Goal: Task Accomplishment & Management: Use online tool/utility

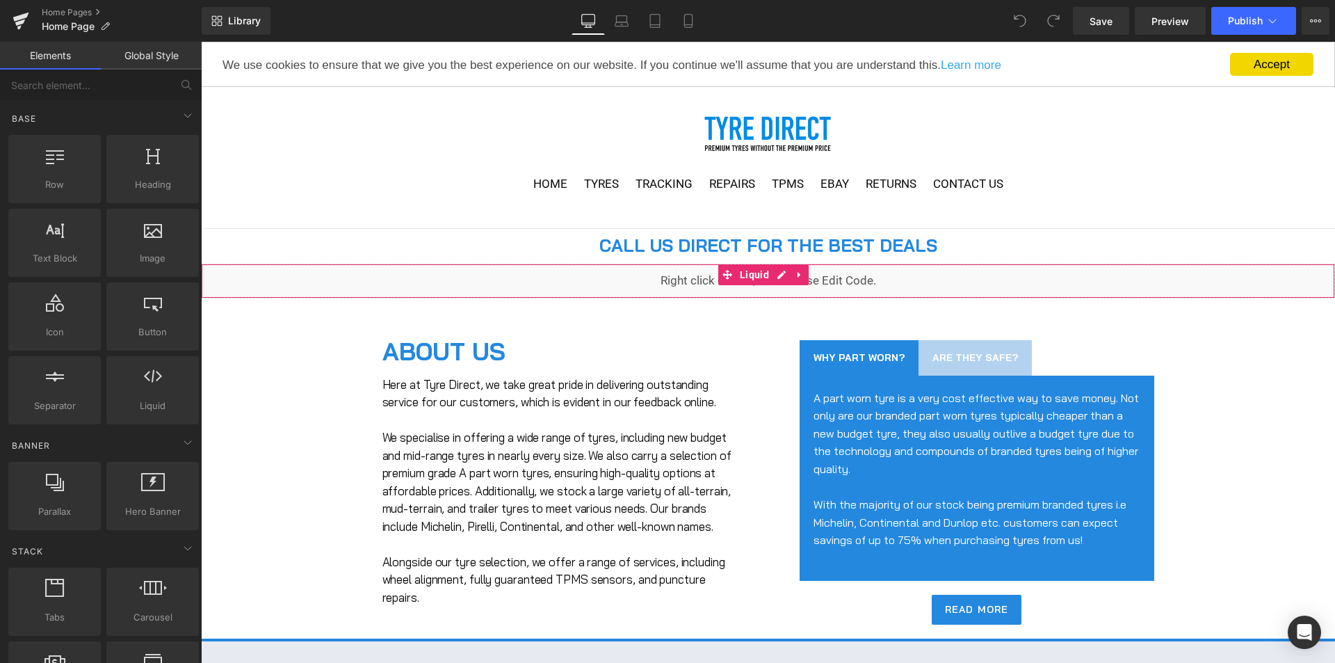
click at [622, 287] on div "Liquid" at bounding box center [768, 281] width 1134 height 35
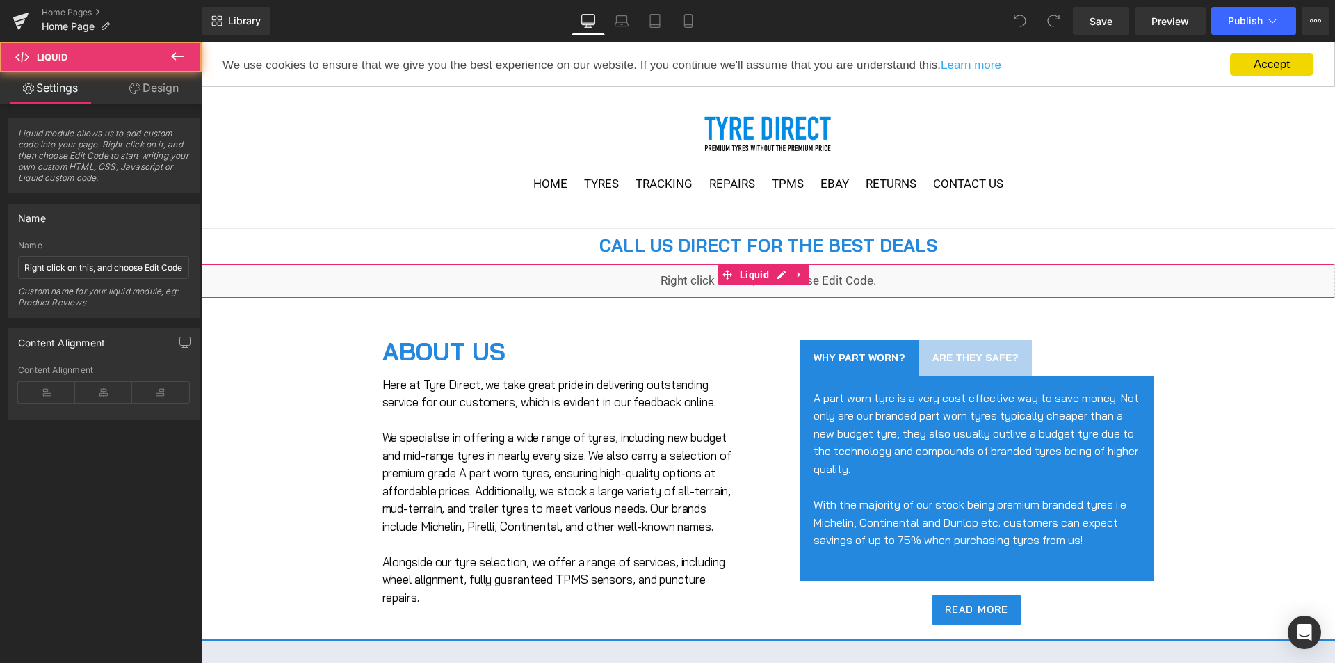
click at [622, 287] on div "Liquid" at bounding box center [768, 281] width 1134 height 35
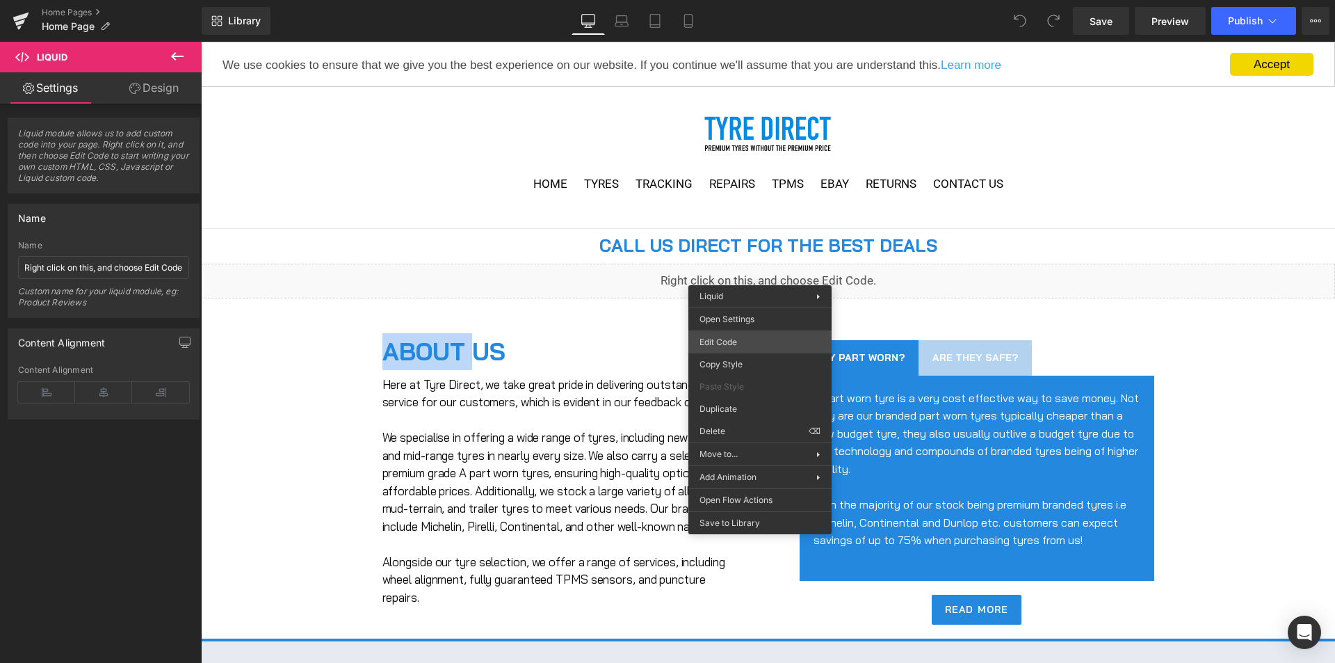
click at [758, 0] on div "You are previewing how the will restyle your page. You can not edit Elements in…" at bounding box center [667, 0] width 1335 height 0
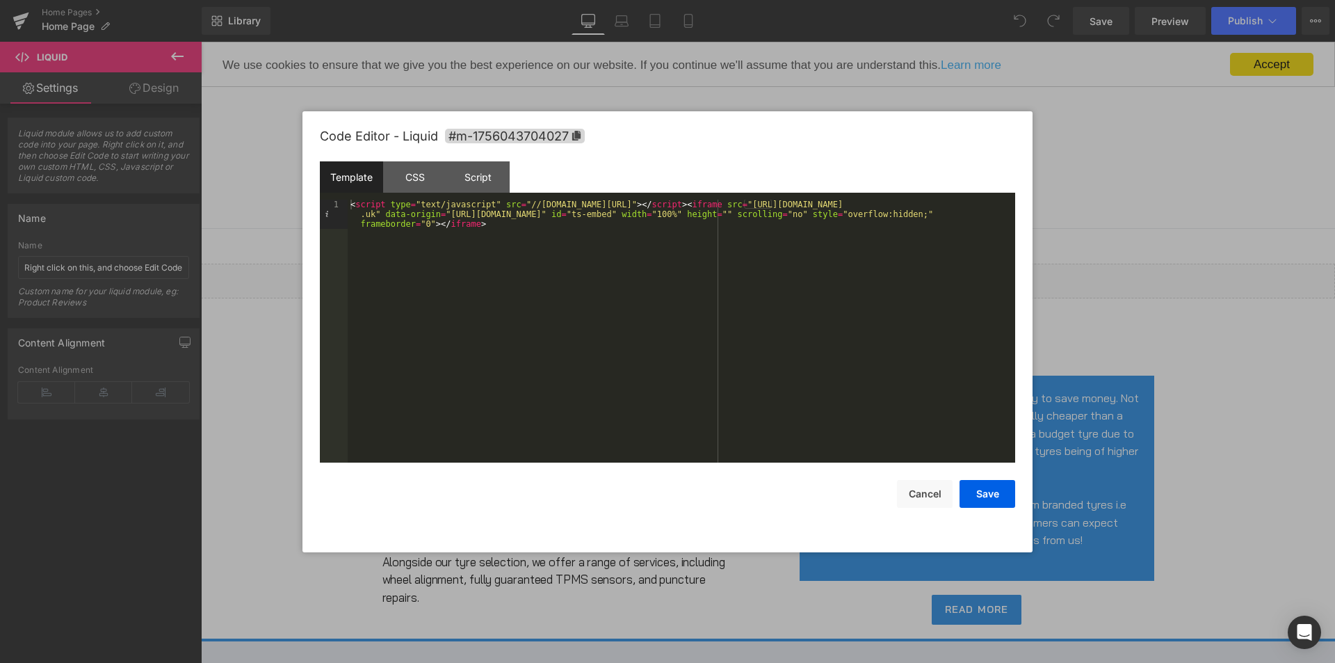
click at [756, 203] on div "< script type = "text/javascript" src = "//[DOMAIN_NAME][URL]" > </ script > < …" at bounding box center [681, 360] width 667 height 321
click at [672, 333] on div "< script type = "text/javascript" src = "//[DOMAIN_NAME][URL]" > </ script > < …" at bounding box center [681, 360] width 667 height 321
click at [569, 225] on div at bounding box center [555, 233] width 29 height 17
click at [777, 272] on div "Liquid" at bounding box center [768, 281] width 1134 height 35
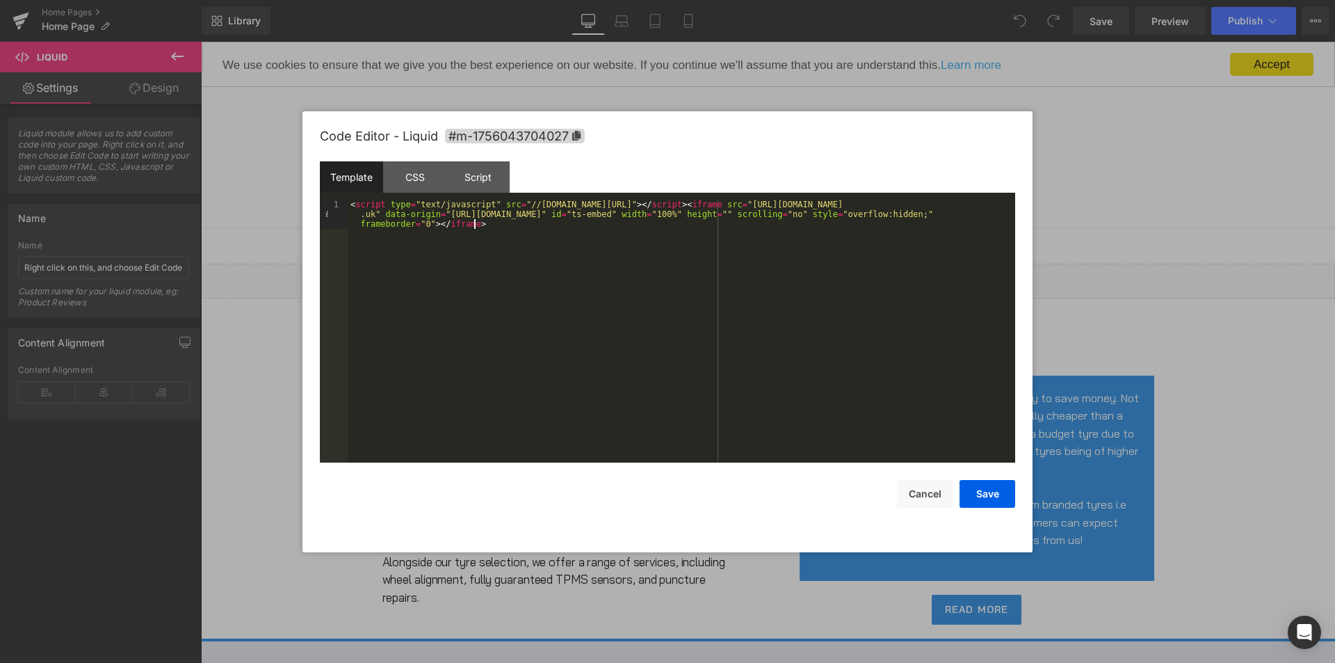
click at [632, 311] on div "< script type = "text/javascript" src = "//[DOMAIN_NAME][URL]" > </ script > < …" at bounding box center [628, 315] width 8 height 8
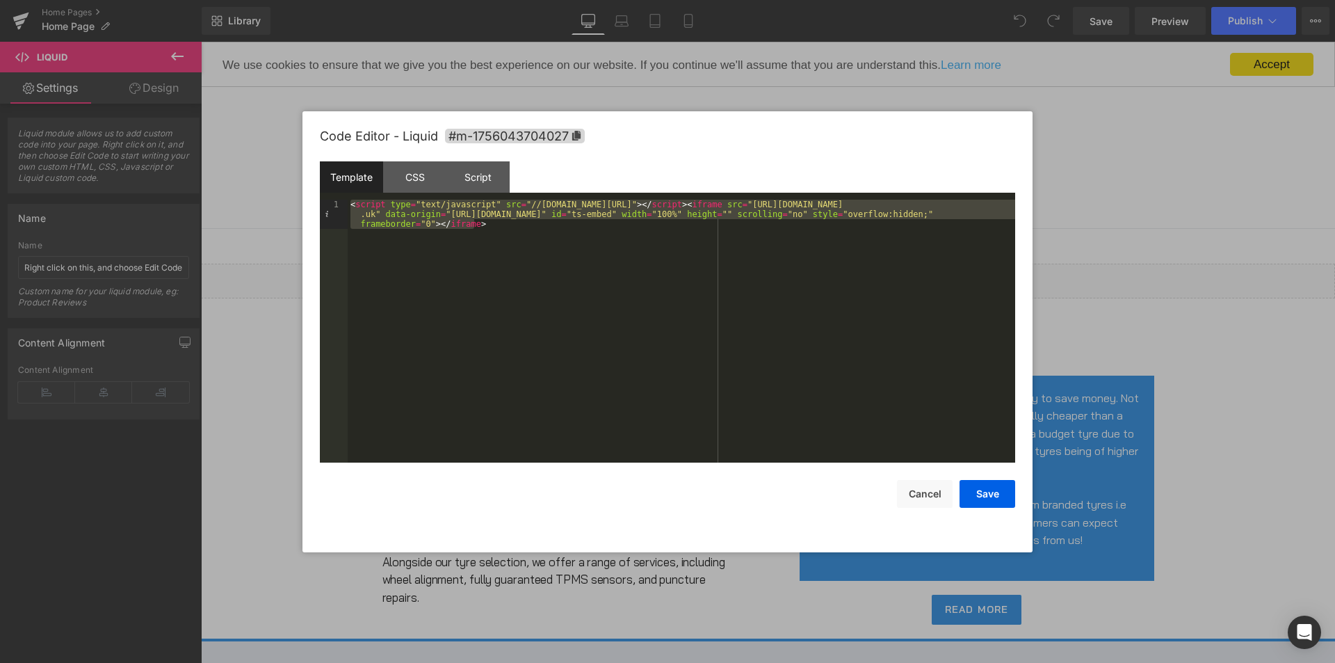
drag, startPoint x: 889, startPoint y: 68, endPoint x: 1093, endPoint y: 110, distance: 207.9
click at [0, 0] on div at bounding box center [0, 0] width 0 height 0
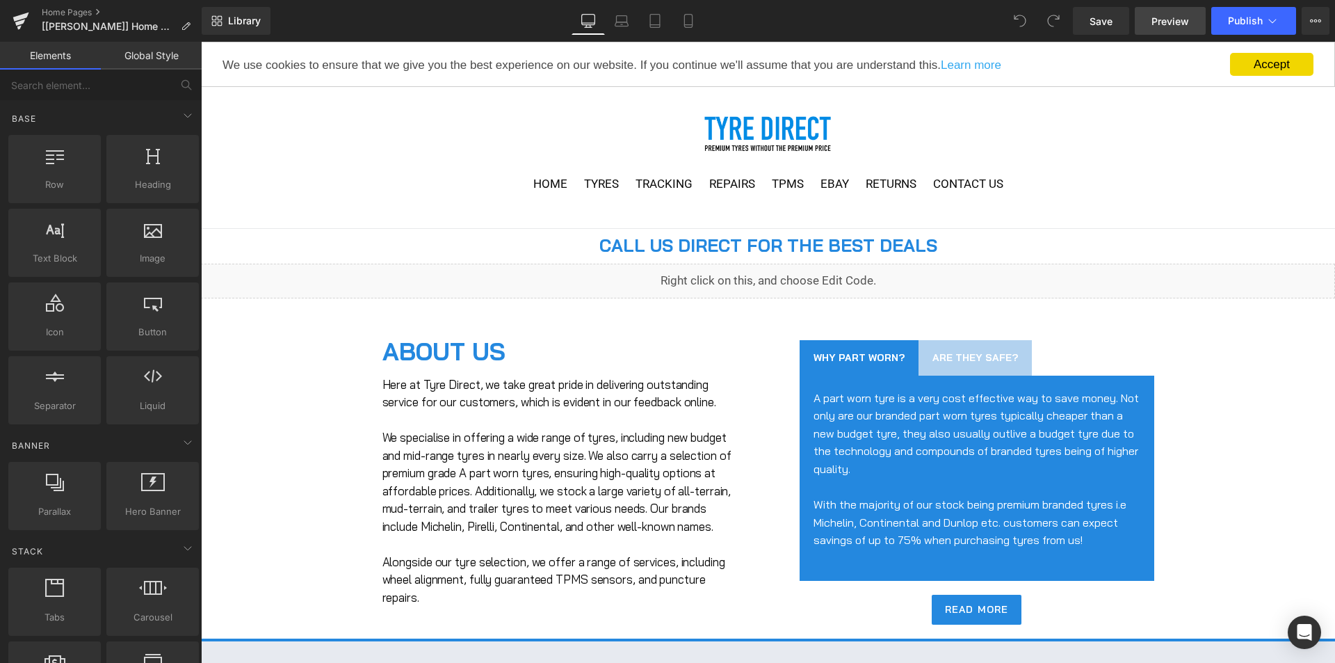
click at [1194, 27] on link "Preview" at bounding box center [1170, 21] width 71 height 28
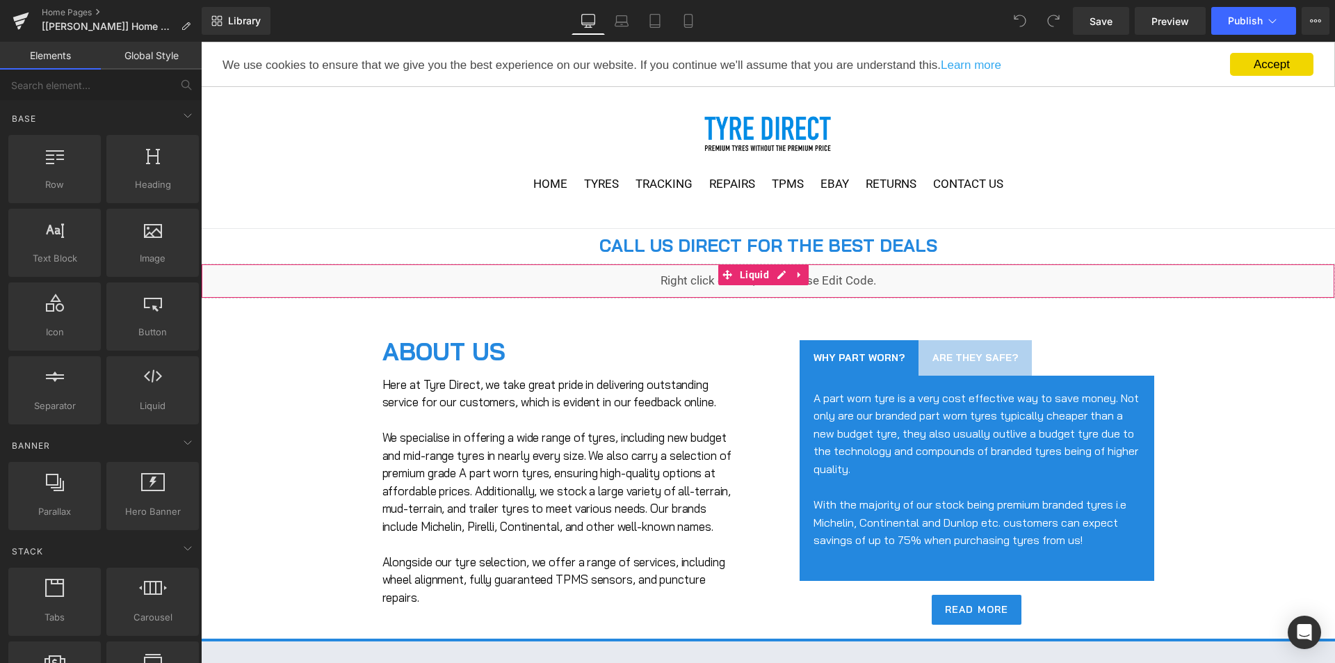
click at [746, 286] on div "Liquid" at bounding box center [768, 281] width 1134 height 35
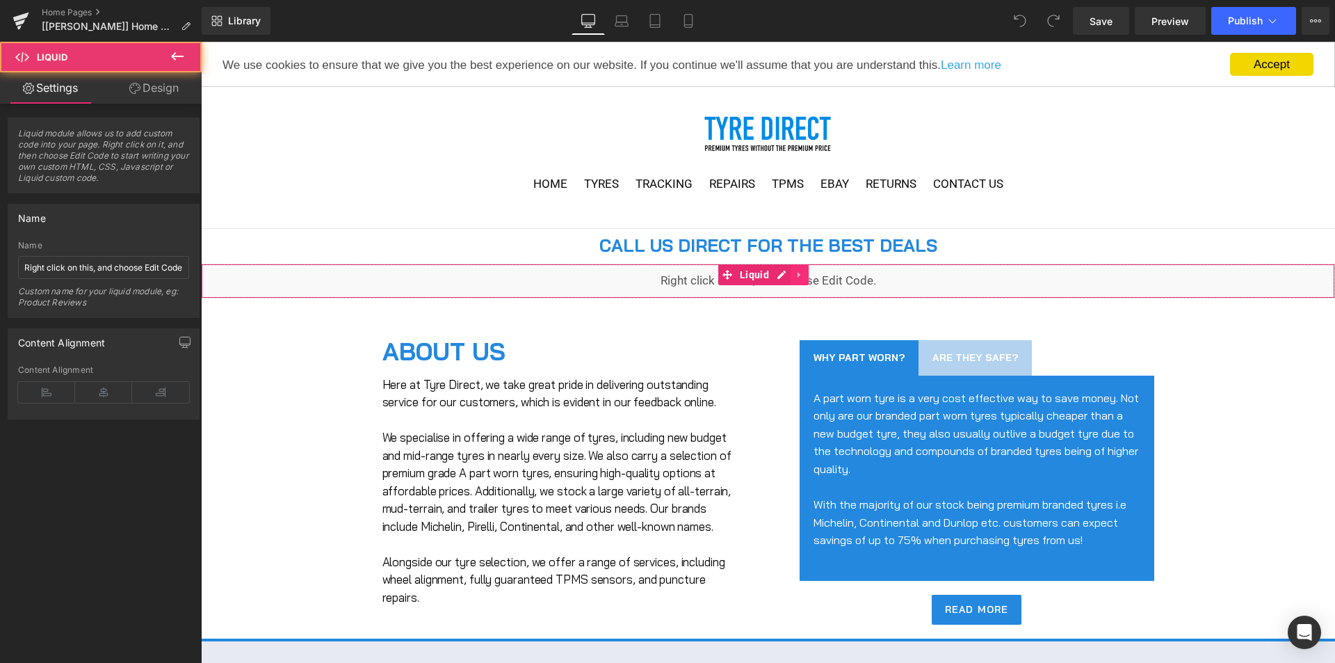
click at [803, 272] on icon at bounding box center [800, 275] width 10 height 10
click at [809, 275] on icon at bounding box center [809, 275] width 10 height 10
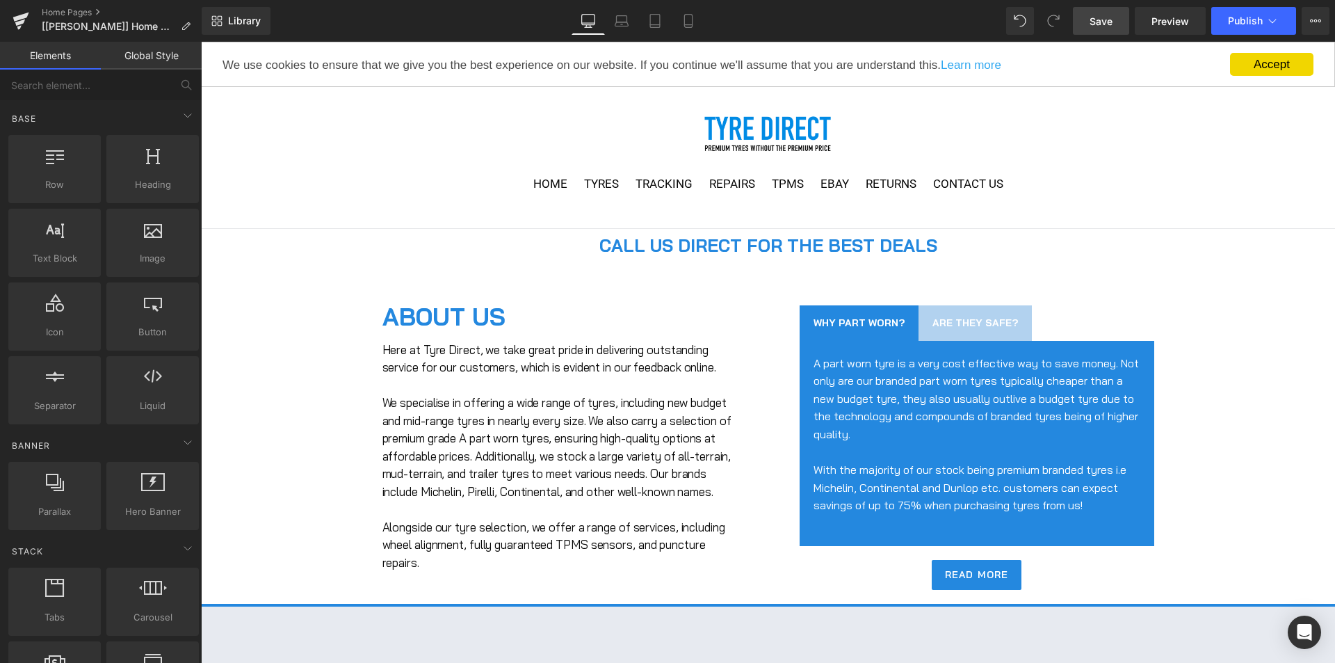
click at [1104, 20] on span "Save" at bounding box center [1101, 21] width 23 height 15
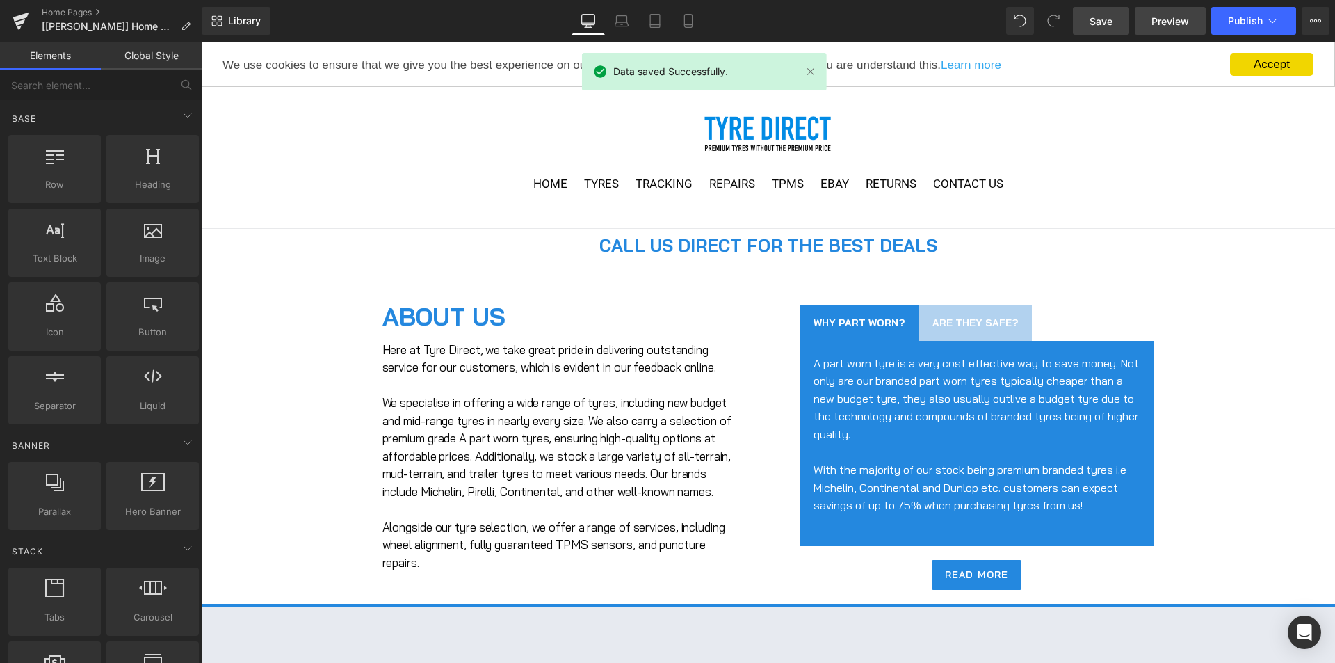
click at [1165, 29] on link "Preview" at bounding box center [1170, 21] width 71 height 28
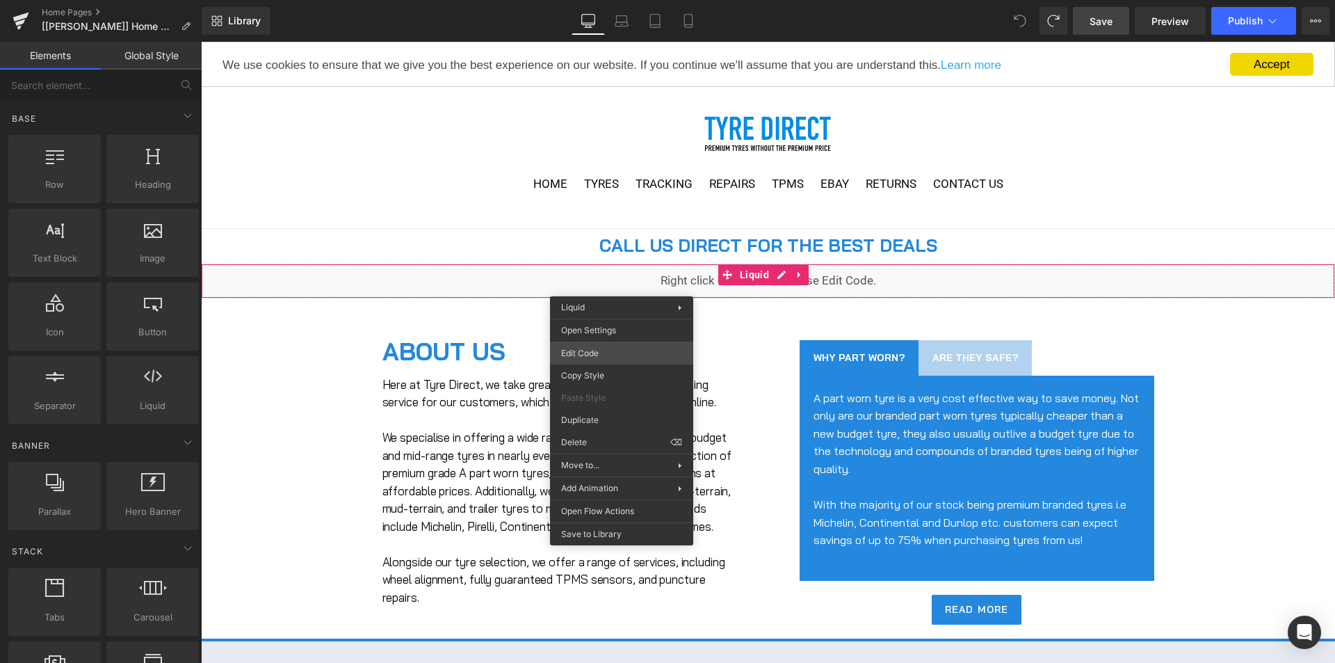
click at [610, 0] on div "You are previewing how the will restyle your page. You can not edit Elements in…" at bounding box center [667, 0] width 1335 height 0
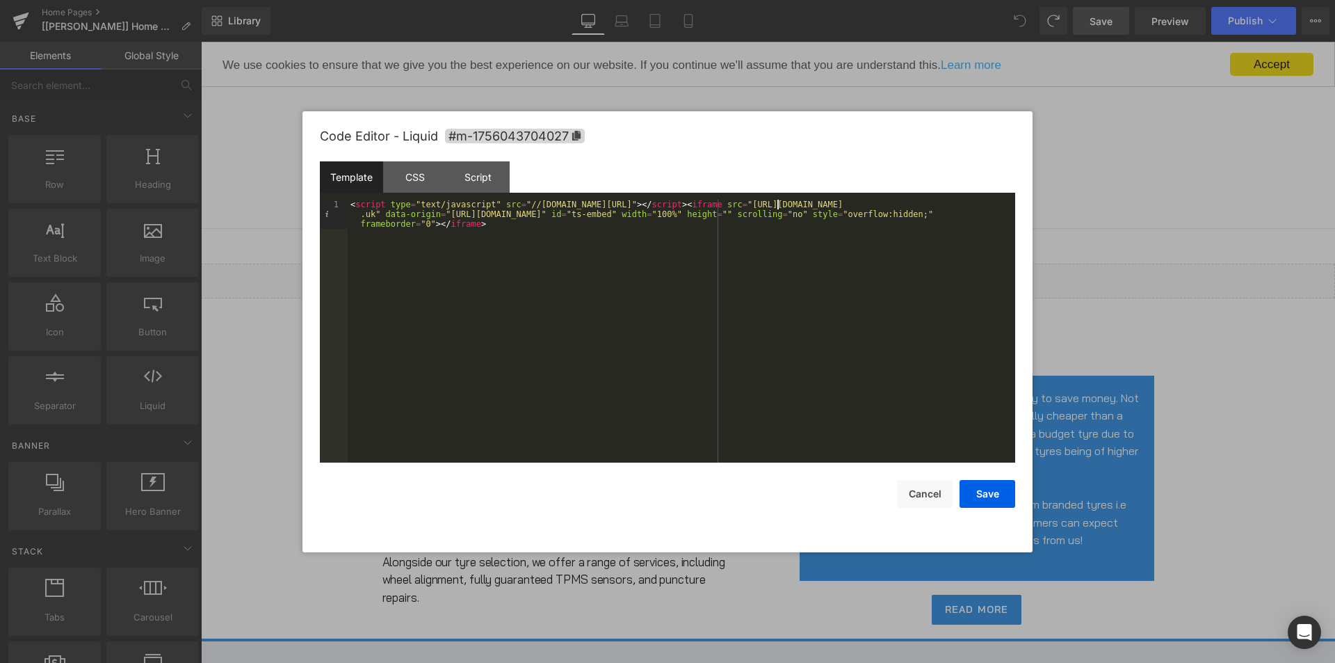
click at [0, 0] on div "< script type = "text/javascript" src = "//[DOMAIN_NAME][URL]" > </ script > < …" at bounding box center [0, 0] width 0 height 0
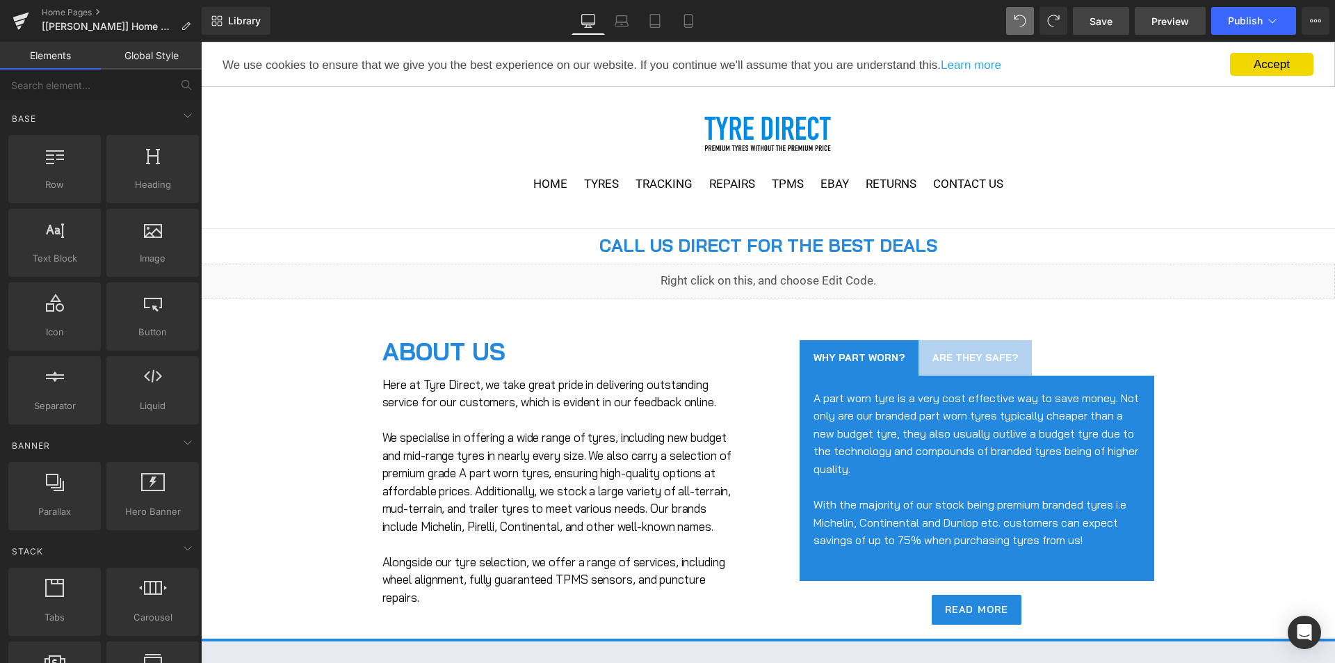
click at [1167, 22] on span "Preview" at bounding box center [1170, 21] width 38 height 15
click at [1099, 19] on span "Save" at bounding box center [1101, 21] width 23 height 15
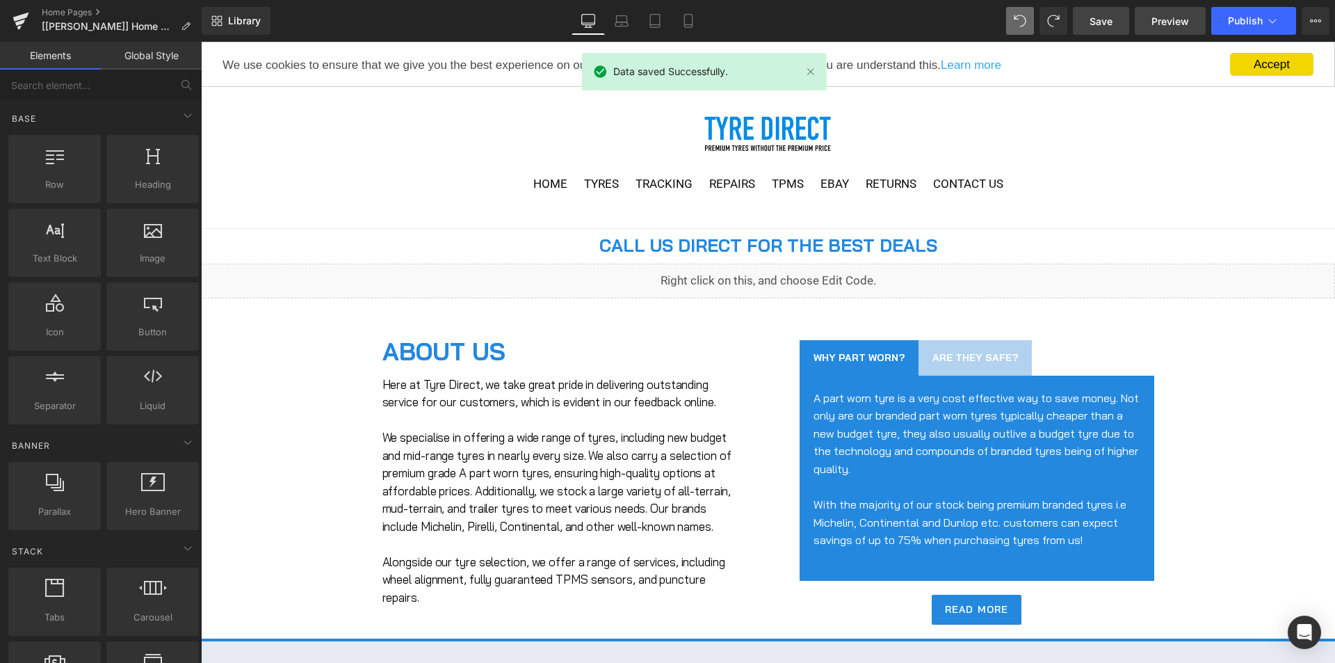
click at [1171, 21] on span "Preview" at bounding box center [1170, 21] width 38 height 15
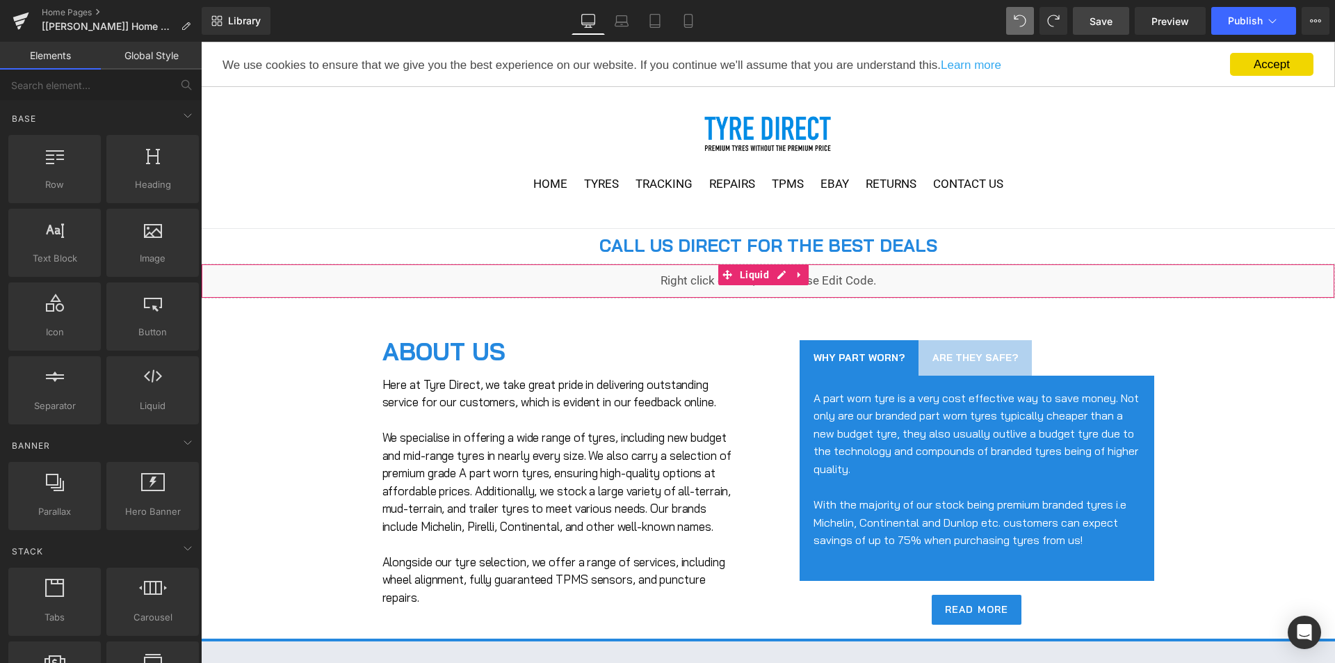
click at [624, 284] on div "Liquid" at bounding box center [768, 281] width 1134 height 35
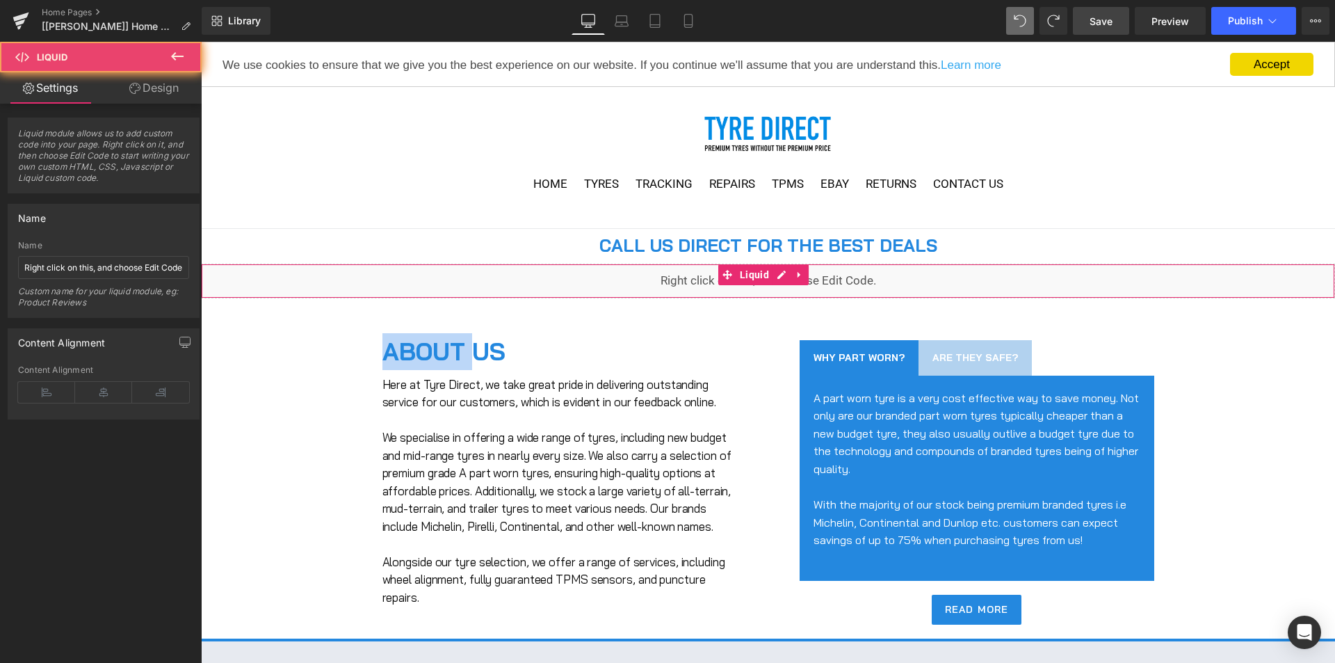
click at [624, 284] on div "Liquid" at bounding box center [768, 281] width 1134 height 35
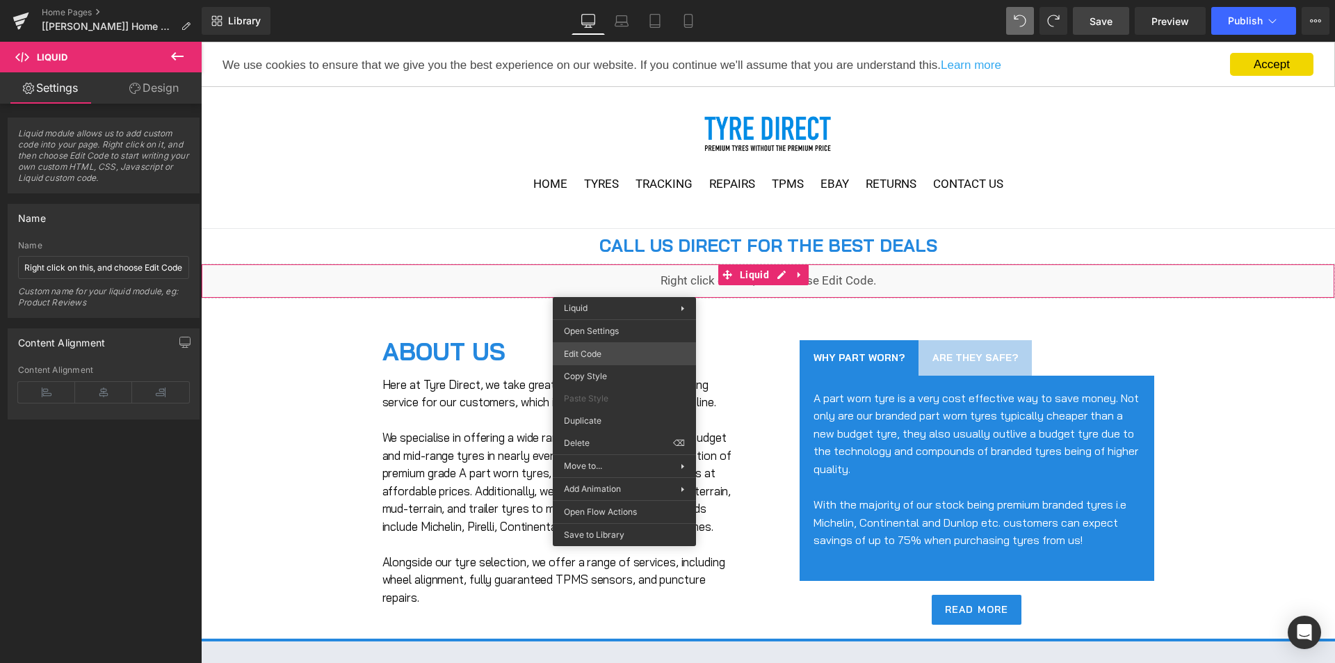
click at [604, 0] on div "You are previewing how the will restyle your page. You can not edit Elements in…" at bounding box center [667, 0] width 1335 height 0
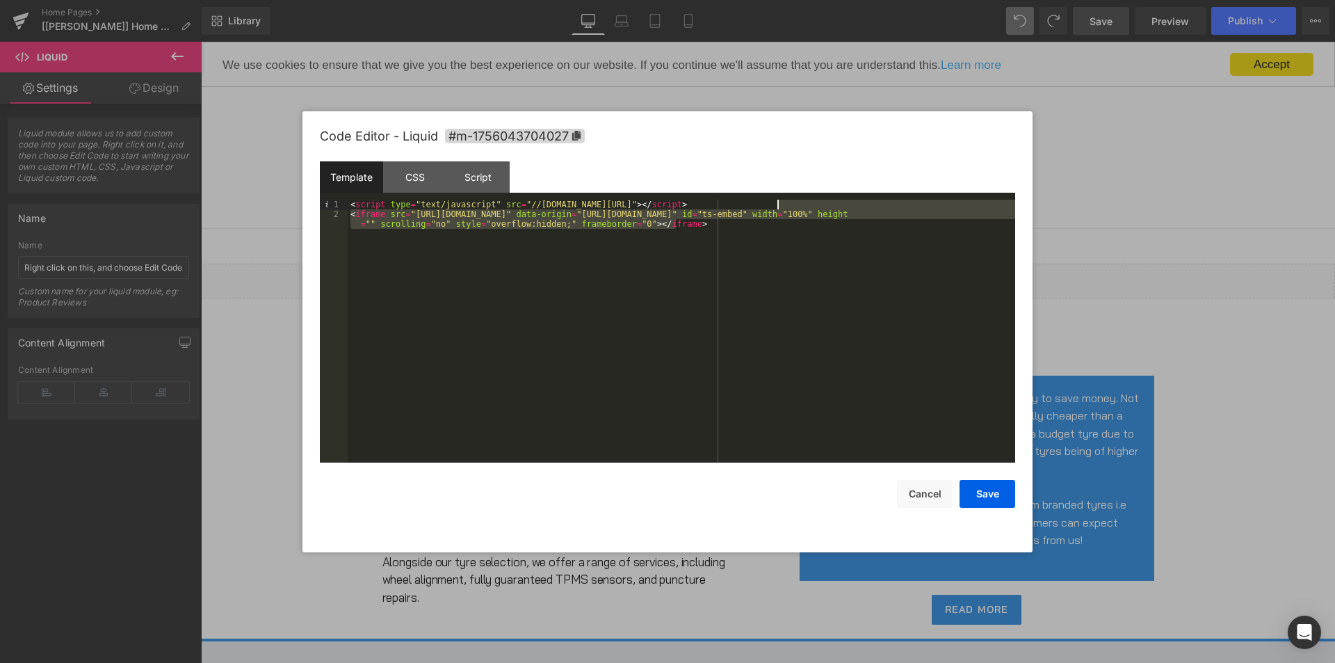
drag, startPoint x: 737, startPoint y: 226, endPoint x: 795, endPoint y: 204, distance: 61.6
click at [795, 204] on div "< script type = "text/javascript" src = "//tyre-direct-embed.tyresurf.co.uk/js/…" at bounding box center [681, 346] width 667 height 292
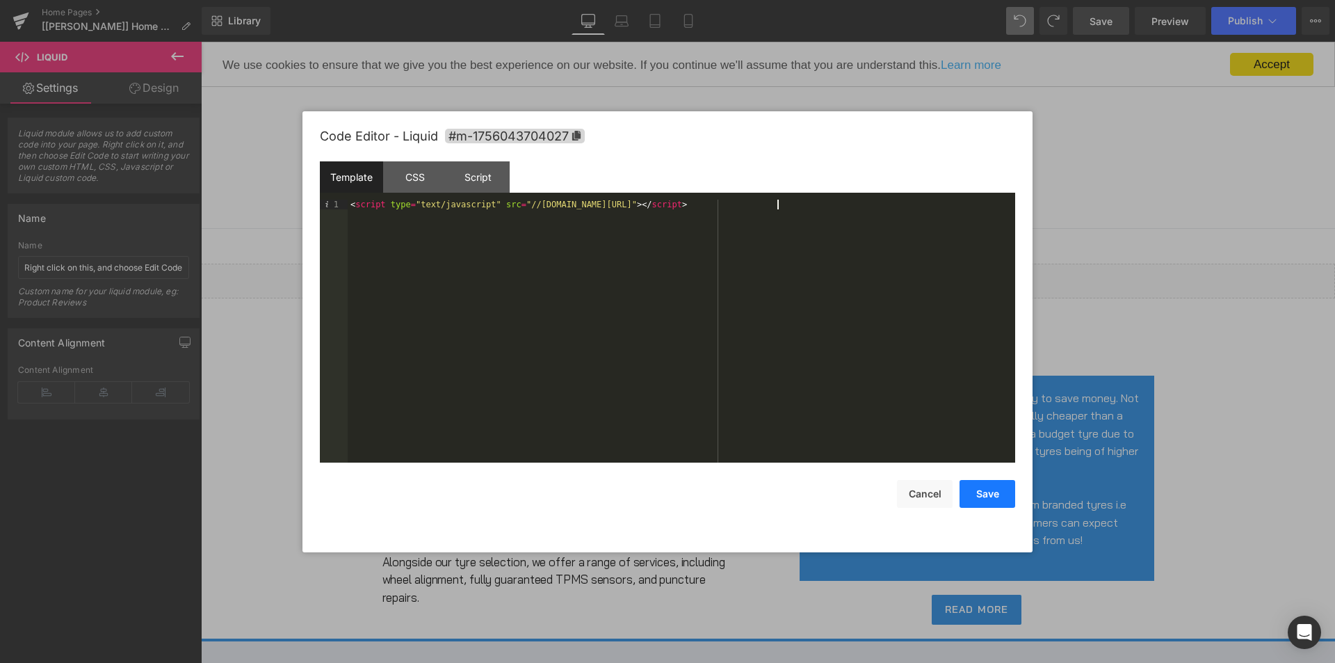
click at [1000, 496] on button "Save" at bounding box center [987, 494] width 56 height 28
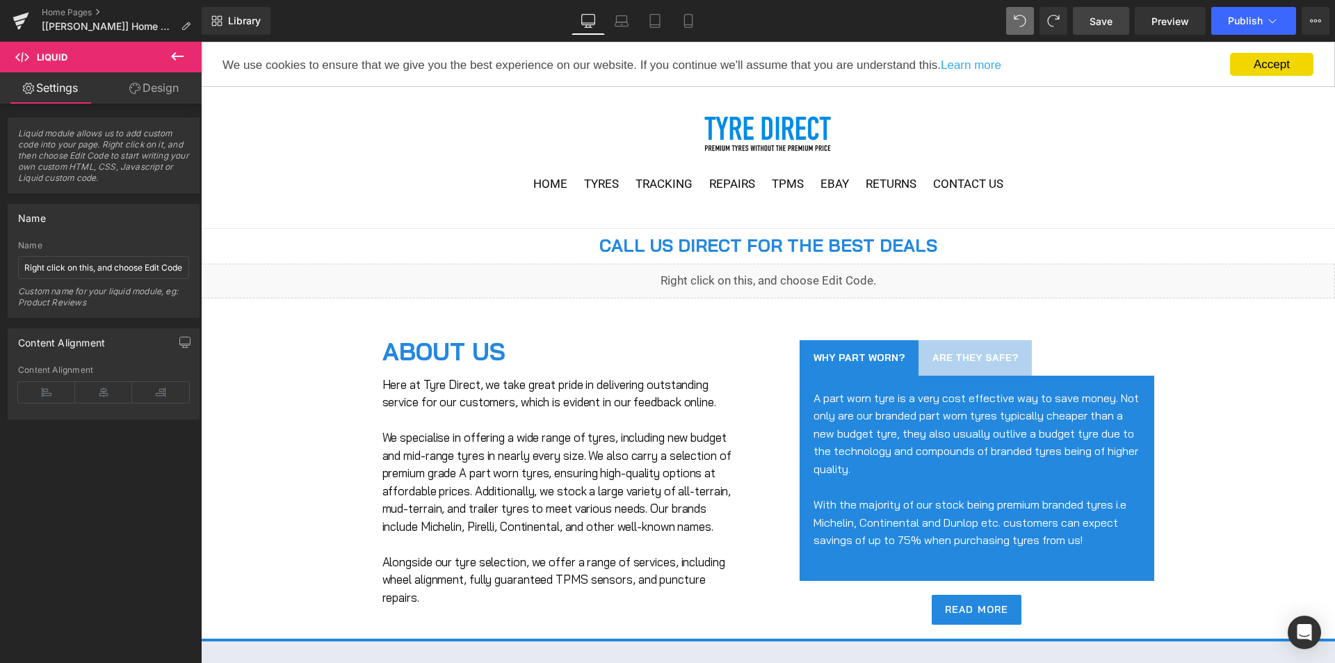
click at [1105, 32] on link "Save" at bounding box center [1101, 21] width 56 height 28
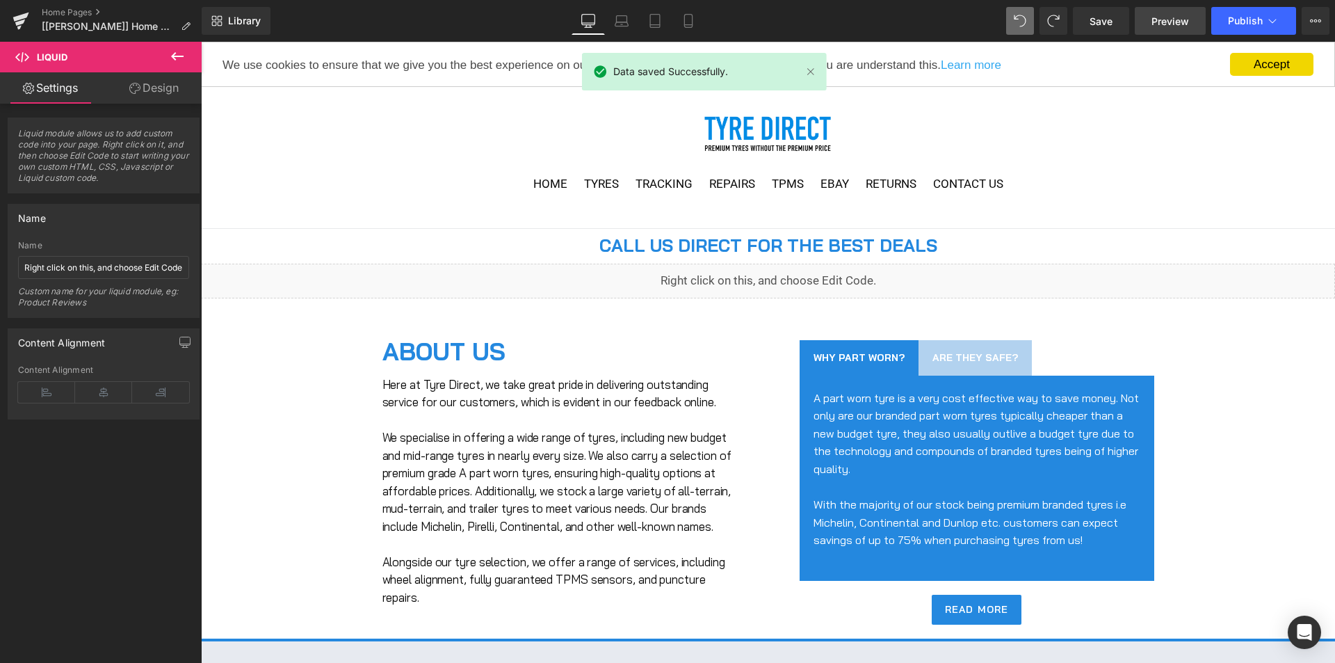
click at [1160, 29] on link "Preview" at bounding box center [1170, 21] width 71 height 28
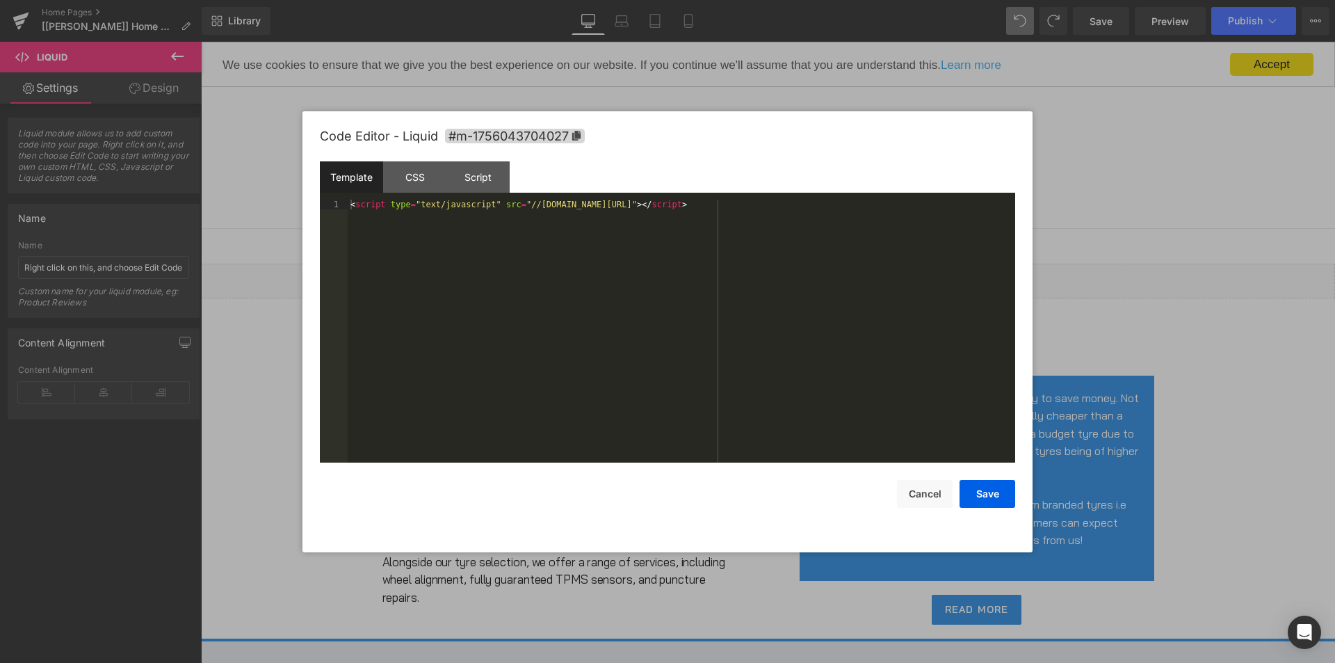
click at [730, 0] on div "You are previewing how the will restyle your page. You can not edit Elements in…" at bounding box center [667, 0] width 1335 height 0
click at [725, 325] on div "< script type = "text/javascript" src = "//tyre-direct-embed.tyresurf.co.uk/js/…" at bounding box center [681, 341] width 667 height 282
click at [927, 489] on button "Cancel" at bounding box center [925, 494] width 56 height 28
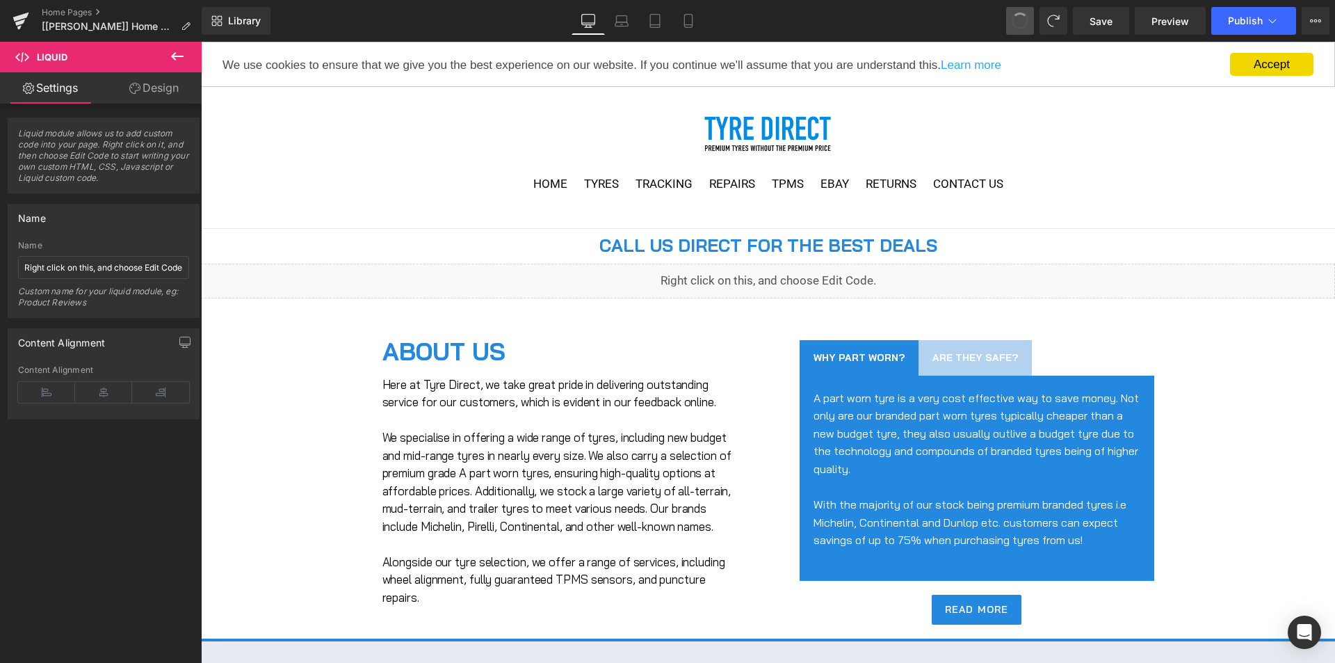
click at [1017, 20] on span at bounding box center [1020, 21] width 17 height 17
click at [1017, 20] on span at bounding box center [1020, 21] width 18 height 18
click at [1017, 21] on icon at bounding box center [1020, 21] width 13 height 13
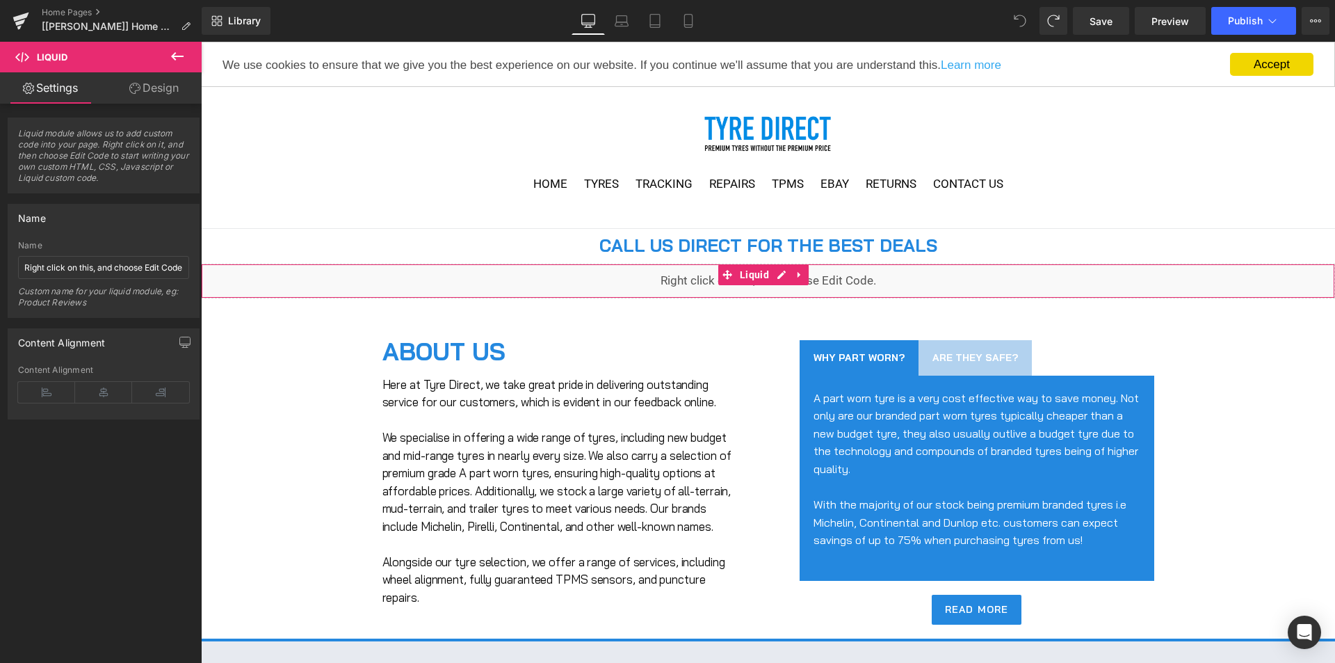
click at [784, 271] on link at bounding box center [781, 274] width 18 height 21
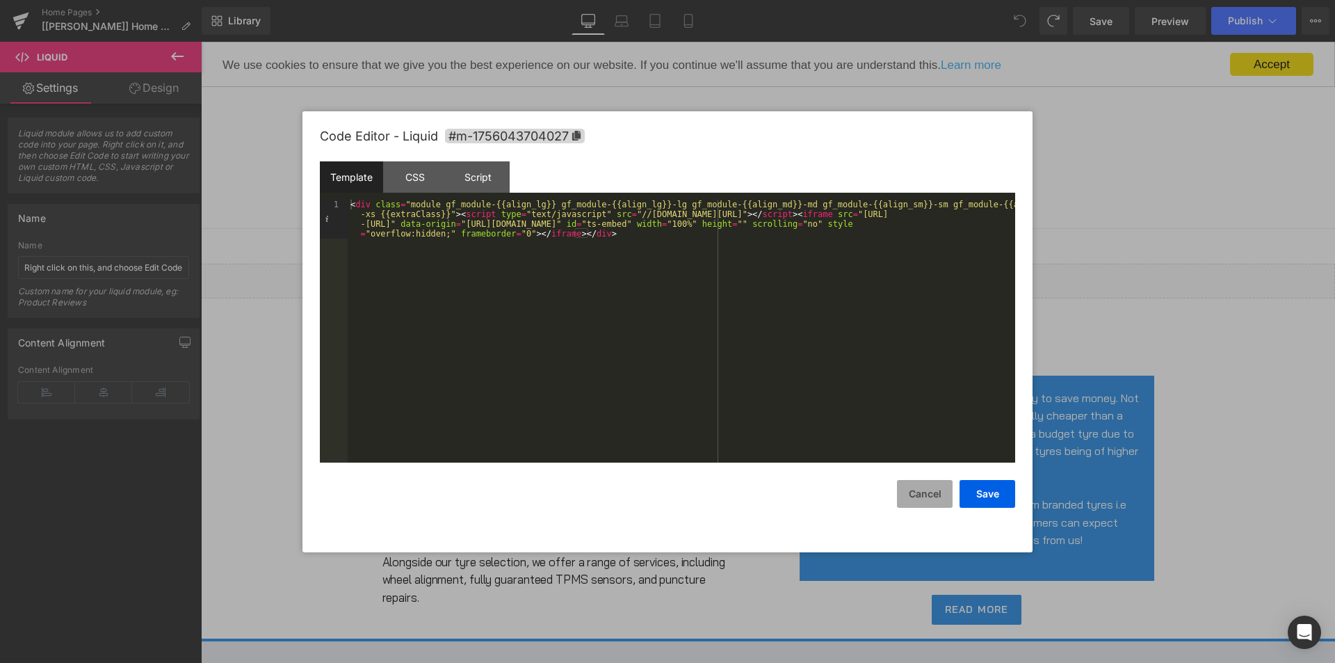
click at [937, 496] on button "Cancel" at bounding box center [925, 494] width 56 height 28
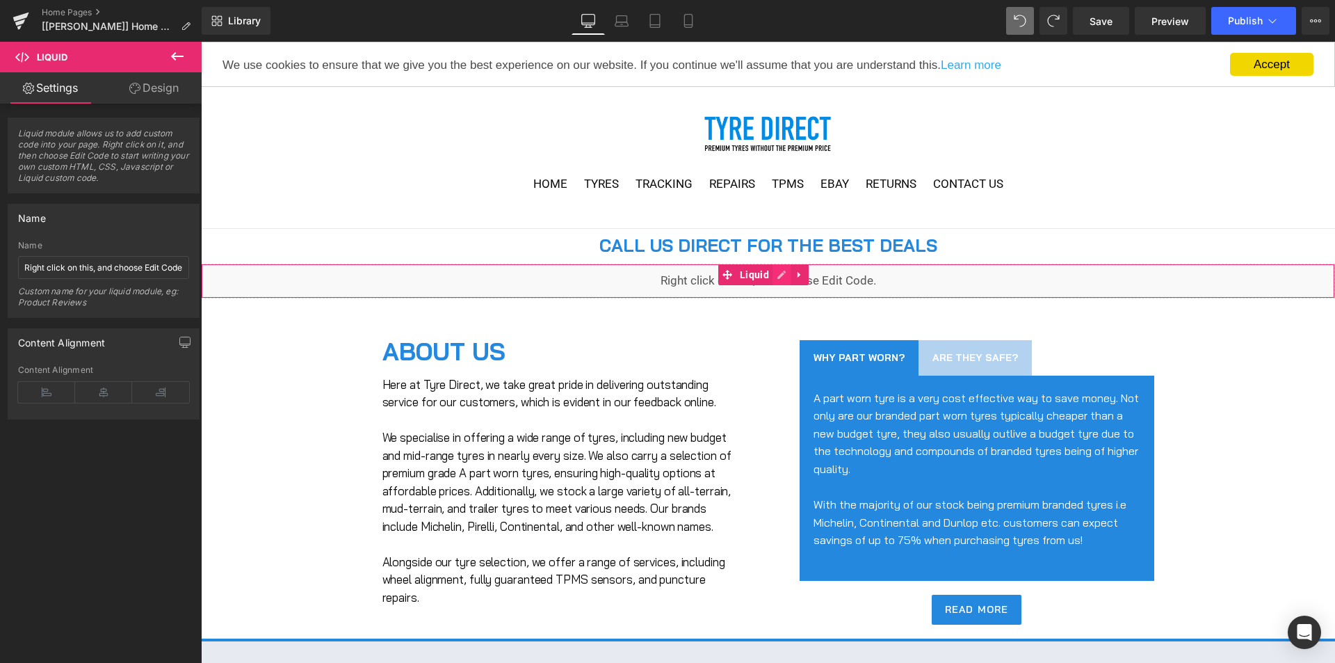
click at [781, 277] on div "Liquid" at bounding box center [768, 281] width 1134 height 35
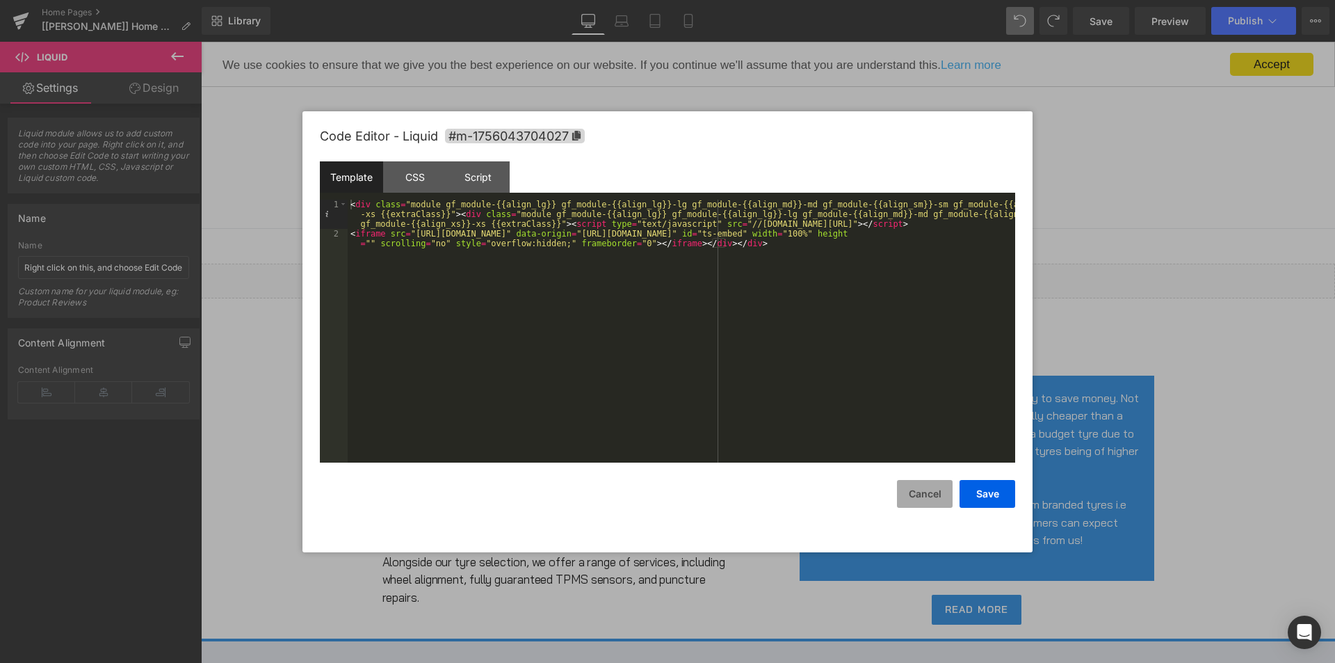
click at [920, 492] on button "Cancel" at bounding box center [925, 494] width 56 height 28
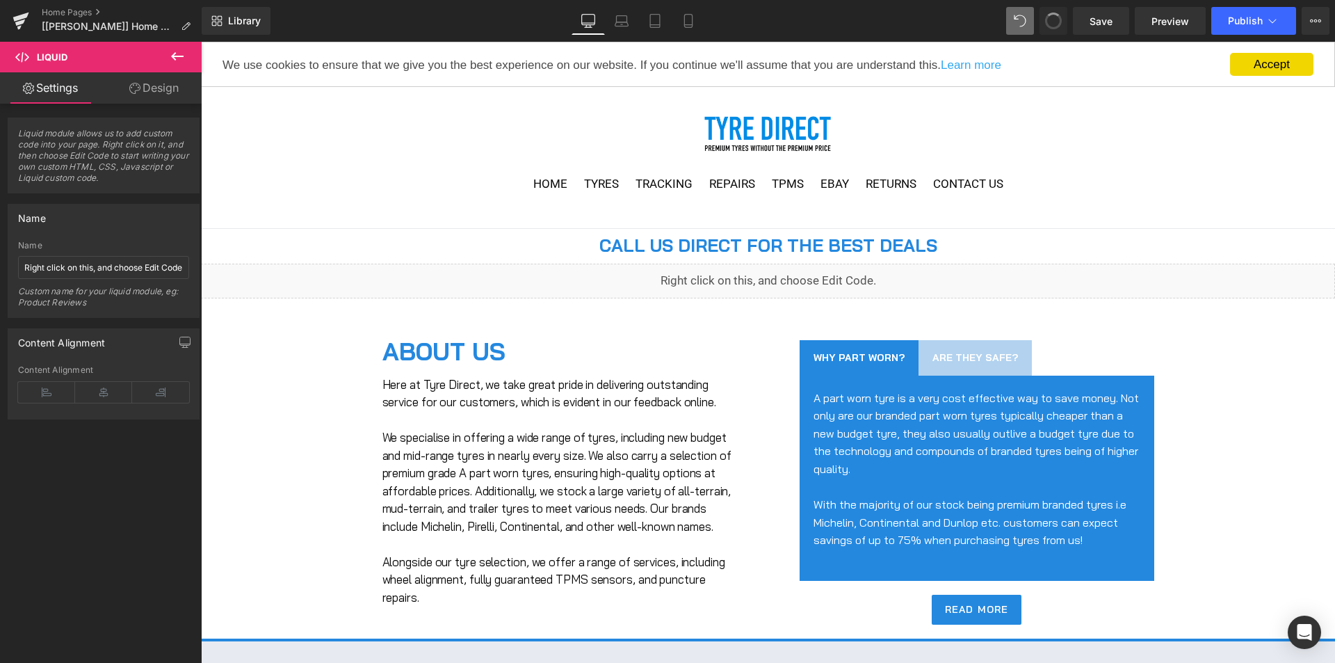
click at [1062, 20] on span at bounding box center [1053, 20] width 19 height 19
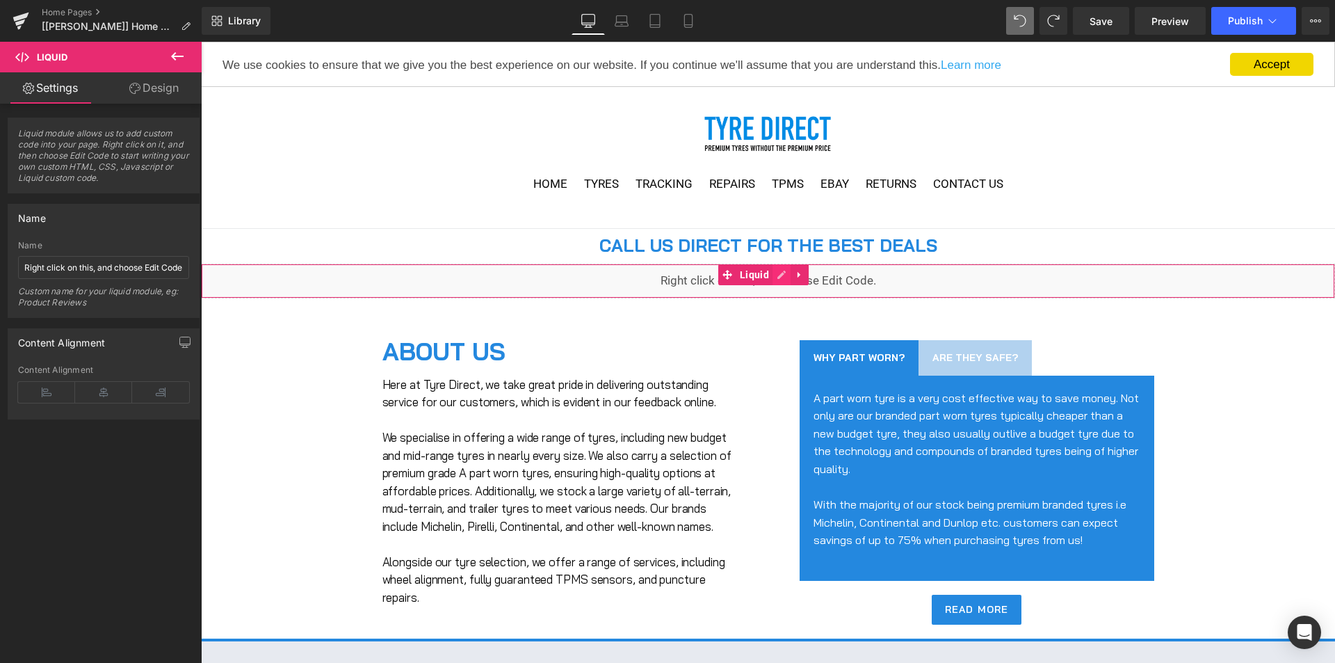
click at [785, 275] on div "Liquid" at bounding box center [768, 281] width 1134 height 35
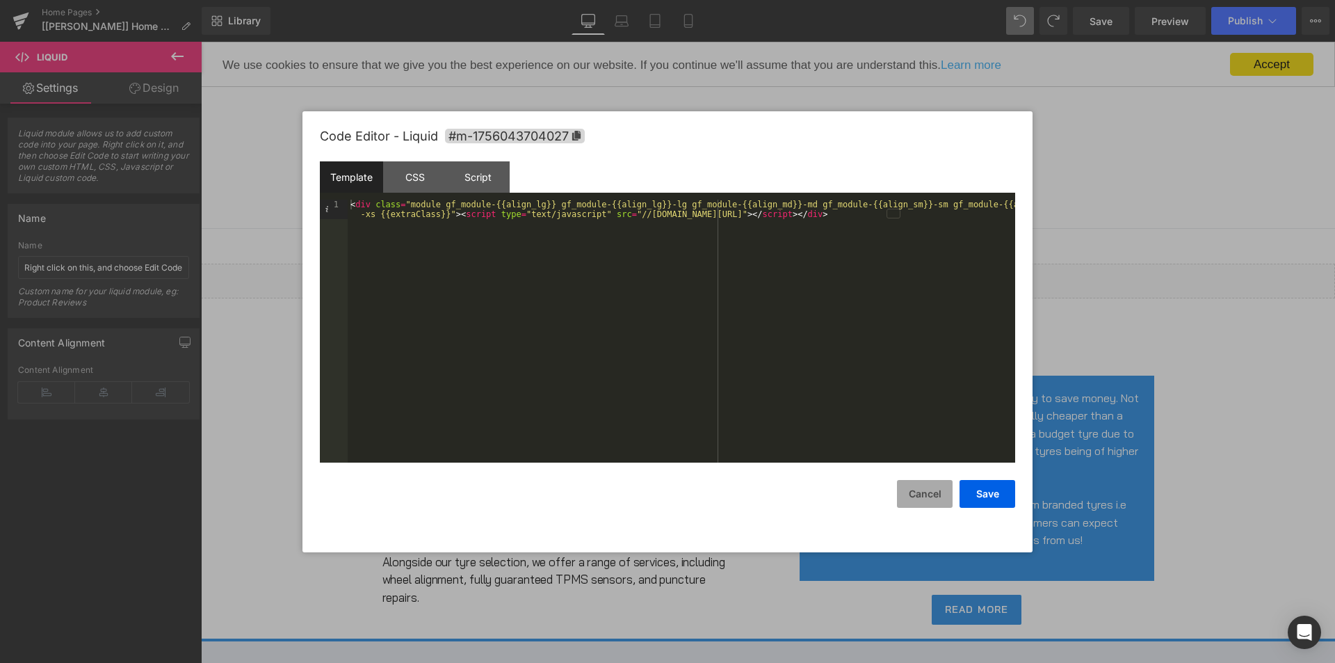
click at [933, 497] on button "Cancel" at bounding box center [925, 494] width 56 height 28
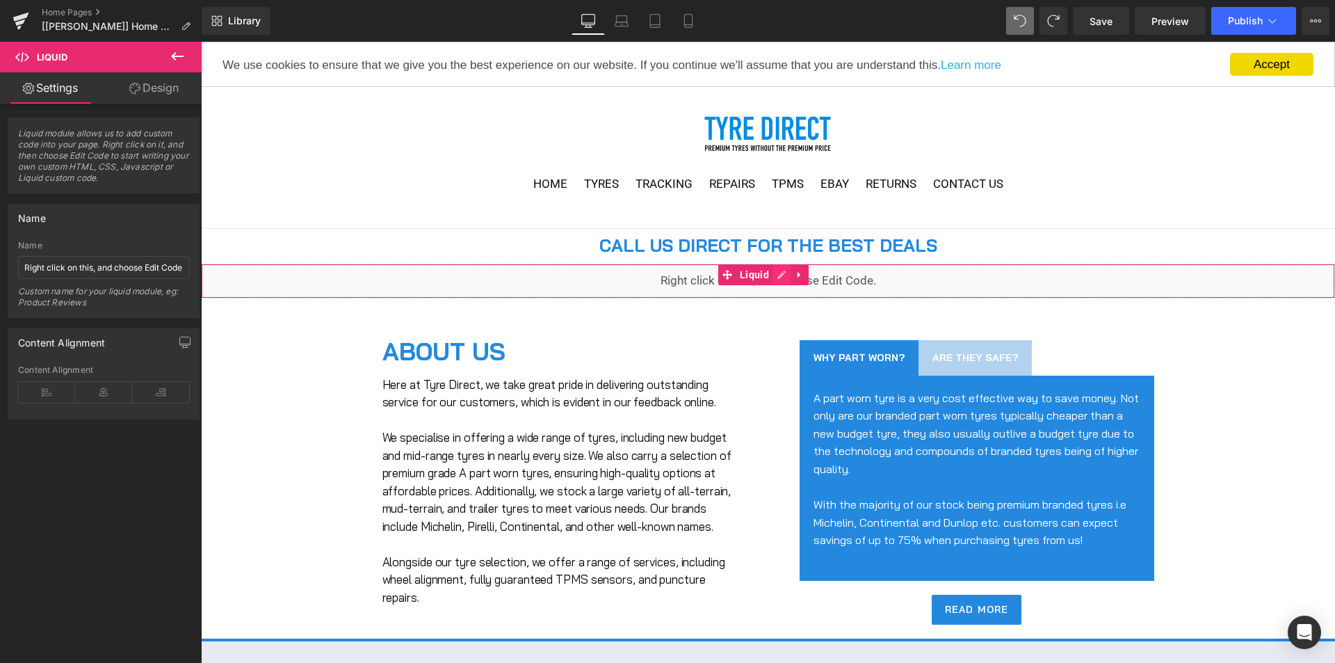
click at [782, 273] on div "Liquid" at bounding box center [768, 281] width 1134 height 35
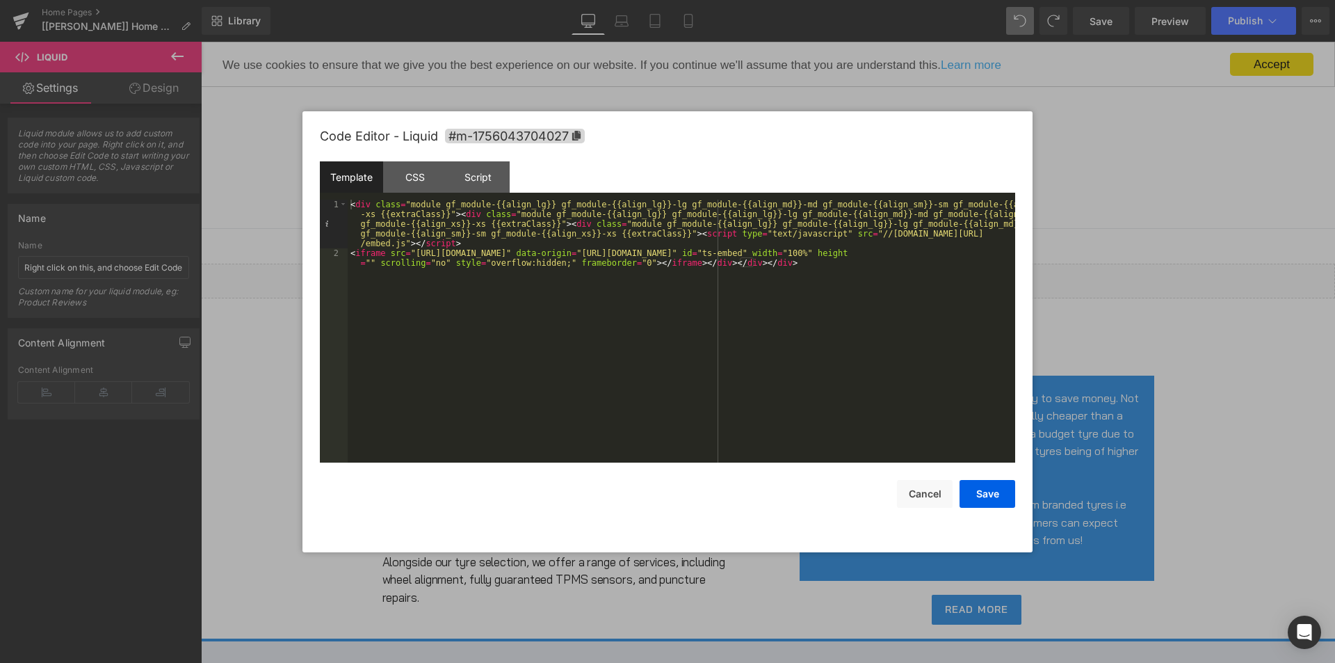
click at [672, 236] on div "< div class = "module gf_module-{{align_lg}} gf_module-{{align_lg}}-lg gf_modul…" at bounding box center [681, 365] width 667 height 331
drag, startPoint x: 677, startPoint y: 264, endPoint x: 788, endPoint y: 266, distance: 111.9
click at [788, 266] on div "< div class = "module gf_module-{{align_lg}} gf_module-{{align_lg}}-lg gf_modul…" at bounding box center [681, 360] width 667 height 321
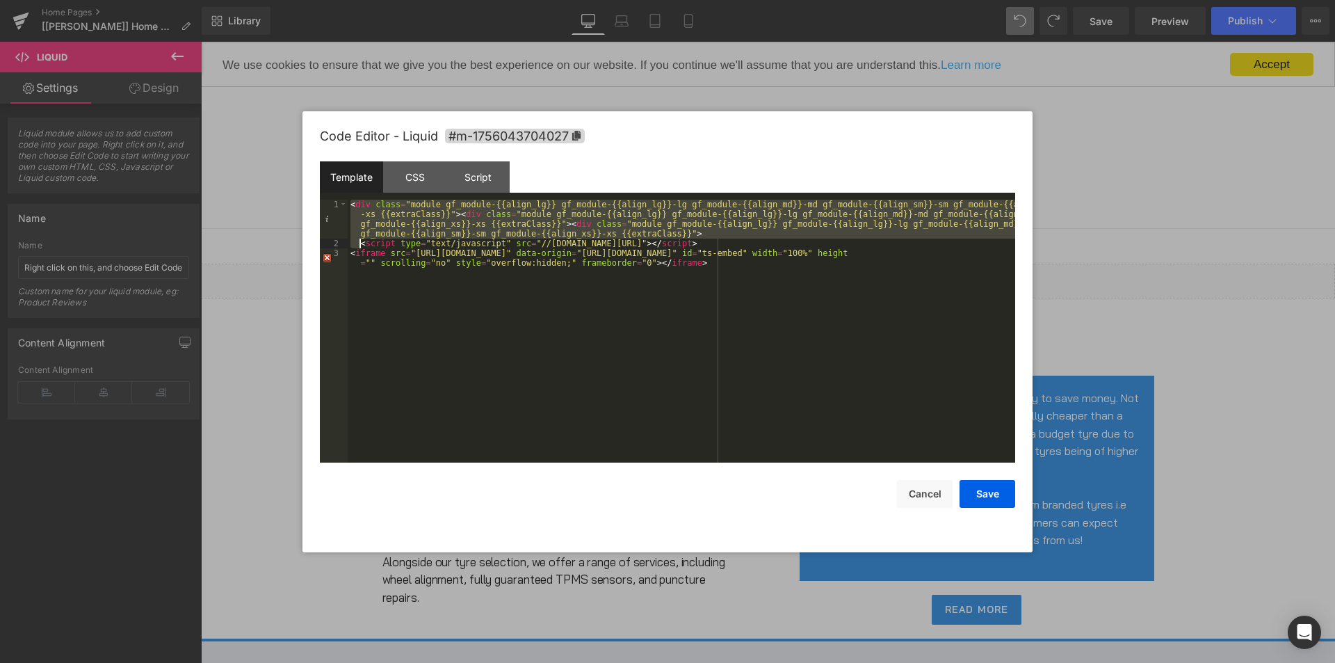
drag, startPoint x: 352, startPoint y: 206, endPoint x: 360, endPoint y: 243, distance: 37.8
click at [360, 243] on div "< div class = "module gf_module-{{align_lg}} gf_module-{{align_lg}}-lg gf_modul…" at bounding box center [681, 360] width 667 height 321
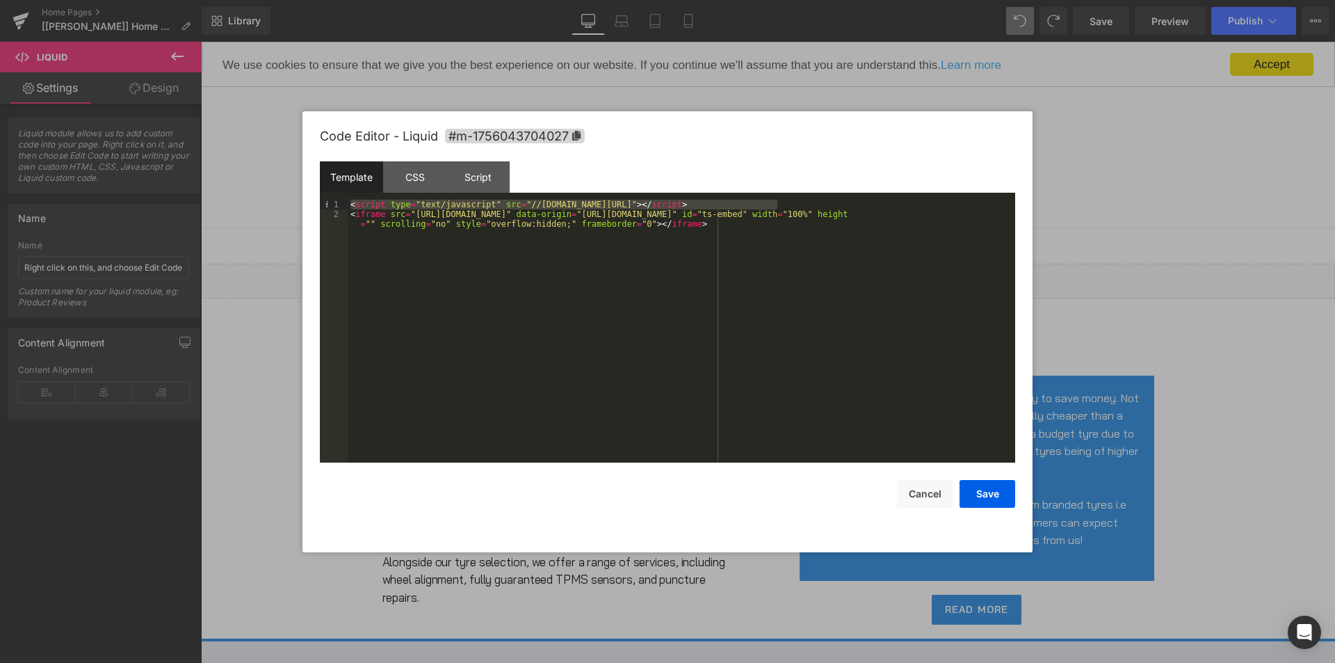
drag, startPoint x: 792, startPoint y: 204, endPoint x: 346, endPoint y: 204, distance: 446.4
click at [346, 204] on pre "1 2 < script type = "text/javascript" src = "//tyre-direct-embed.tyresurf.co.uk…" at bounding box center [667, 331] width 695 height 263
click at [983, 495] on button "Save" at bounding box center [987, 494] width 56 height 28
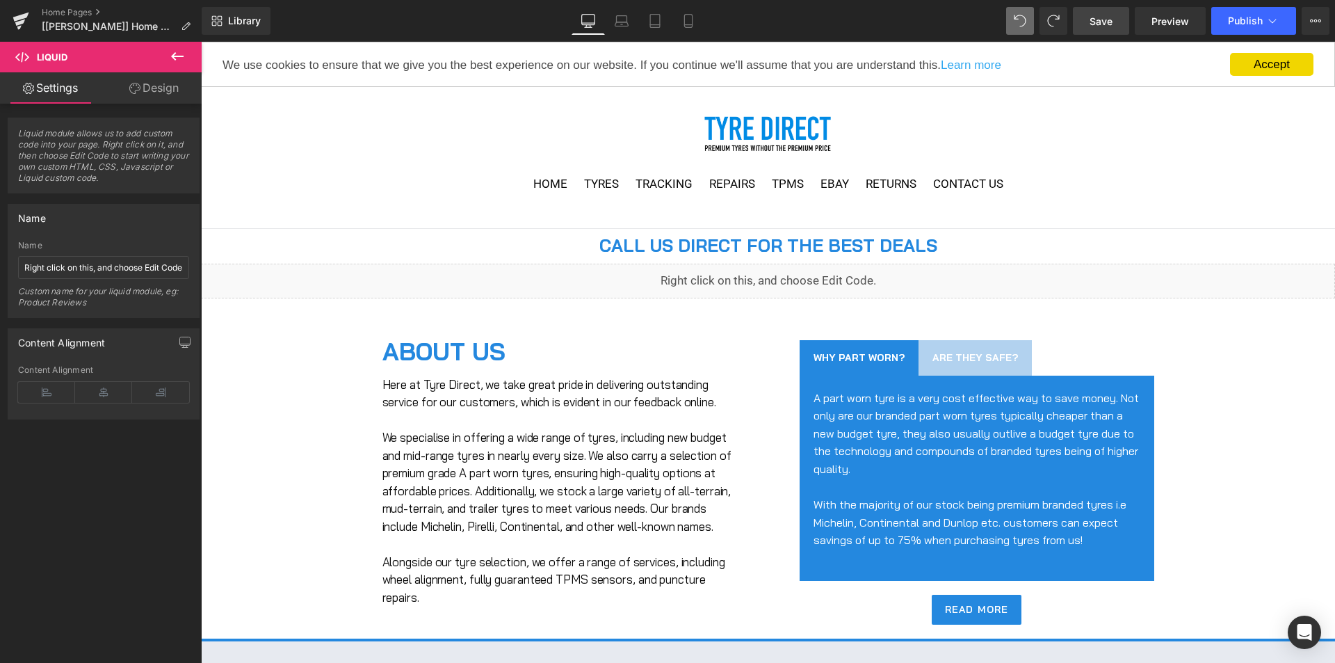
click at [1112, 25] on span "Save" at bounding box center [1101, 21] width 23 height 15
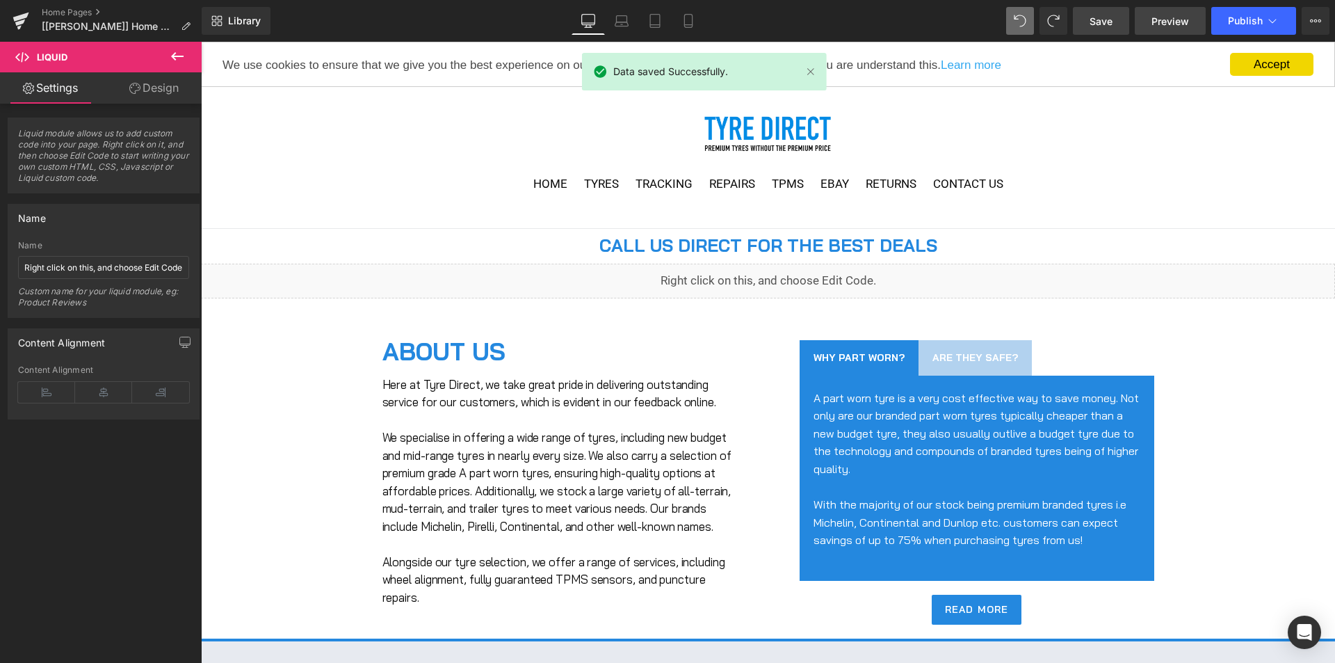
click at [1171, 29] on link "Preview" at bounding box center [1170, 21] width 71 height 28
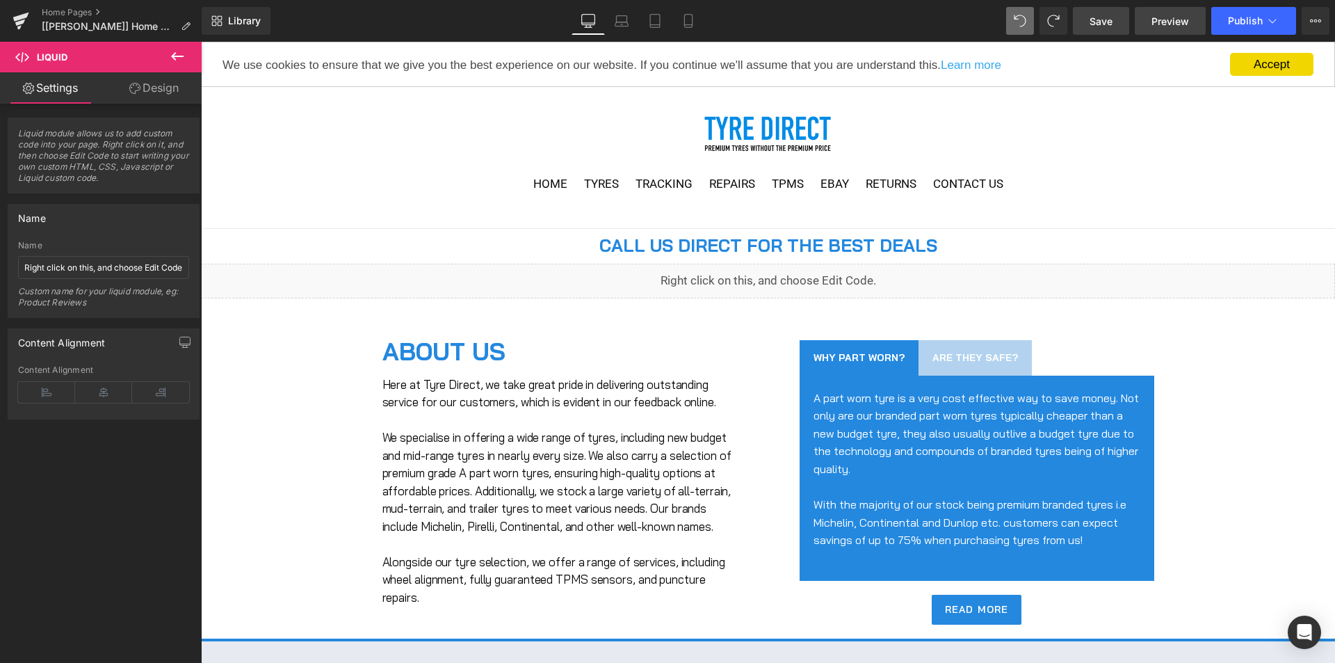
click at [1168, 22] on span "Preview" at bounding box center [1170, 21] width 38 height 15
click at [1119, 19] on link "Save" at bounding box center [1101, 21] width 56 height 28
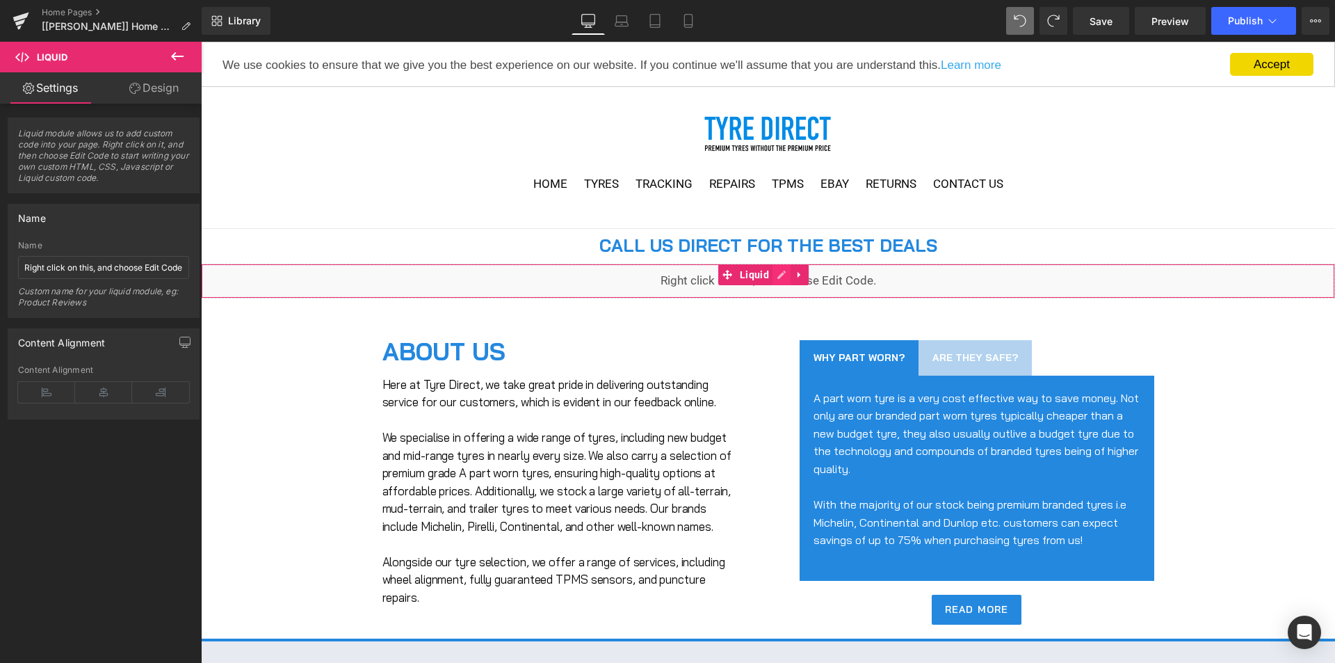
click at [779, 280] on div "Liquid" at bounding box center [768, 281] width 1134 height 35
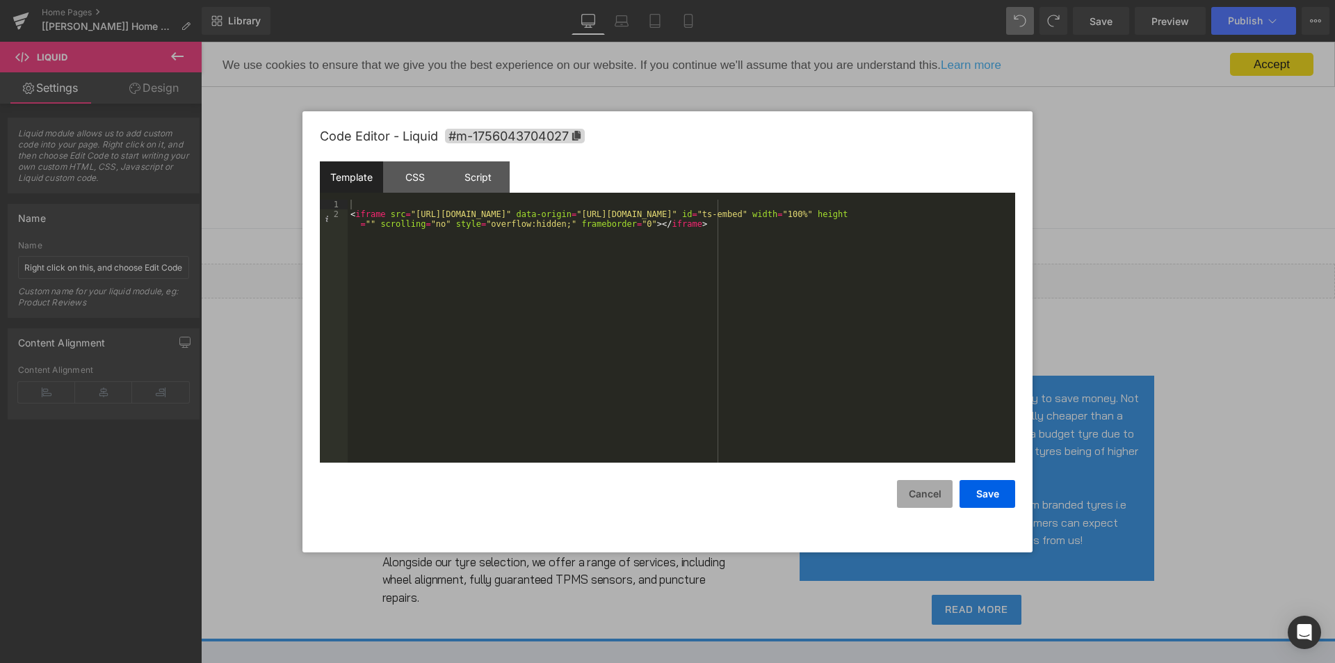
click at [918, 488] on button "Cancel" at bounding box center [925, 494] width 56 height 28
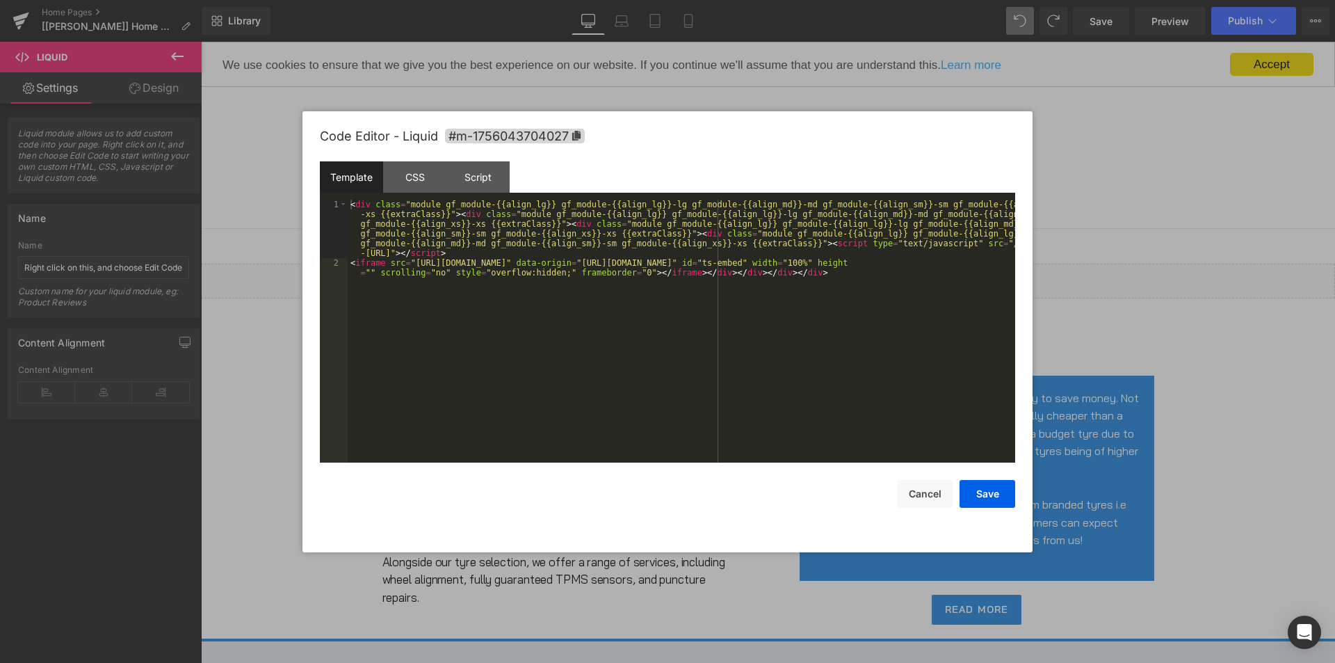
click at [784, 277] on div "Liquid" at bounding box center [768, 281] width 1134 height 35
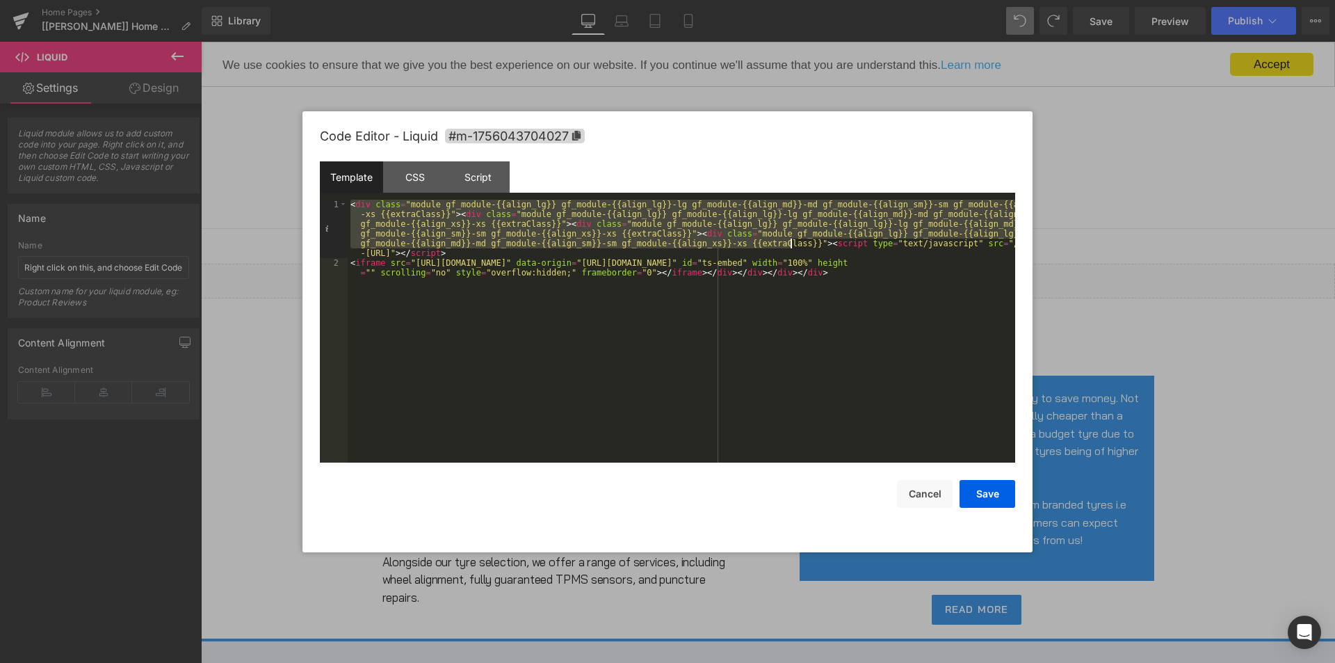
drag, startPoint x: 350, startPoint y: 204, endPoint x: 791, endPoint y: 245, distance: 443.5
click at [791, 245] on div "< div class = "module gf_module-{{align_lg}} gf_module-{{align_lg}}-lg gf_modul…" at bounding box center [681, 370] width 667 height 341
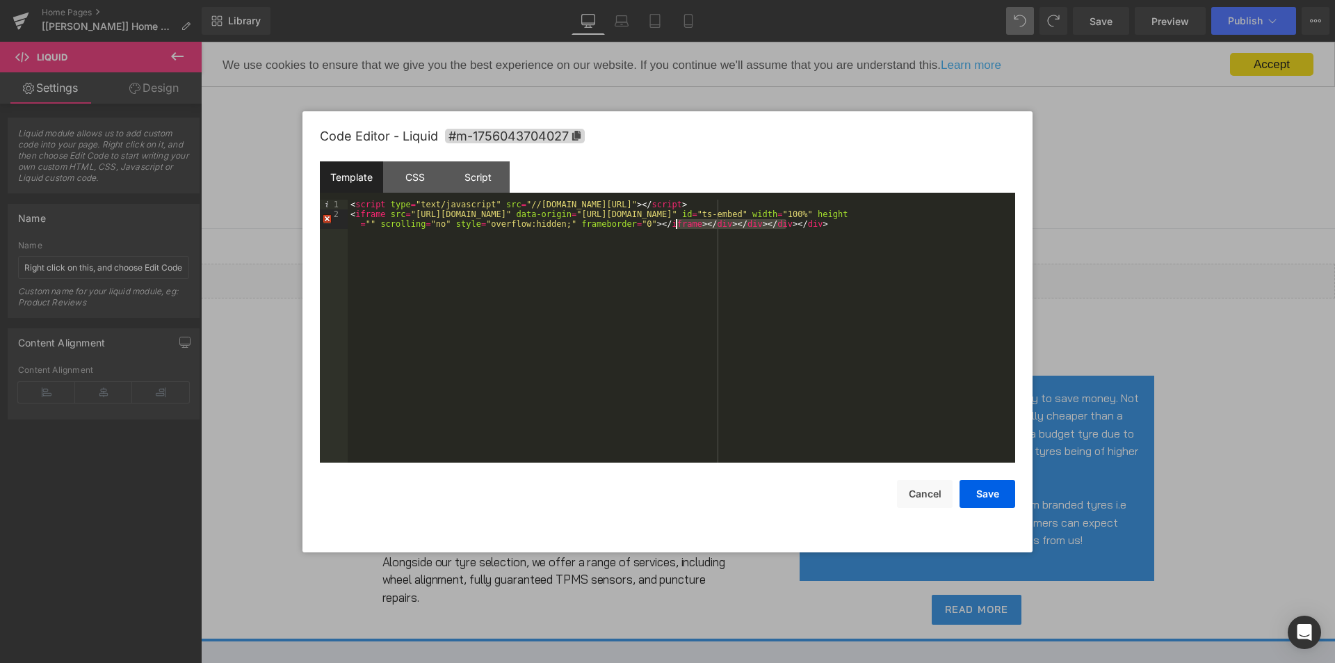
drag, startPoint x: 800, startPoint y: 221, endPoint x: 677, endPoint y: 226, distance: 122.5
click at [677, 226] on div "< script type = "text/javascript" src = "//tyre-direct-embed.tyresurf.co.uk/js/…" at bounding box center [681, 346] width 667 height 292
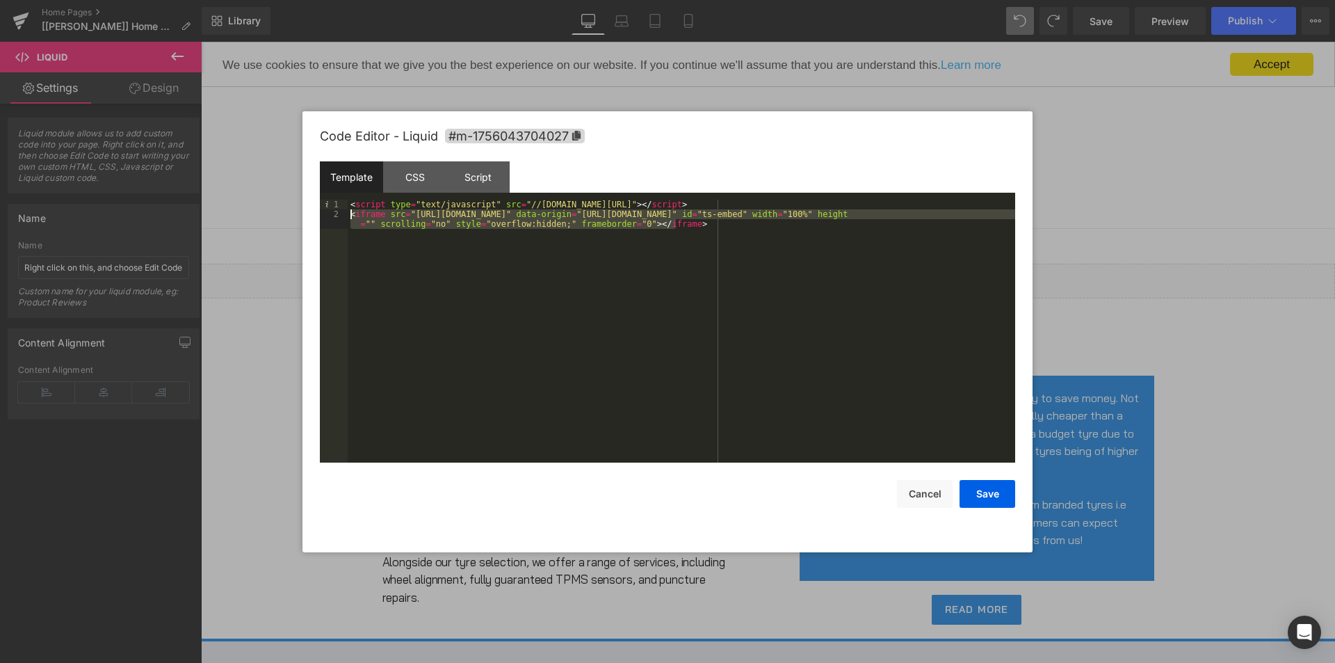
drag, startPoint x: 681, startPoint y: 227, endPoint x: 349, endPoint y: 211, distance: 332.0
click at [349, 211] on div "< script type = "text/javascript" src = "//tyre-direct-embed.tyresurf.co.uk/js/…" at bounding box center [681, 346] width 667 height 292
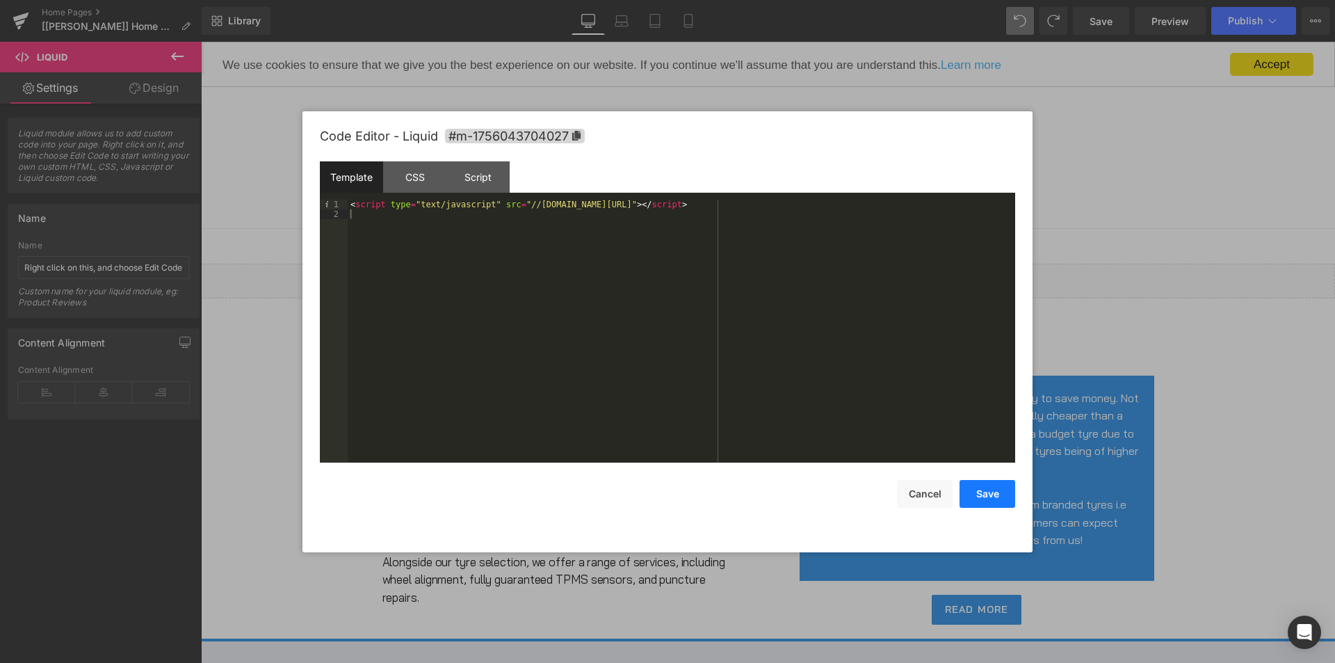
click at [986, 503] on button "Save" at bounding box center [987, 494] width 56 height 28
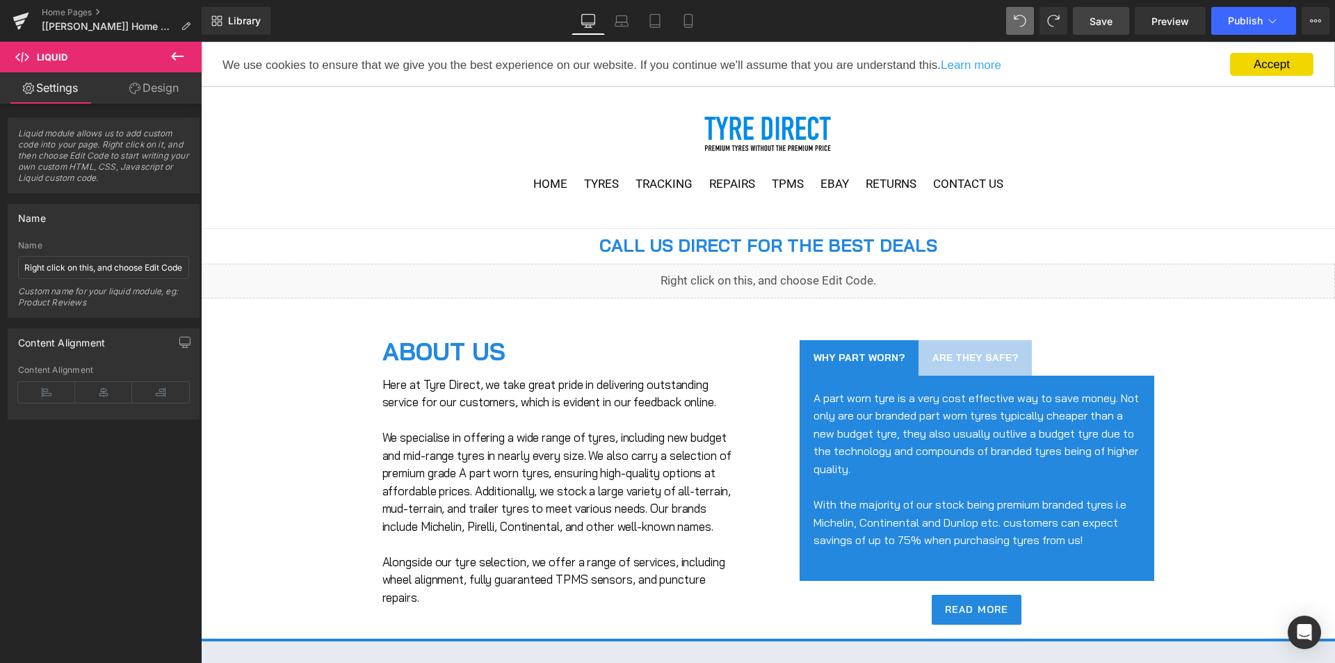
click at [1117, 27] on link "Save" at bounding box center [1101, 21] width 56 height 28
click at [1100, 27] on span "Save" at bounding box center [1101, 21] width 23 height 15
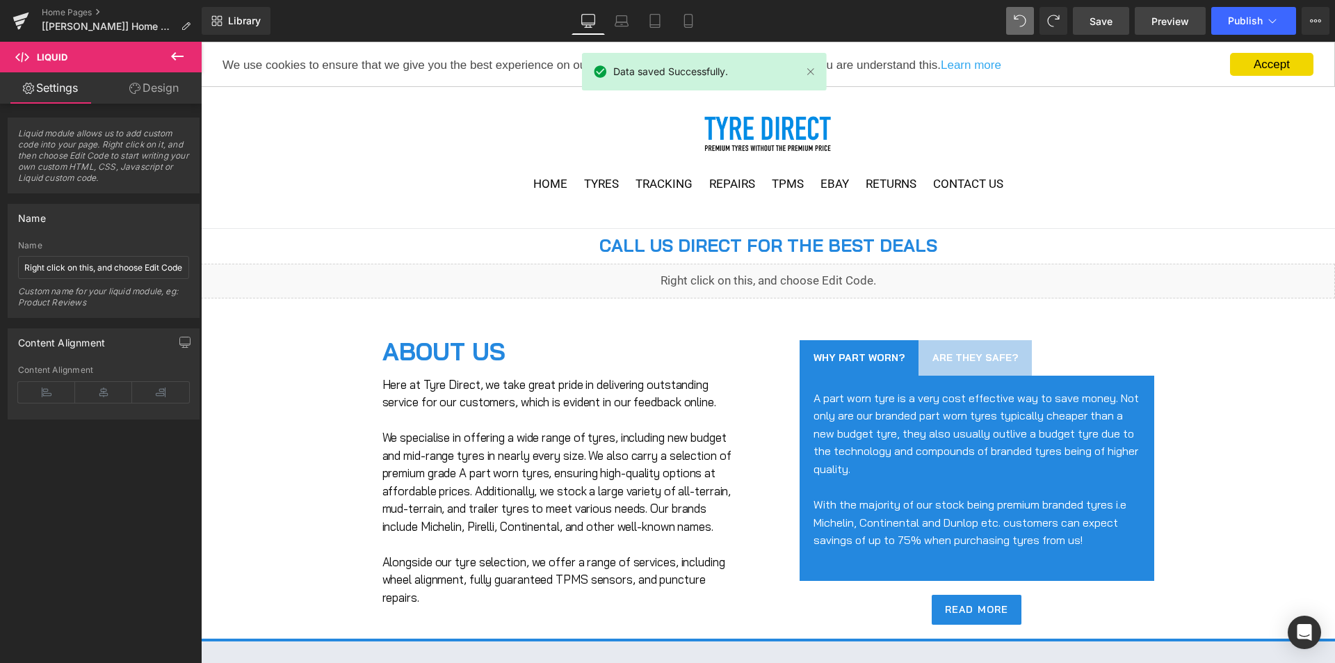
click at [1156, 26] on span "Preview" at bounding box center [1170, 21] width 38 height 15
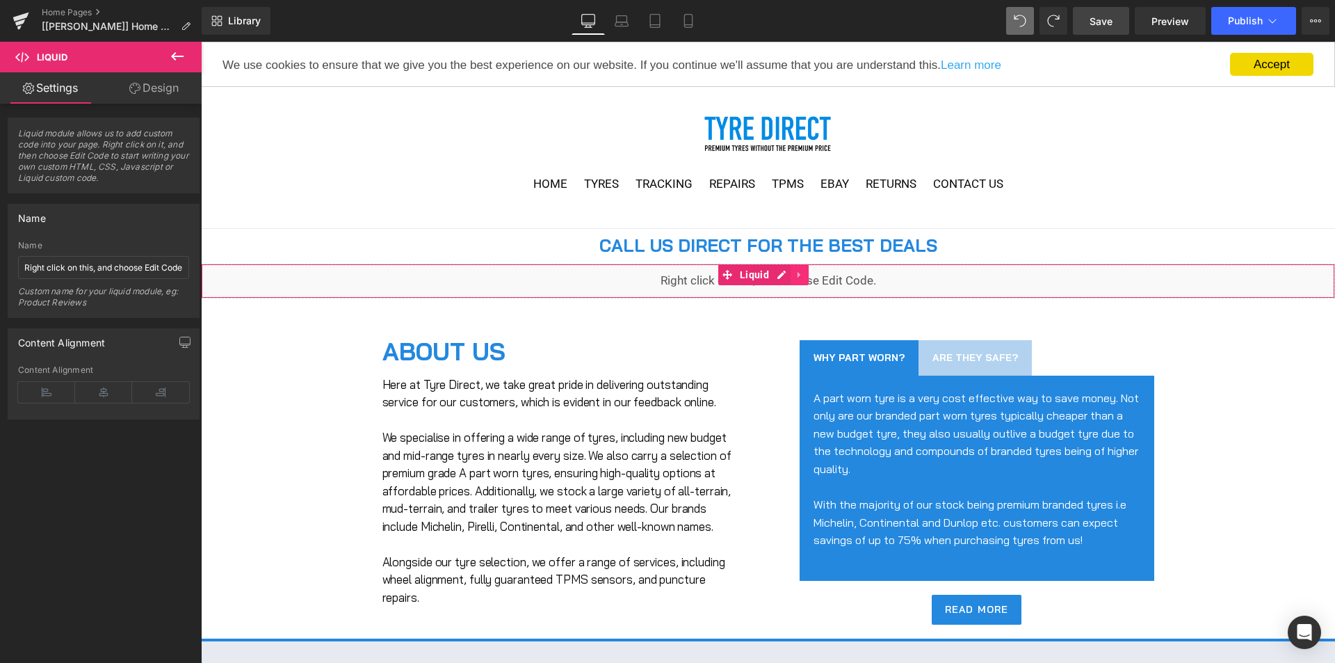
click at [796, 273] on icon at bounding box center [800, 275] width 10 height 10
click at [810, 273] on icon at bounding box center [809, 275] width 10 height 10
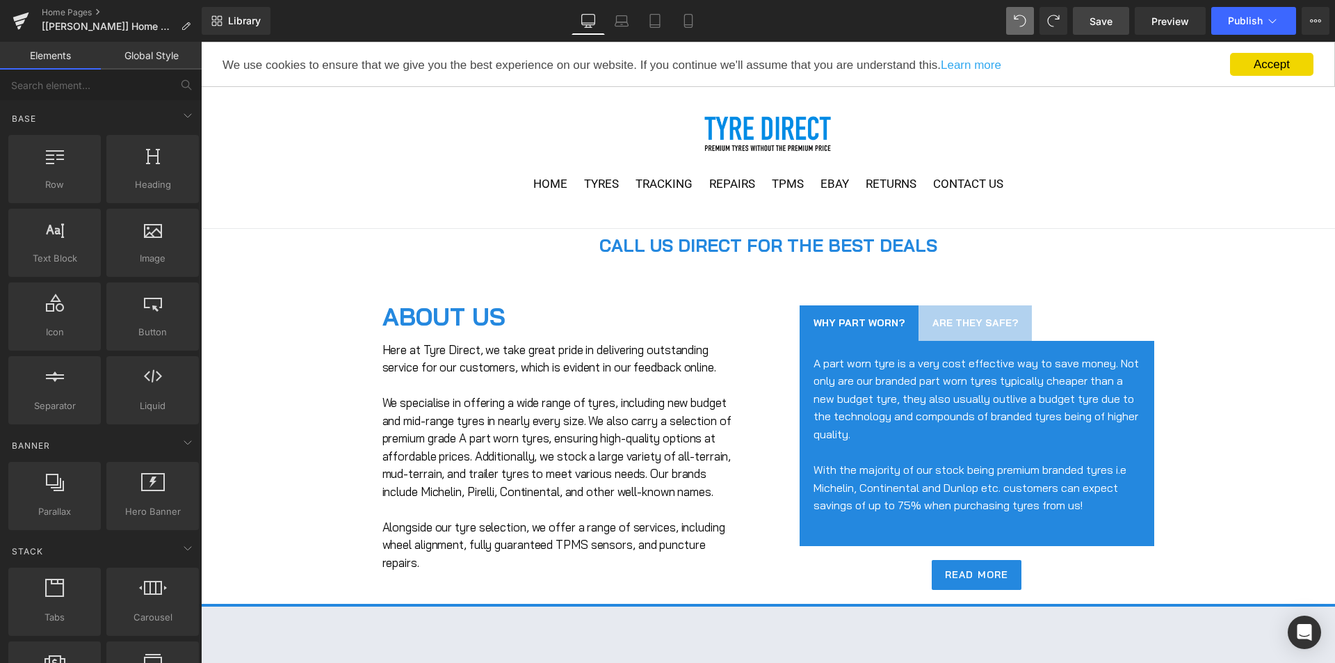
click at [1099, 14] on span "Save" at bounding box center [1101, 21] width 23 height 15
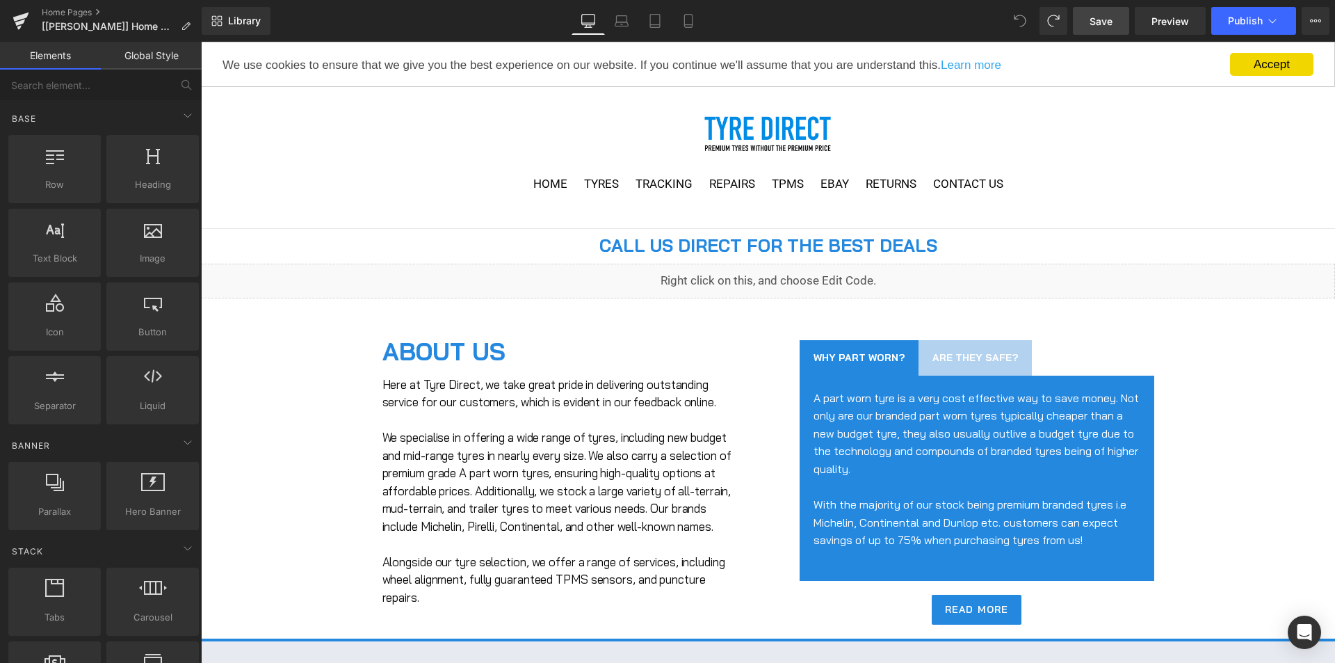
click at [1025, 26] on icon at bounding box center [1020, 21] width 13 height 13
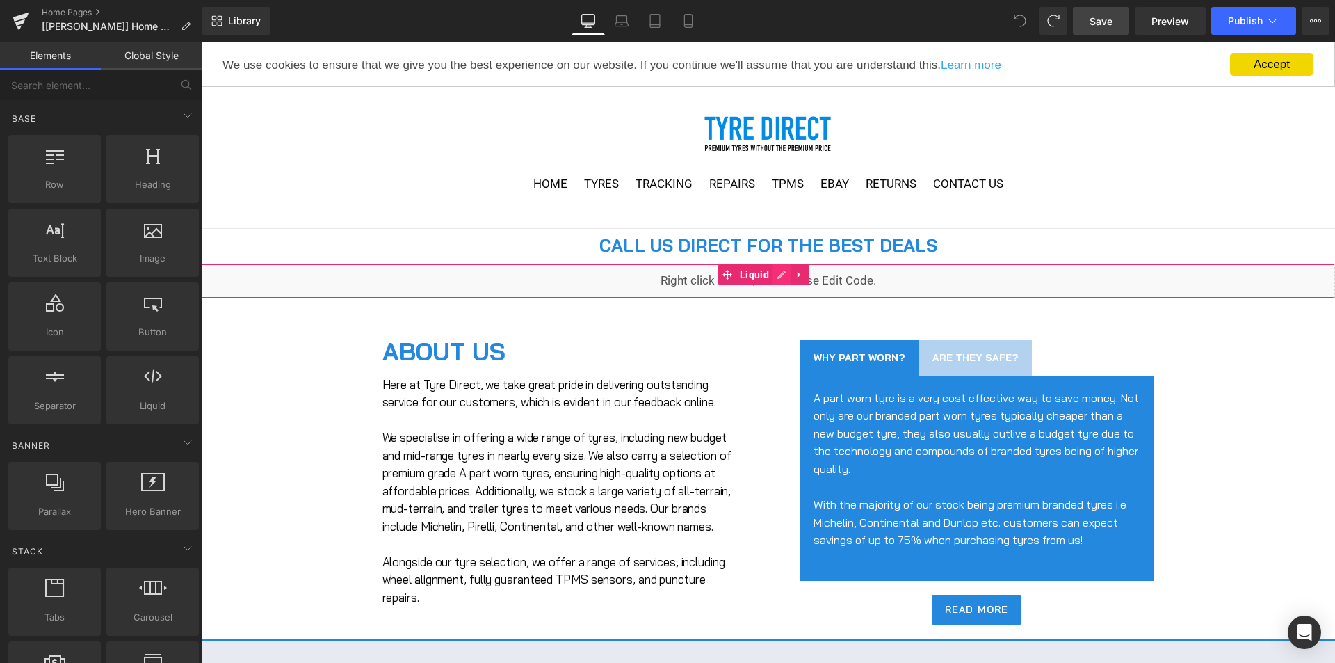
click at [781, 276] on div "Liquid" at bounding box center [768, 281] width 1134 height 35
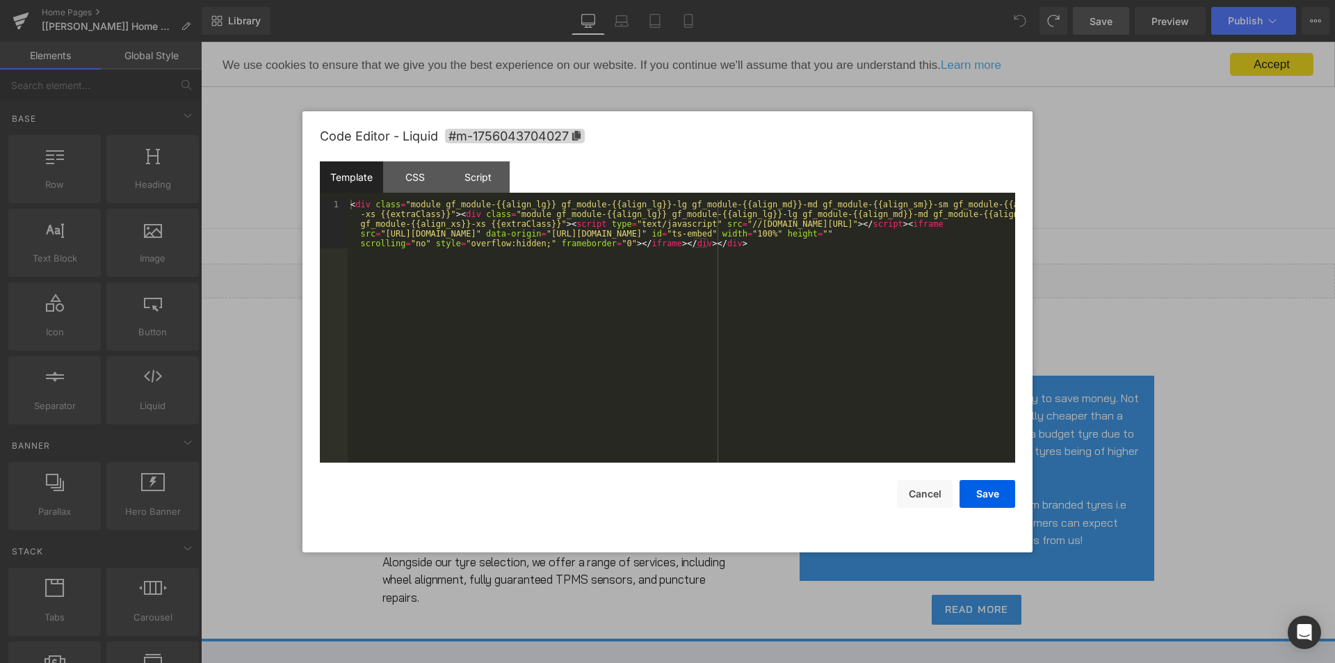
click at [781, 276] on div "< div class = "module gf_module-{{align_lg}} gf_module-{{align_lg}}-lg gf_modul…" at bounding box center [681, 380] width 667 height 360
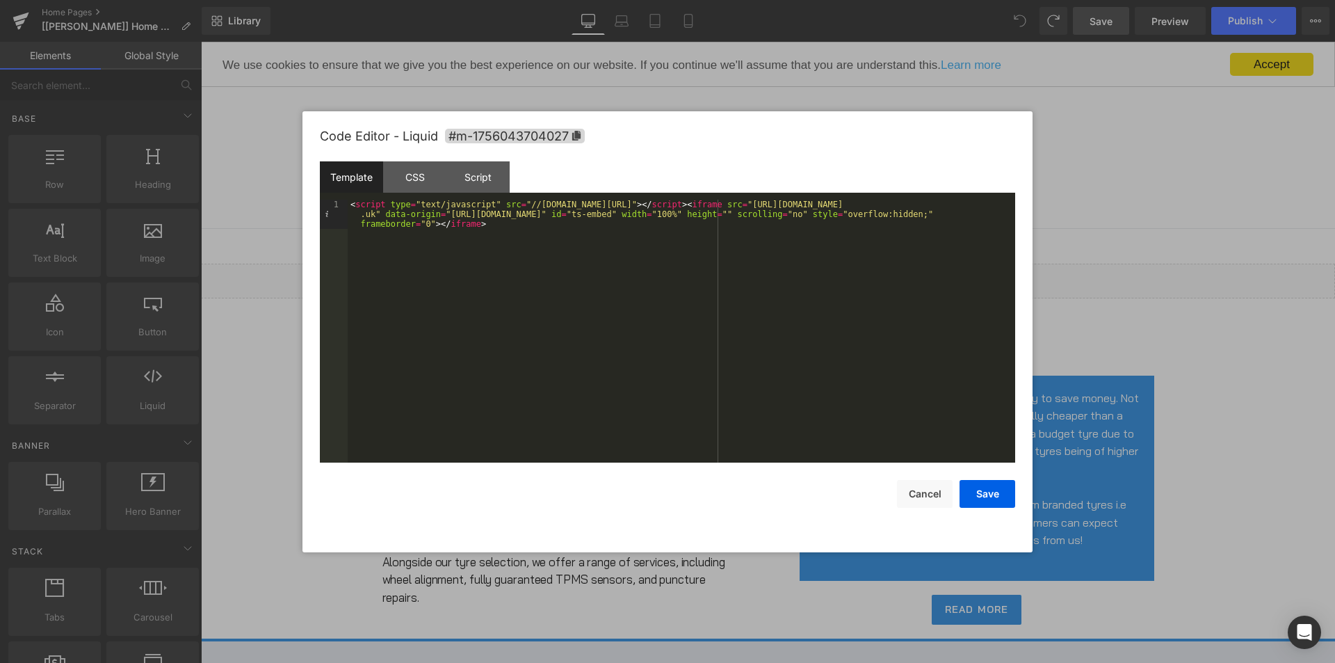
click at [1005, 208] on div "< script type = "text/javascript" src = "//[DOMAIN_NAME][URL]" > </ script > < …" at bounding box center [681, 360] width 667 height 321
click at [982, 492] on button "Save" at bounding box center [987, 494] width 56 height 28
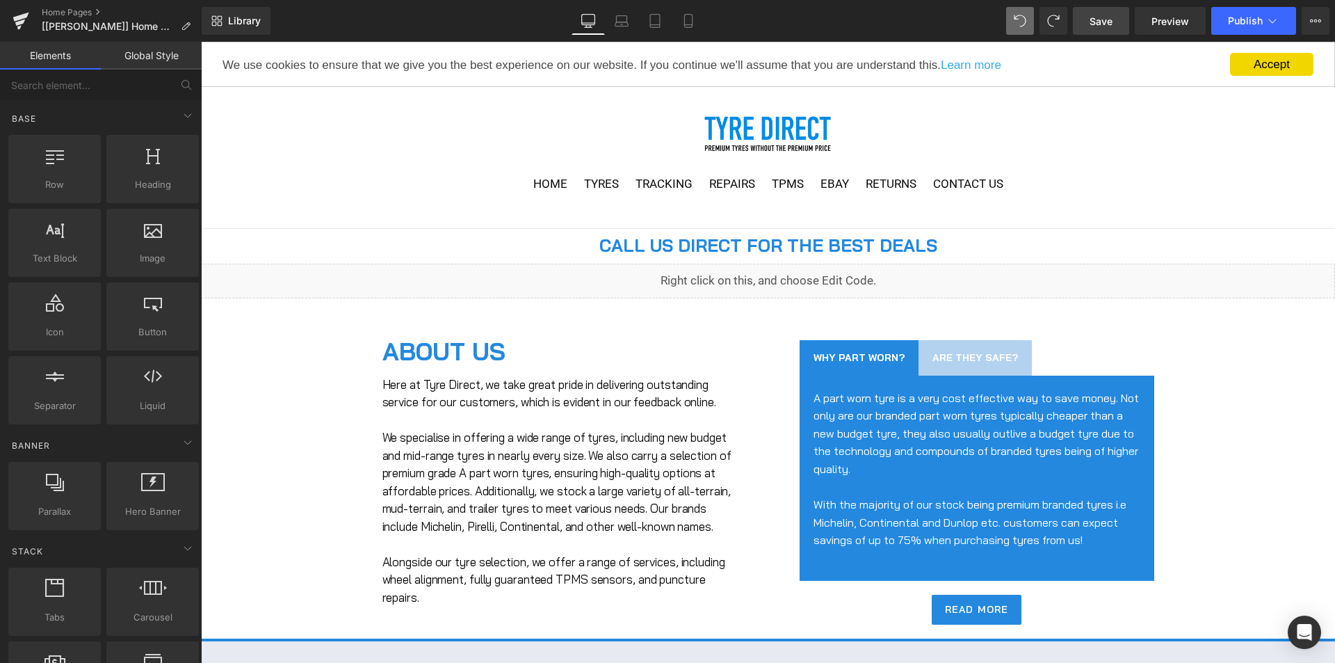
click at [1093, 29] on link "Save" at bounding box center [1101, 21] width 56 height 28
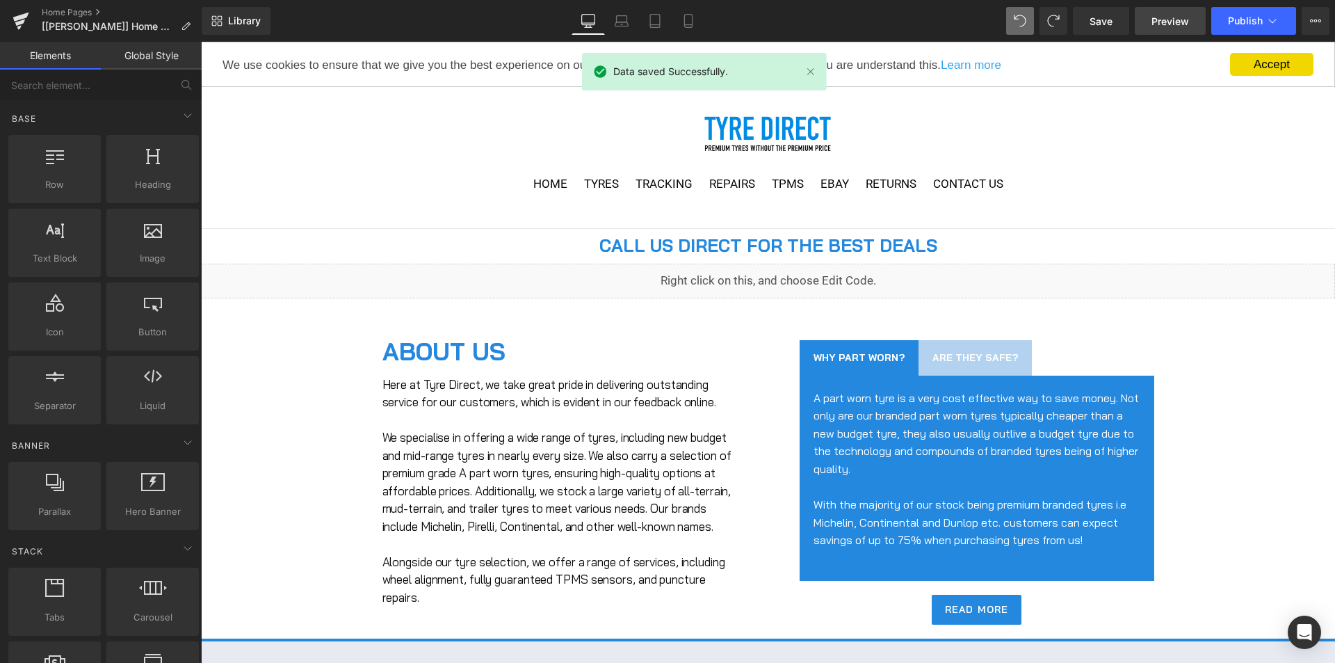
click at [1167, 24] on span "Preview" at bounding box center [1170, 21] width 38 height 15
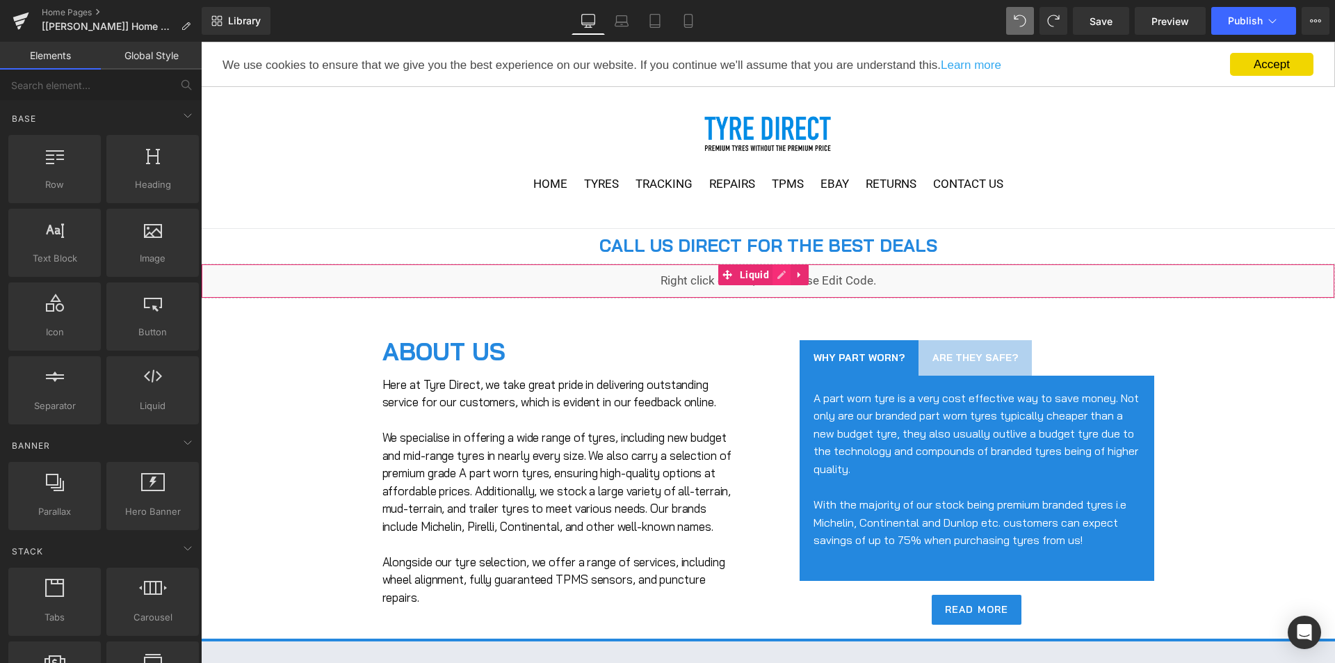
click at [777, 271] on div "Liquid" at bounding box center [768, 281] width 1134 height 35
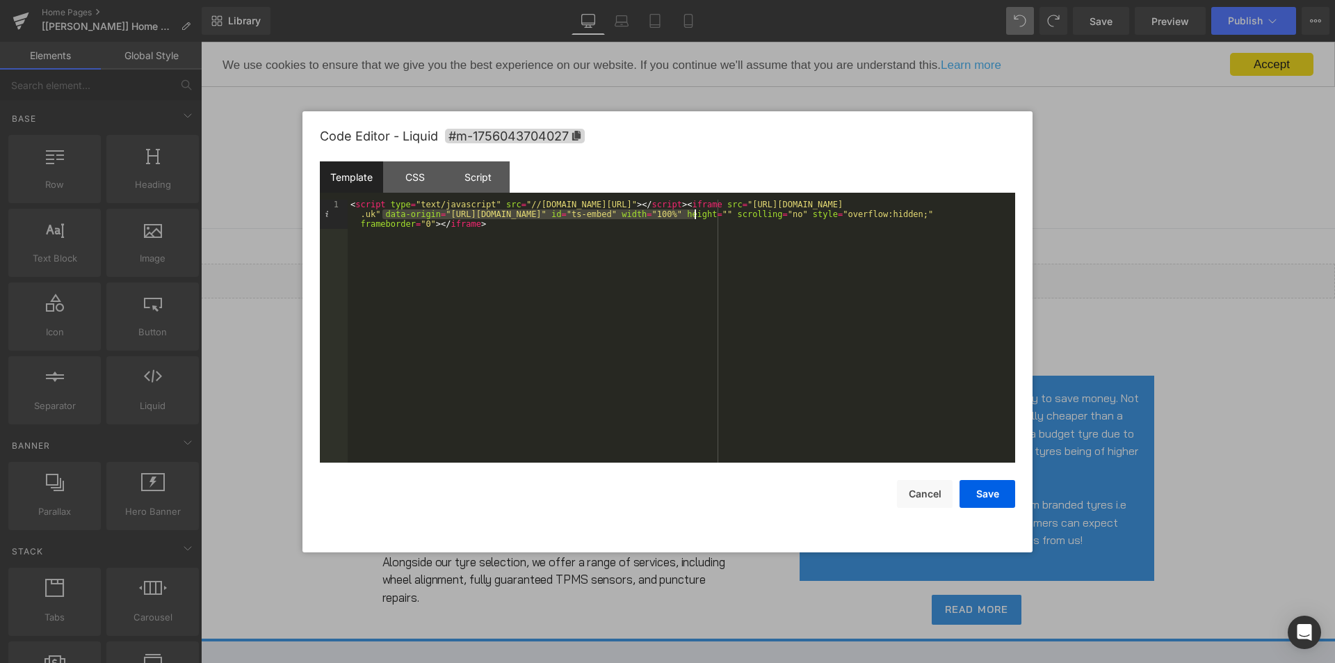
drag, startPoint x: 380, startPoint y: 215, endPoint x: 695, endPoint y: 213, distance: 315.0
click at [695, 213] on div "< script type = "text/javascript" src = "//[DOMAIN_NAME][URL]" > </ script > < …" at bounding box center [681, 360] width 667 height 321
click at [994, 495] on button "Save" at bounding box center [987, 494] width 56 height 28
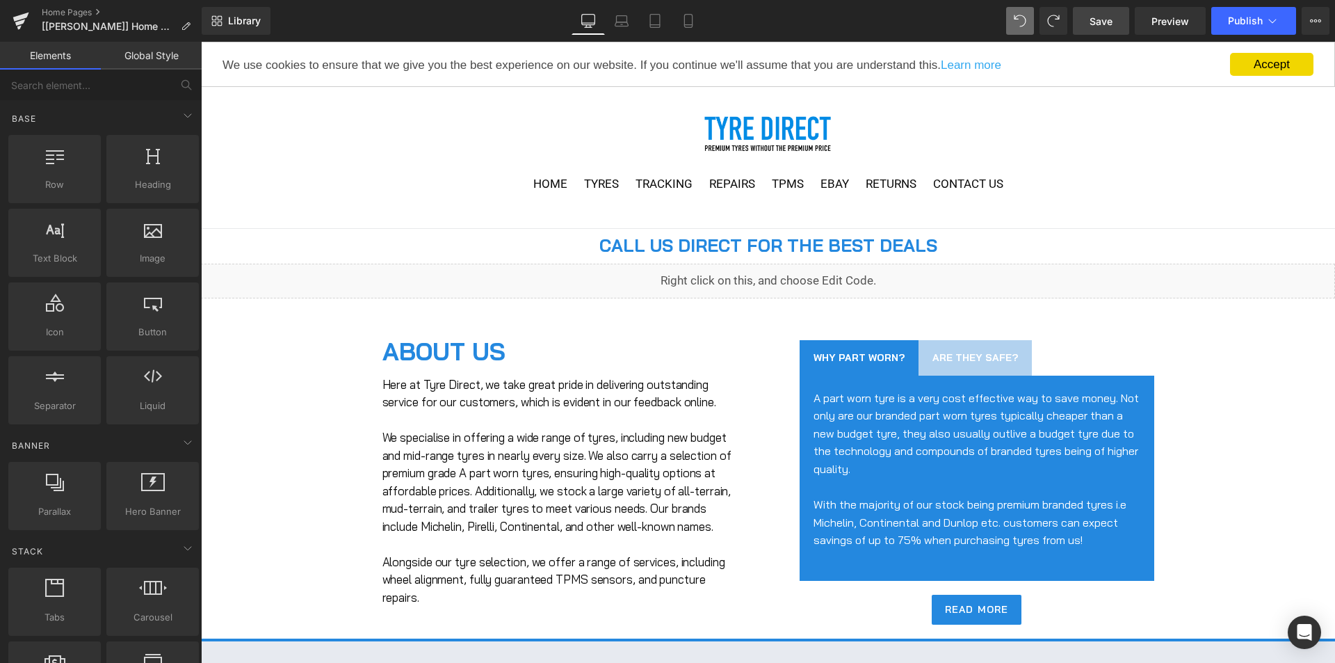
click at [1090, 13] on link "Save" at bounding box center [1101, 21] width 56 height 28
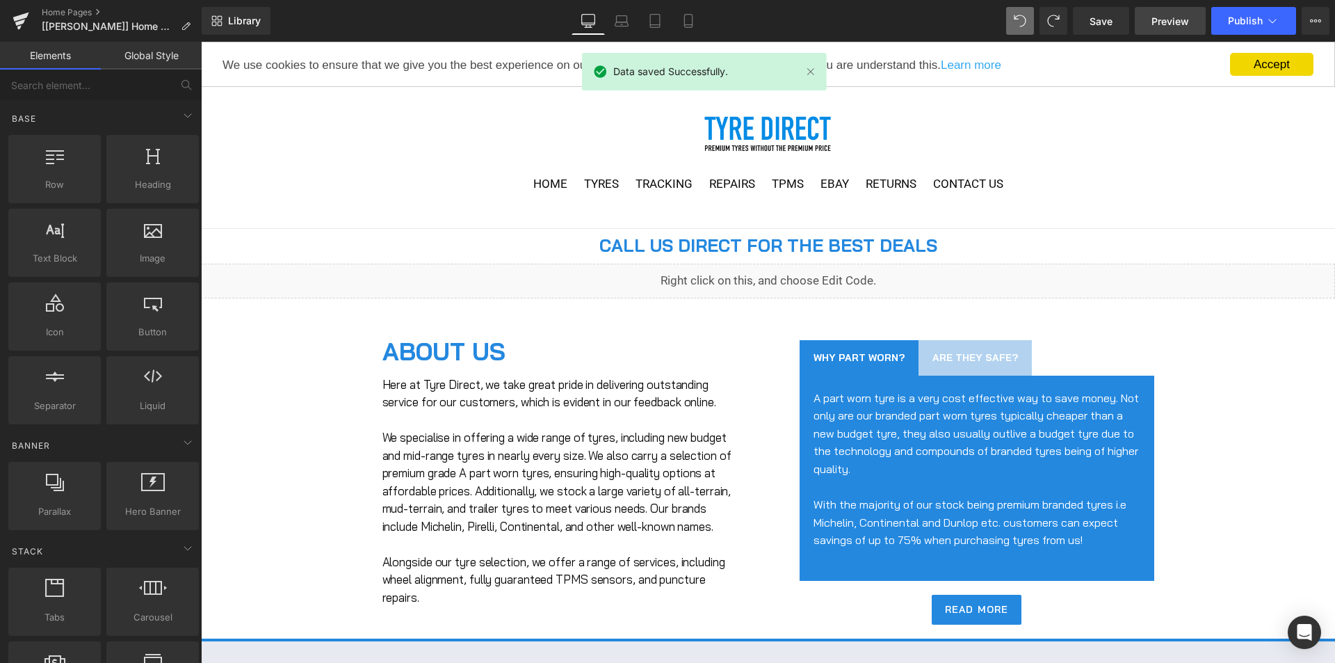
click at [1170, 16] on span "Preview" at bounding box center [1170, 21] width 38 height 15
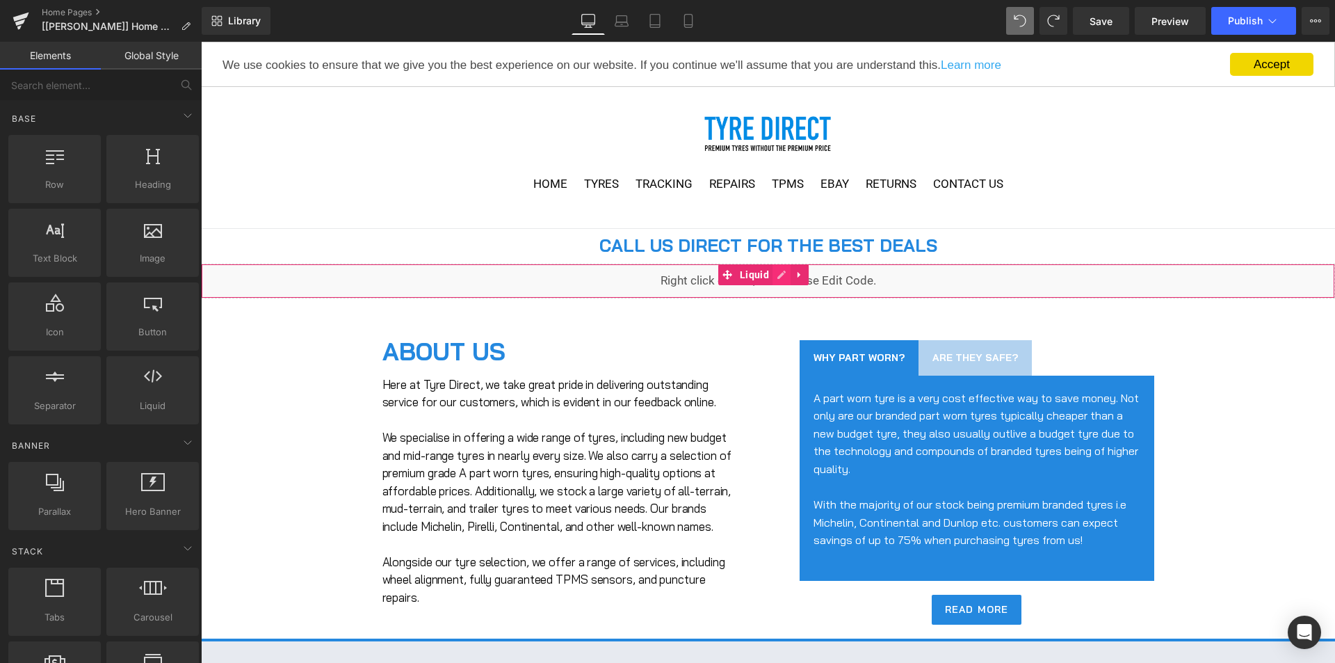
click at [780, 280] on div "Liquid" at bounding box center [768, 281] width 1134 height 35
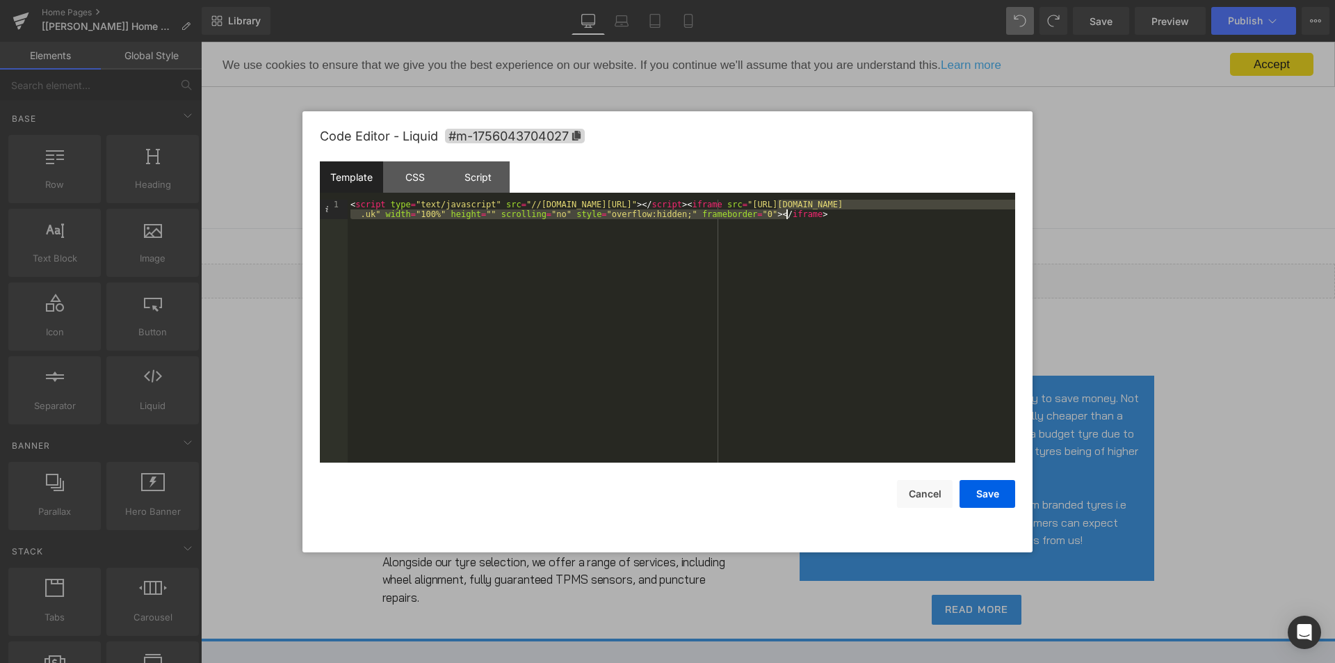
drag, startPoint x: 777, startPoint y: 204, endPoint x: 804, endPoint y: 220, distance: 31.5
click at [804, 220] on div "< script type = "text/javascript" src = "//tyre-direct-embed.tyresurf.co.uk/js/…" at bounding box center [681, 351] width 667 height 302
click at [973, 492] on button "Save" at bounding box center [987, 494] width 56 height 28
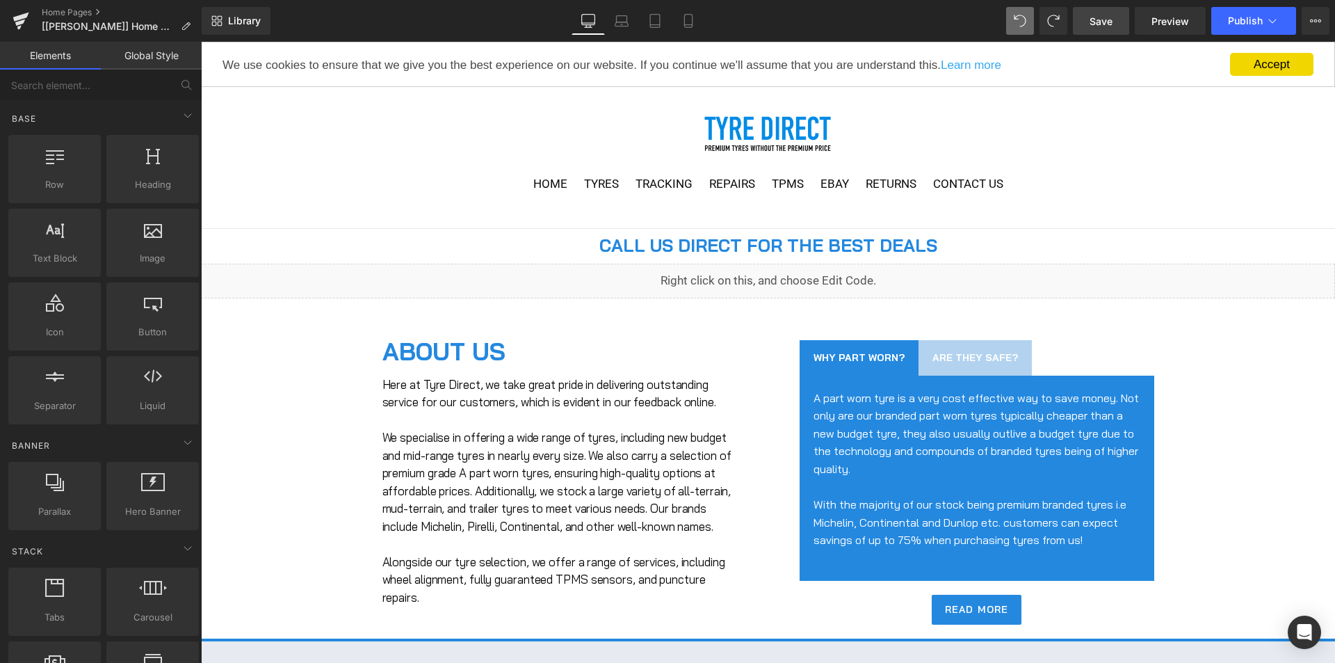
click at [1106, 25] on span "Save" at bounding box center [1101, 21] width 23 height 15
click at [1155, 19] on span "Preview" at bounding box center [1170, 21] width 38 height 15
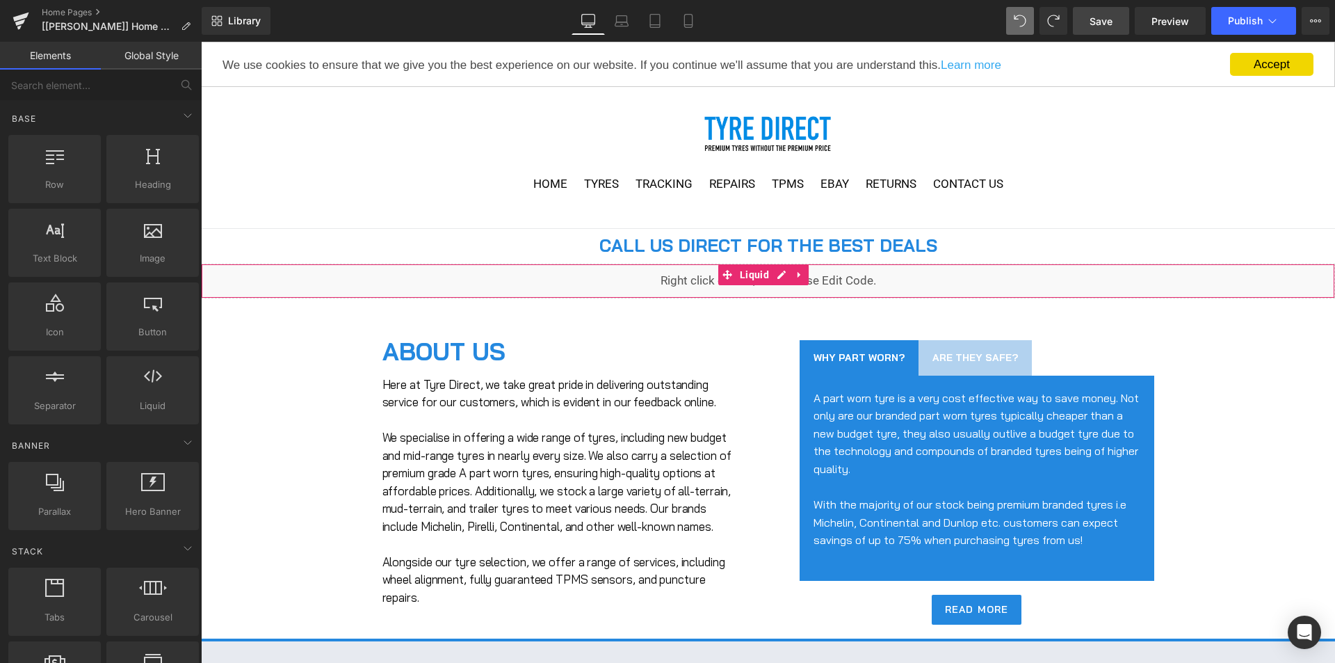
click at [779, 280] on div "Liquid" at bounding box center [768, 281] width 1134 height 35
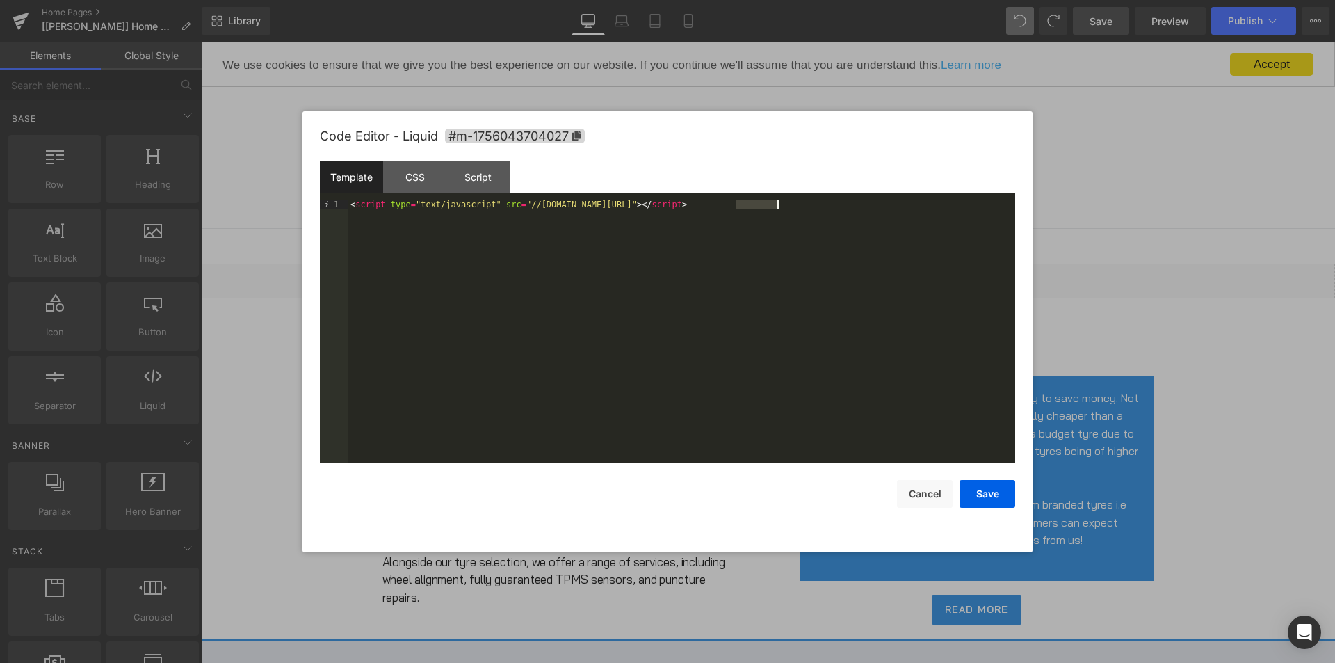
drag, startPoint x: 735, startPoint y: 206, endPoint x: 857, endPoint y: 202, distance: 121.8
click at [860, 200] on div "< script type = "text/javascript" src = "//tyre-direct-embed.tyresurf.co.uk/js/…" at bounding box center [681, 341] width 667 height 282
click at [987, 499] on button "Save" at bounding box center [987, 494] width 56 height 28
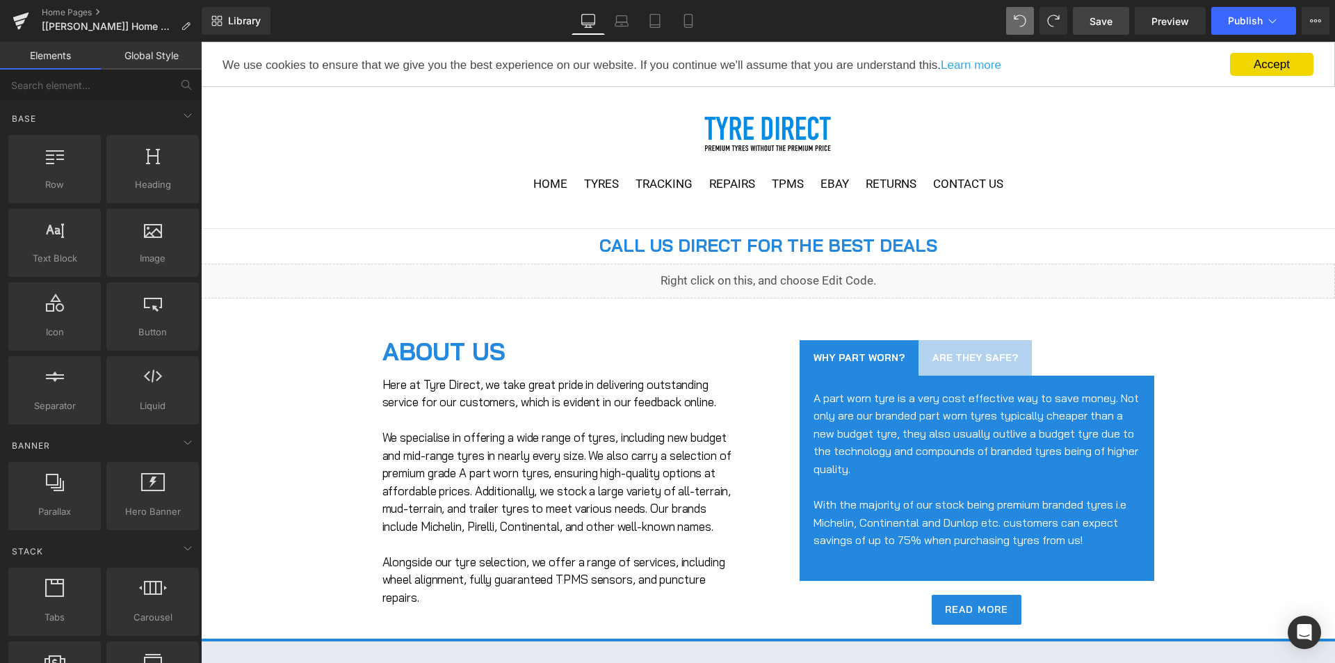
click at [1102, 23] on span "Save" at bounding box center [1101, 21] width 23 height 15
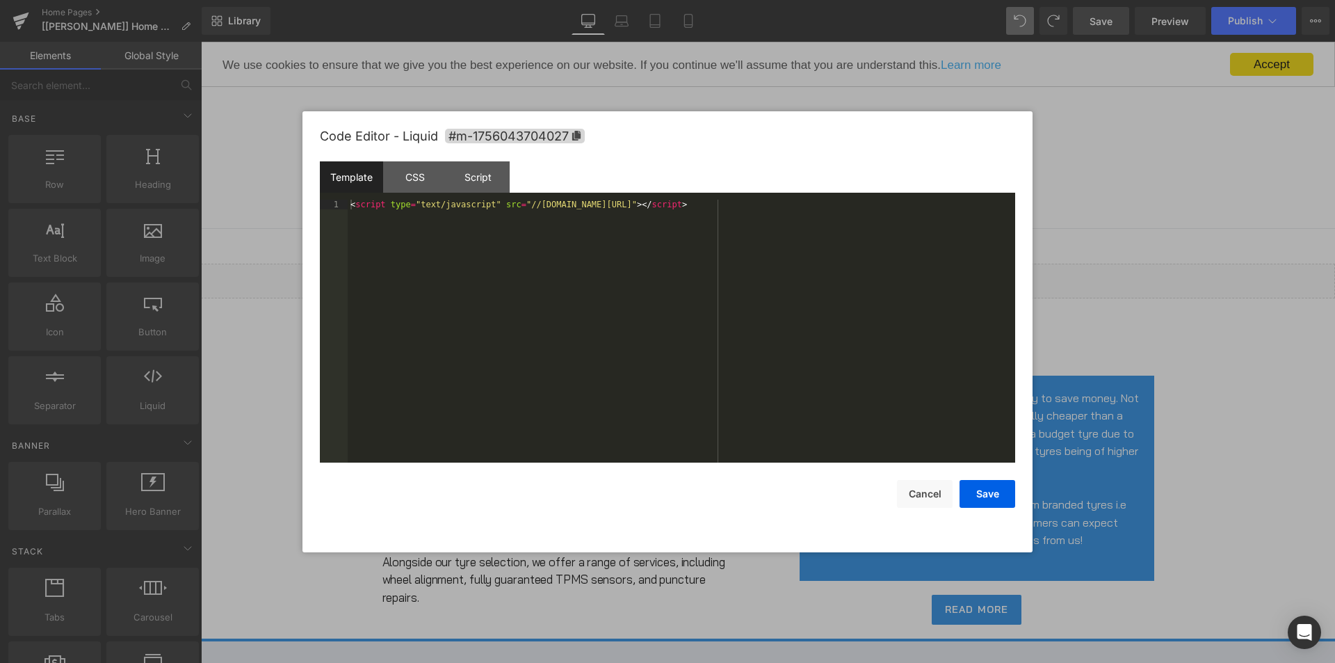
click at [784, 272] on div "Liquid" at bounding box center [768, 281] width 1134 height 35
drag, startPoint x: 382, startPoint y: 203, endPoint x: 489, endPoint y: 206, distance: 107.1
click at [489, 206] on div "< script type = "text/javascript" src = "//tyre-direct-embed.tyresurf.co.uk/js/…" at bounding box center [681, 341] width 667 height 282
click at [998, 500] on button "Save" at bounding box center [987, 494] width 56 height 28
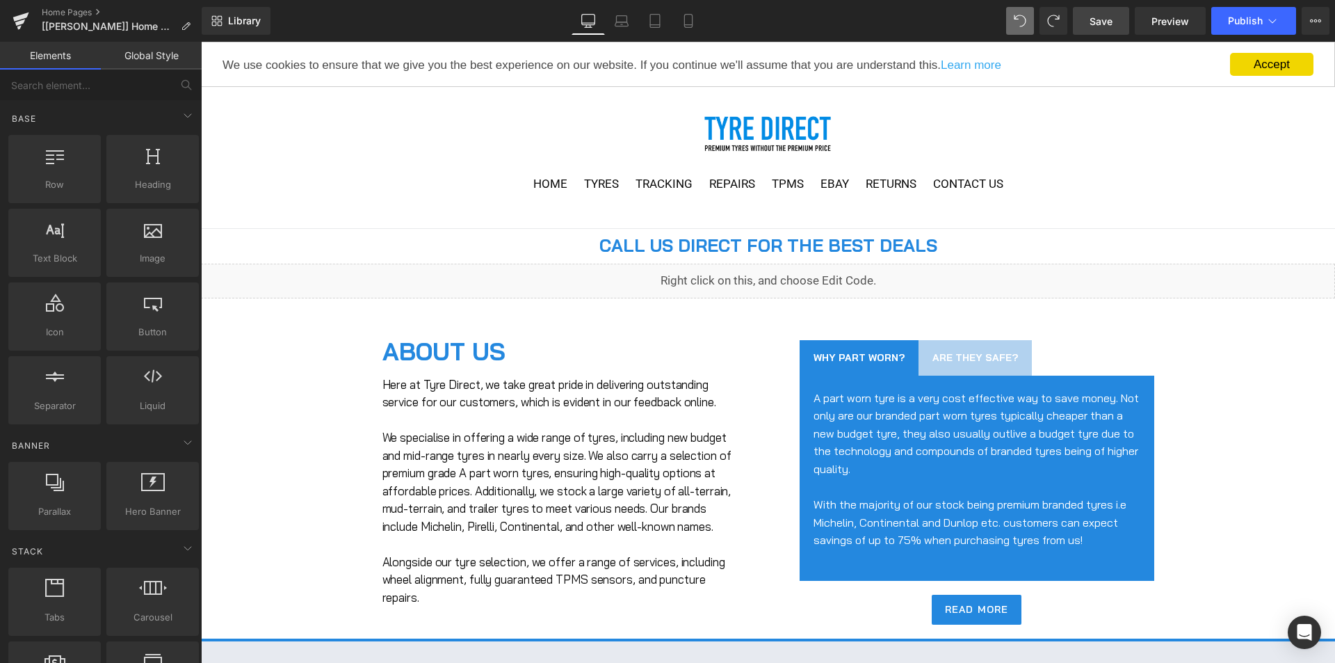
click at [1098, 28] on span "Save" at bounding box center [1101, 21] width 23 height 15
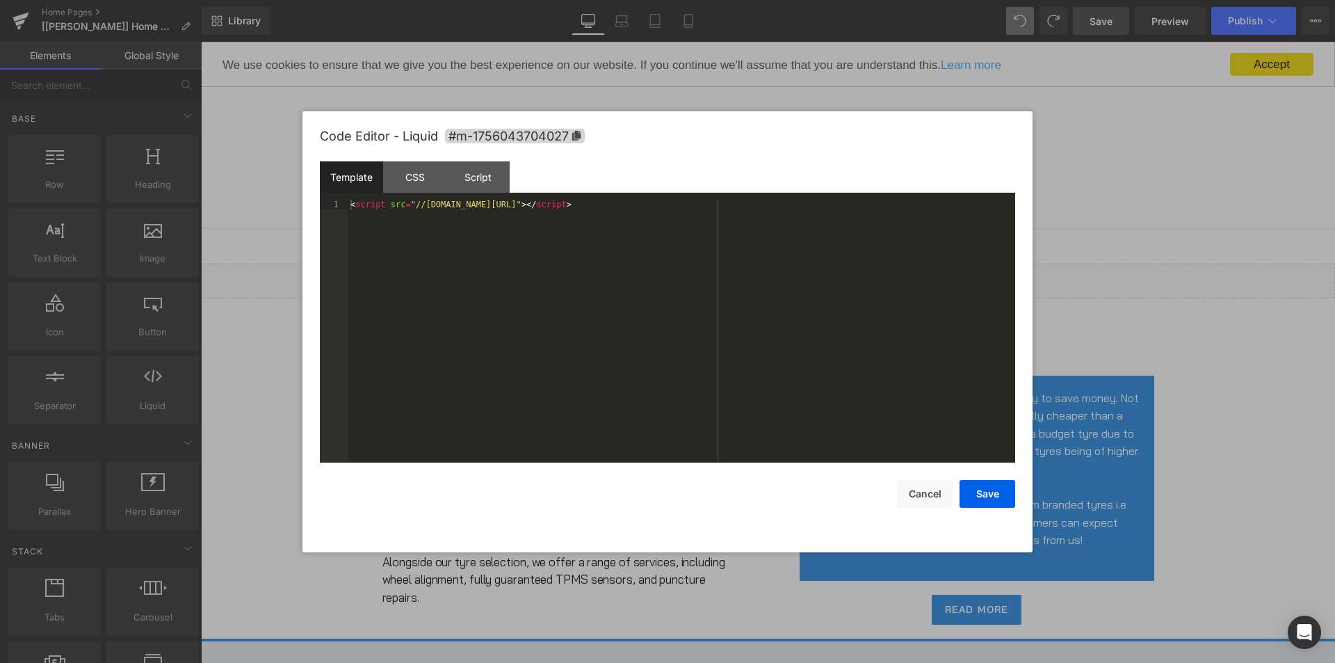
click at [783, 273] on div "Liquid" at bounding box center [768, 281] width 1134 height 35
drag, startPoint x: 697, startPoint y: 205, endPoint x: 349, endPoint y: 193, distance: 347.8
click at [349, 193] on div "Template CSS Script Data 1 < script src = "//tyre-direct-embed.tyresurf.co.uk/j…" at bounding box center [667, 311] width 695 height 301
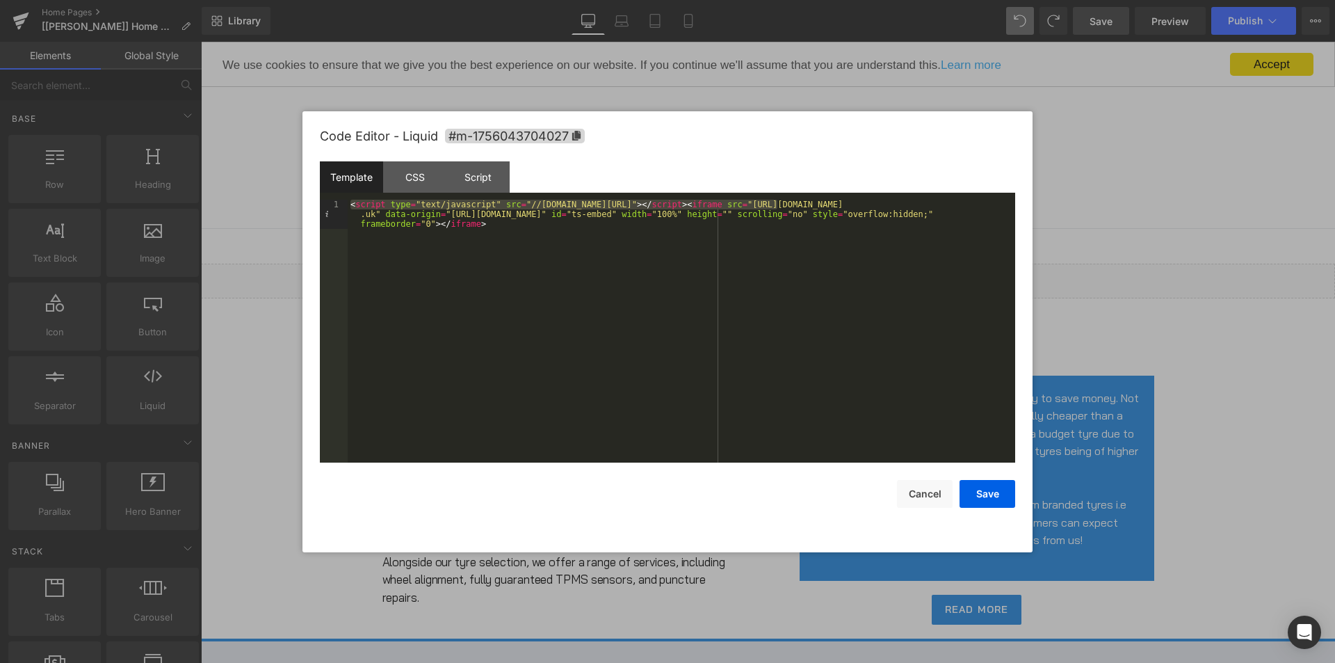
drag, startPoint x: 777, startPoint y: 204, endPoint x: 338, endPoint y: 199, distance: 439.4
click at [338, 200] on pre "1 < script type = "text/javascript" src = "//tyre-direct-embed.tyresurf.co.uk/j…" at bounding box center [667, 331] width 695 height 263
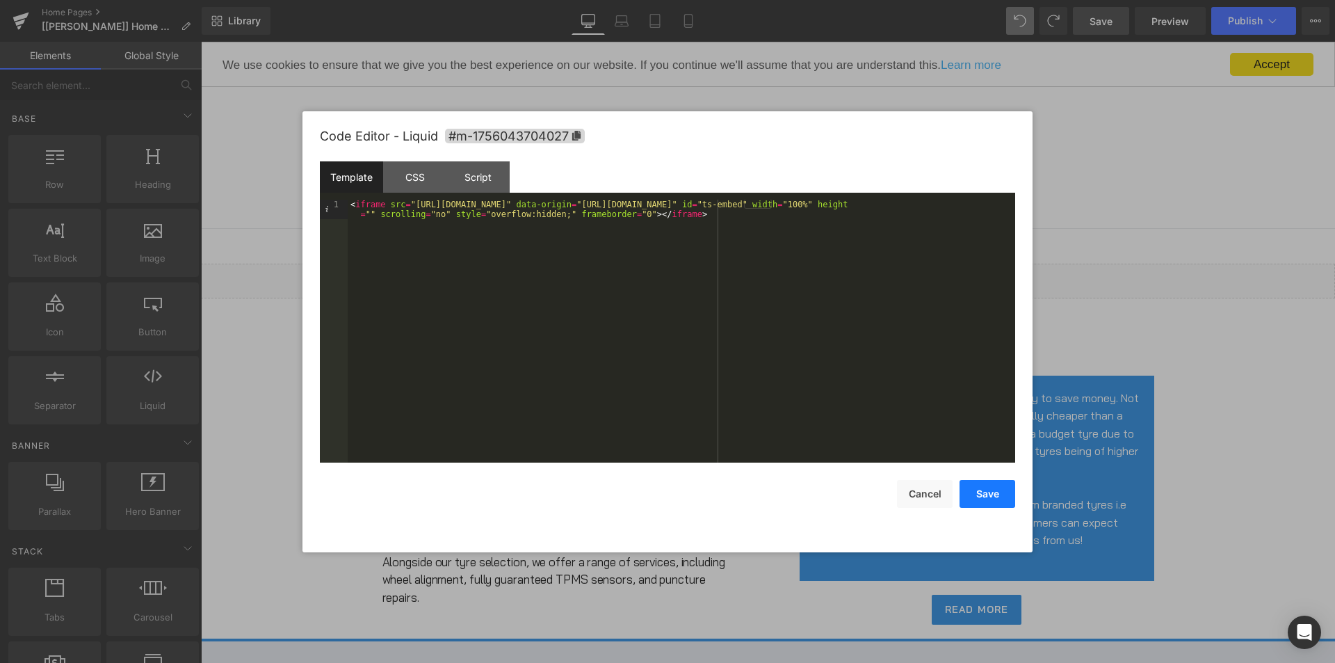
click at [1004, 489] on button "Save" at bounding box center [987, 494] width 56 height 28
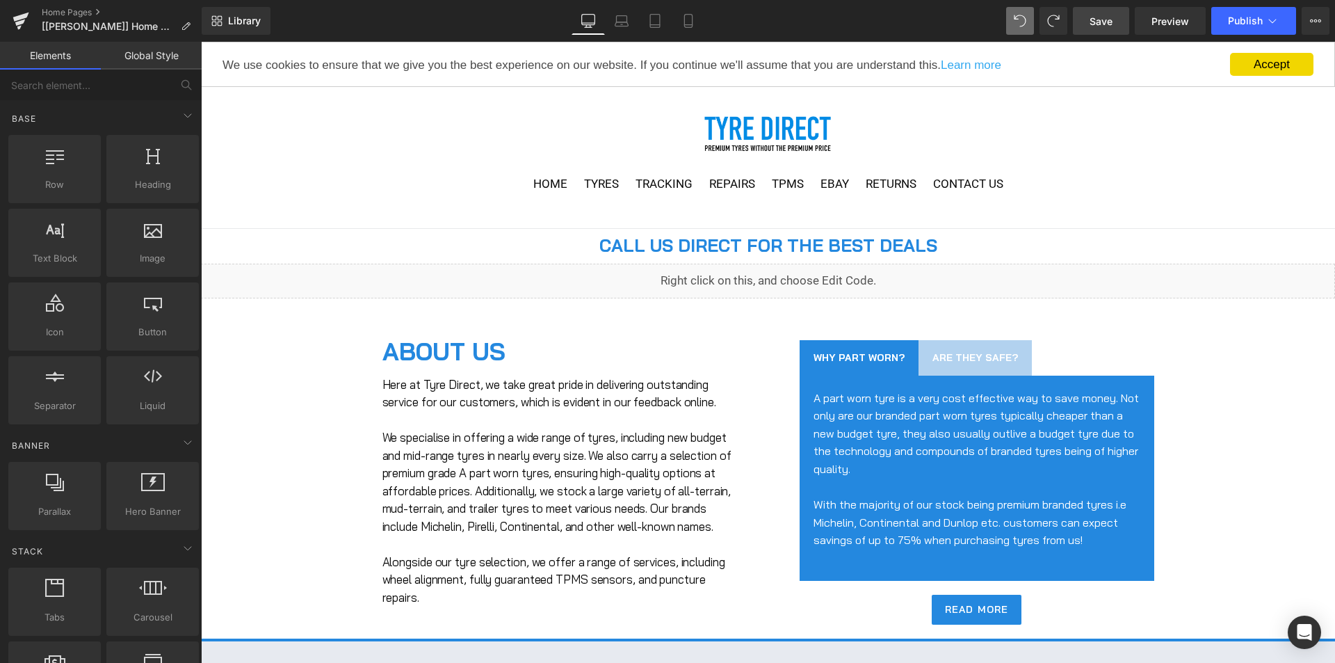
click at [1105, 18] on span "Save" at bounding box center [1101, 21] width 23 height 15
click at [1178, 26] on span "Preview" at bounding box center [1170, 21] width 38 height 15
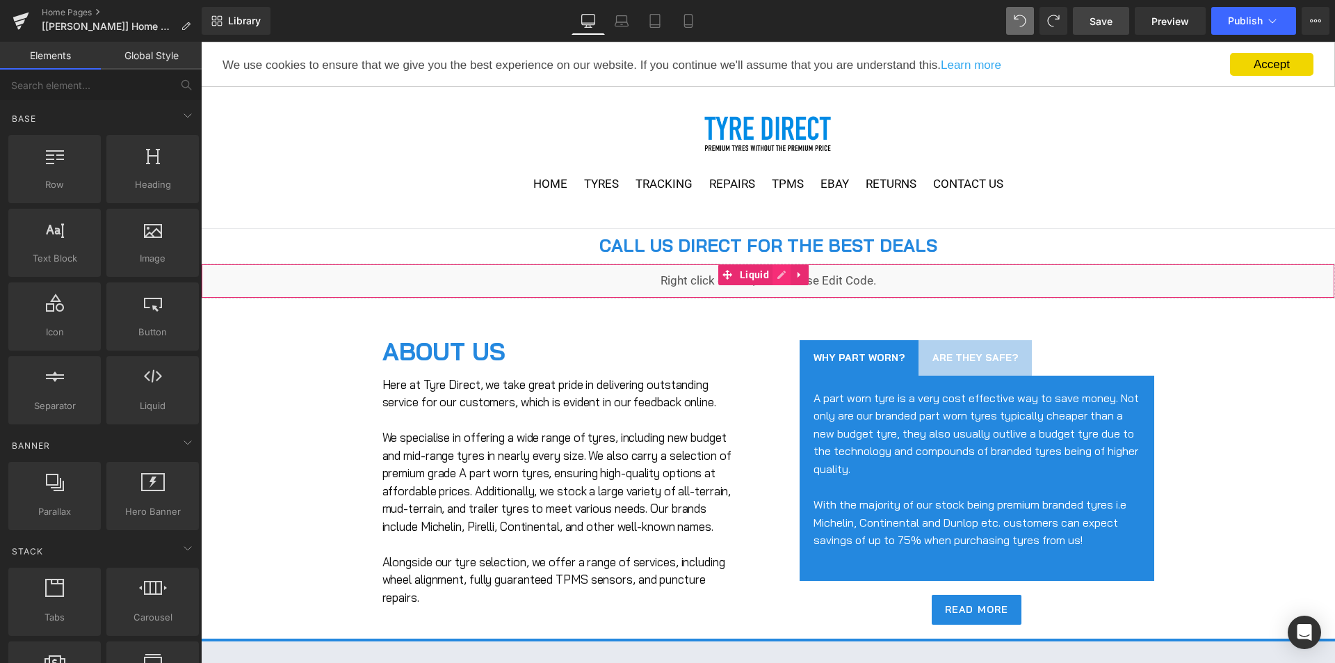
click at [785, 273] on div "Liquid" at bounding box center [768, 281] width 1134 height 35
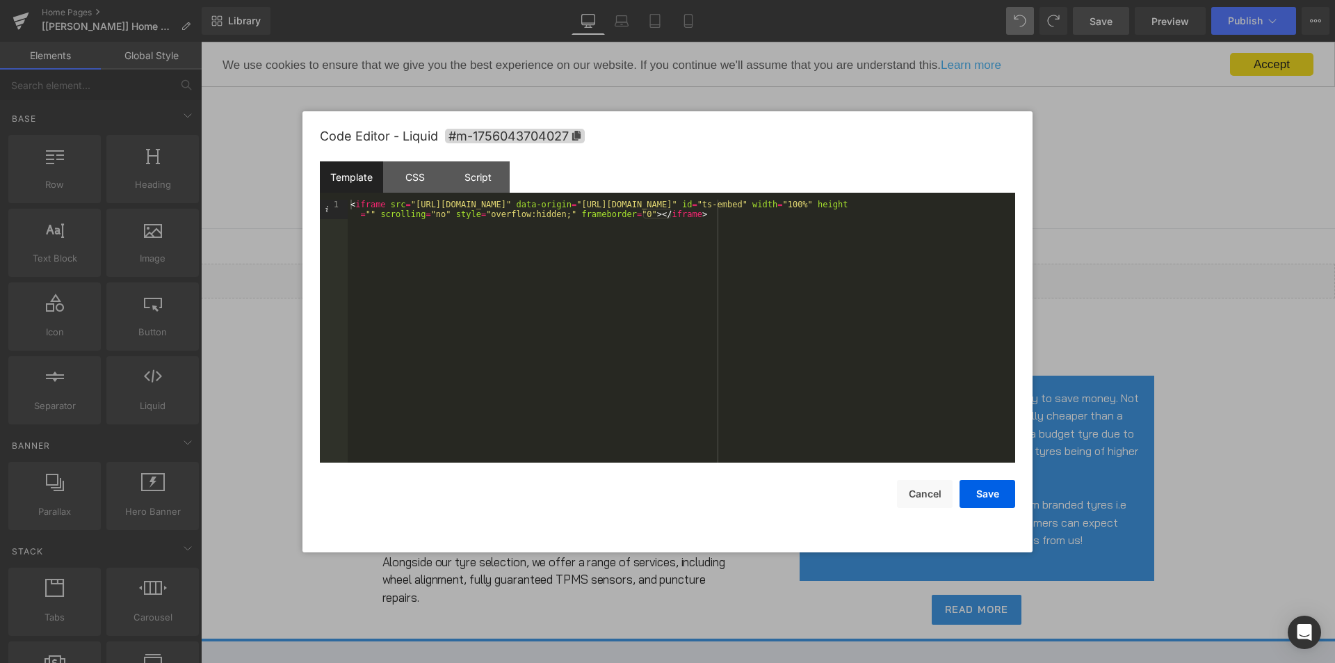
click at [225, 106] on div at bounding box center [667, 331] width 1335 height 663
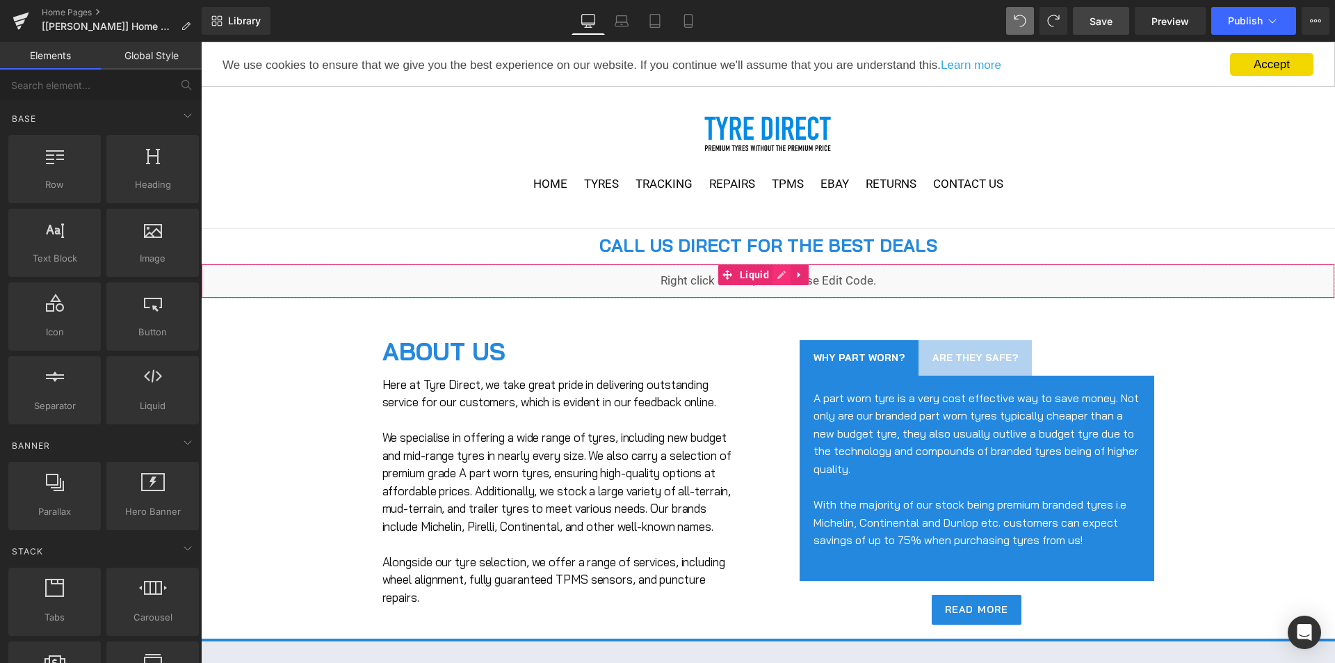
click at [781, 273] on div "Liquid" at bounding box center [768, 281] width 1134 height 35
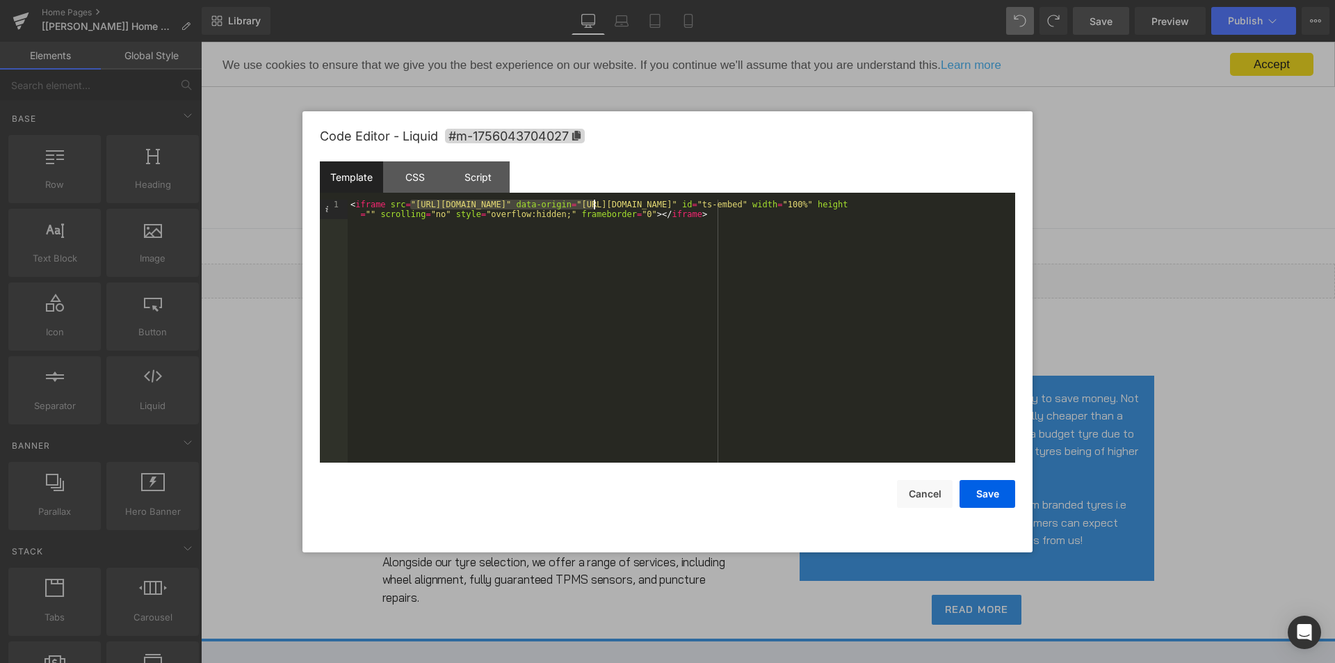
drag, startPoint x: 408, startPoint y: 203, endPoint x: 594, endPoint y: 206, distance: 185.7
click at [594, 206] on div "< iframe src = "https://tyre-direct-embed.tyresurf.co.uk" data-origin = "https:…" at bounding box center [681, 351] width 667 height 302
click at [681, 300] on div "< iframe src = "https://tyre-direct-embed.tyresurf.co.uk" data-origin = "https:…" at bounding box center [681, 351] width 667 height 302
click at [975, 494] on button "Save" at bounding box center [987, 494] width 56 height 28
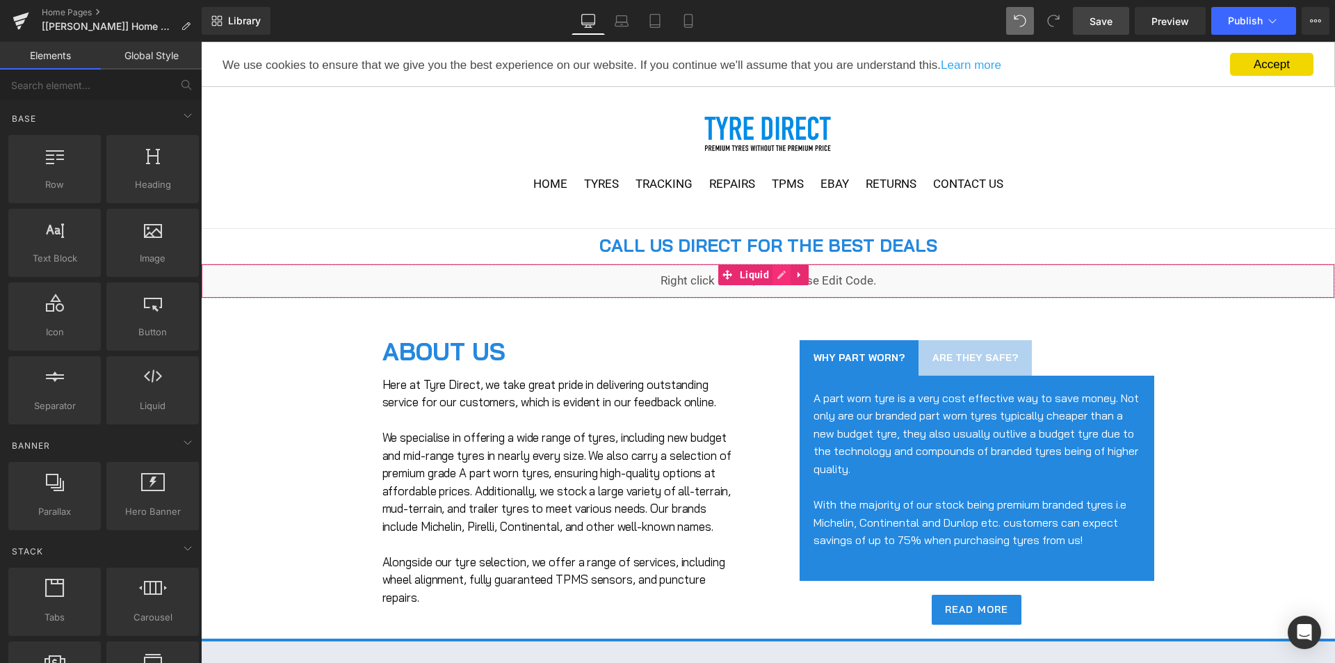
click at [779, 275] on div "Liquid" at bounding box center [768, 281] width 1134 height 35
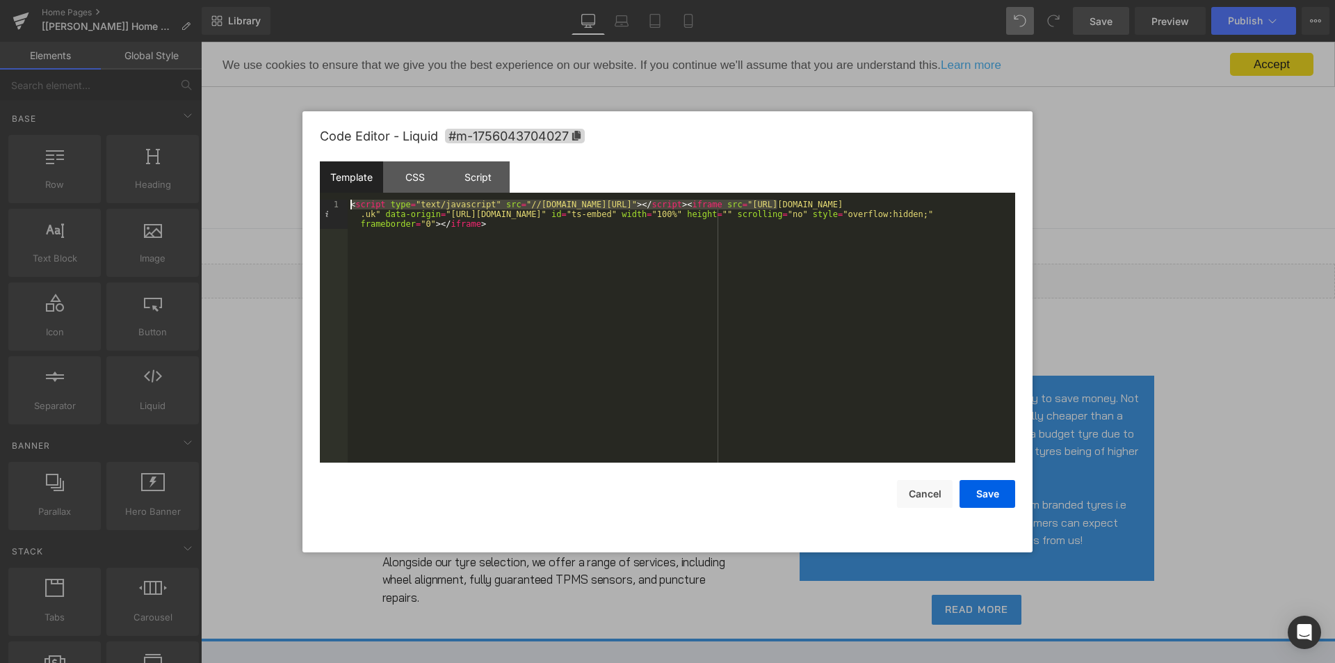
drag, startPoint x: 777, startPoint y: 202, endPoint x: 309, endPoint y: 199, distance: 468.6
click at [309, 199] on div "Code Editor - Liquid #m-1756043704027 Template CSS Script Data 1 < script type …" at bounding box center [667, 331] width 730 height 441
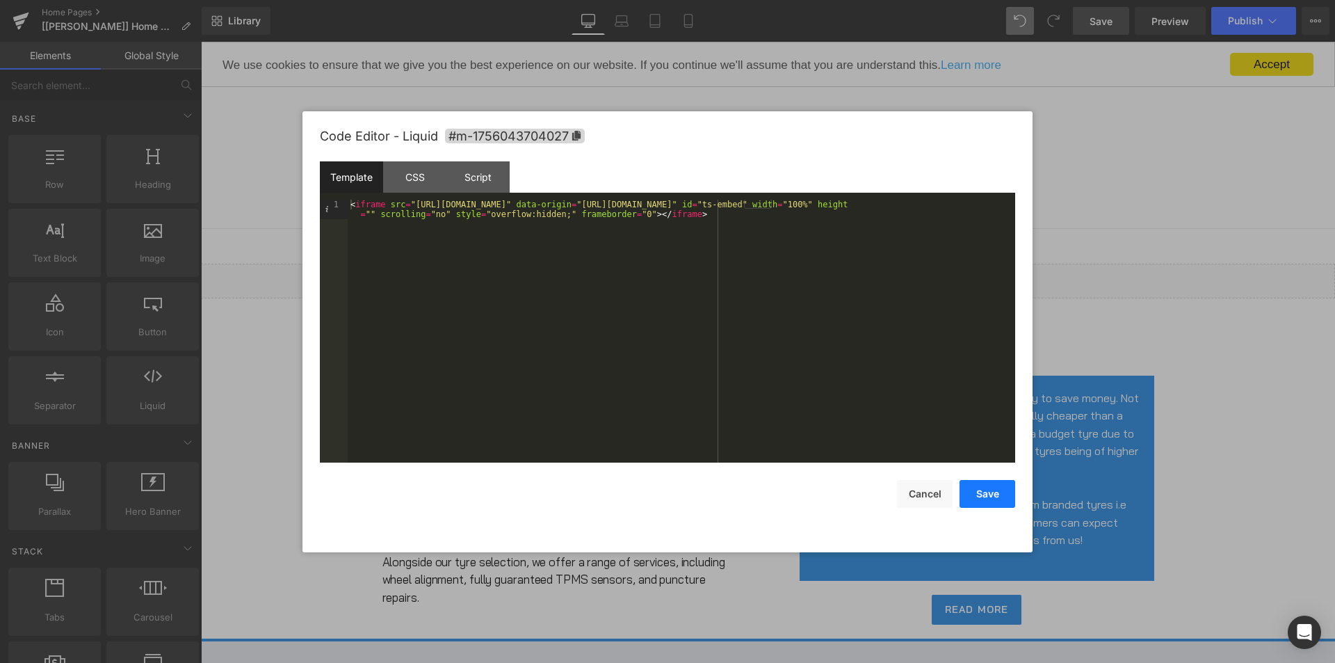
click at [990, 499] on button "Save" at bounding box center [987, 494] width 56 height 28
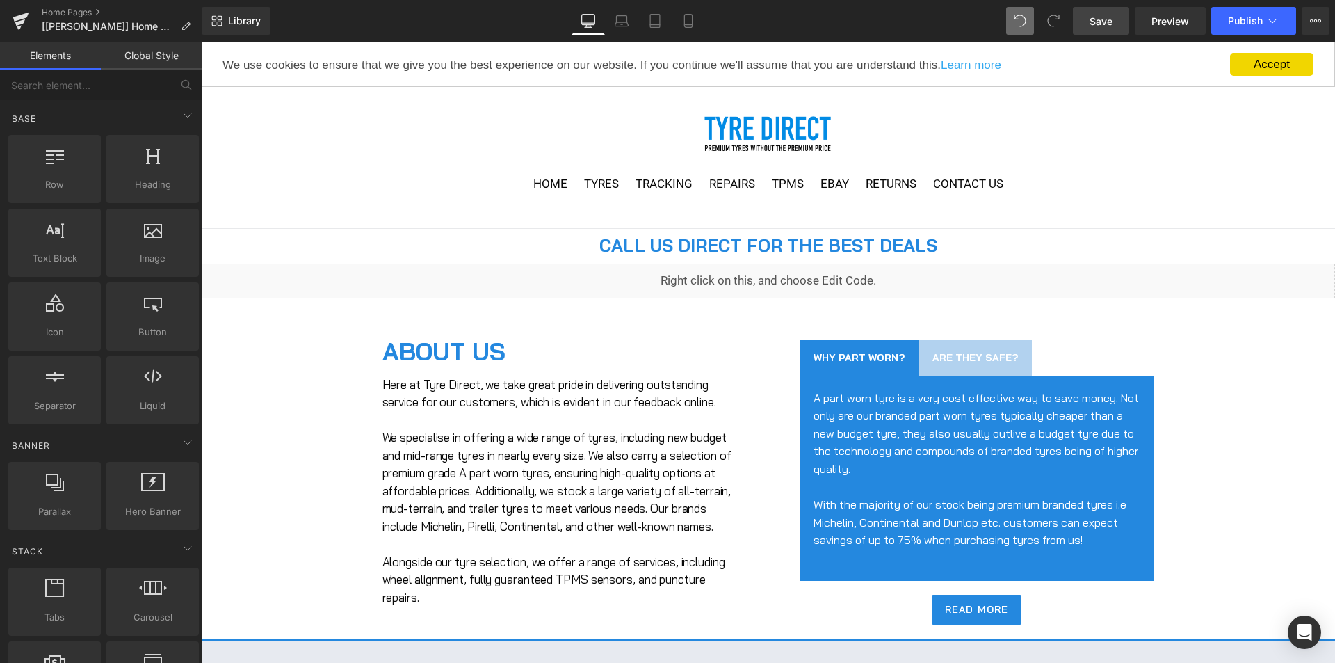
click at [1117, 31] on link "Save" at bounding box center [1101, 21] width 56 height 28
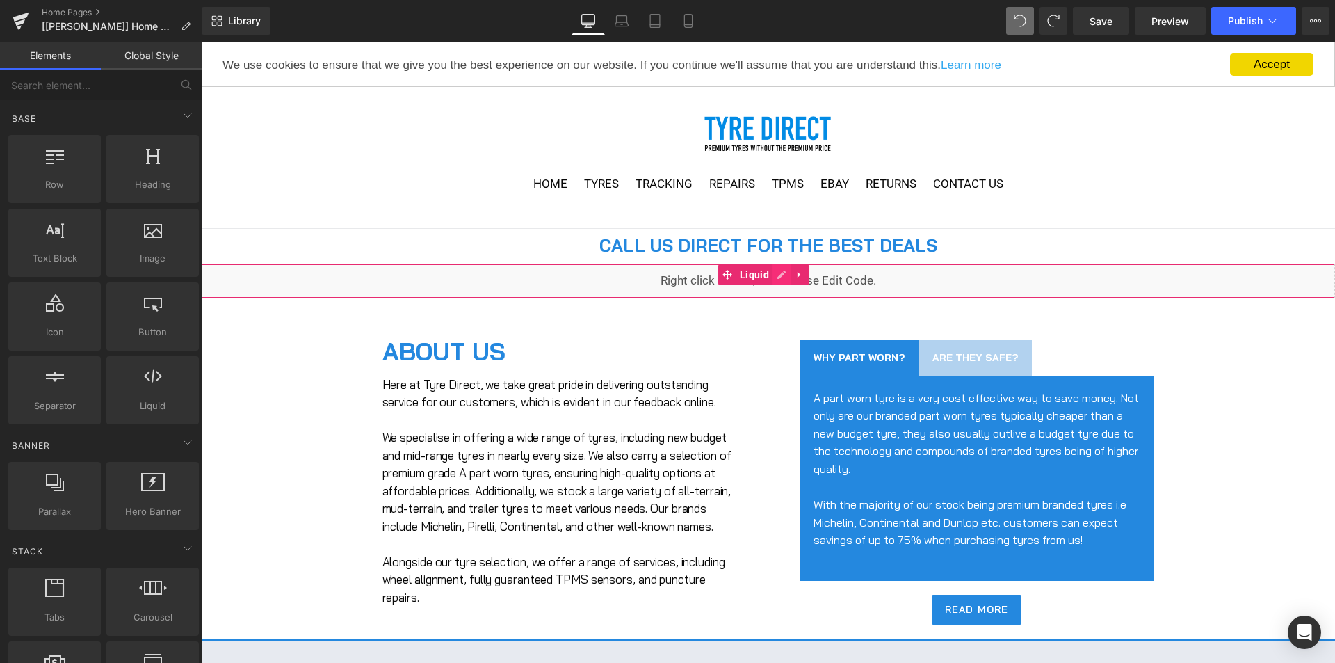
click at [781, 278] on div "Liquid" at bounding box center [768, 281] width 1134 height 35
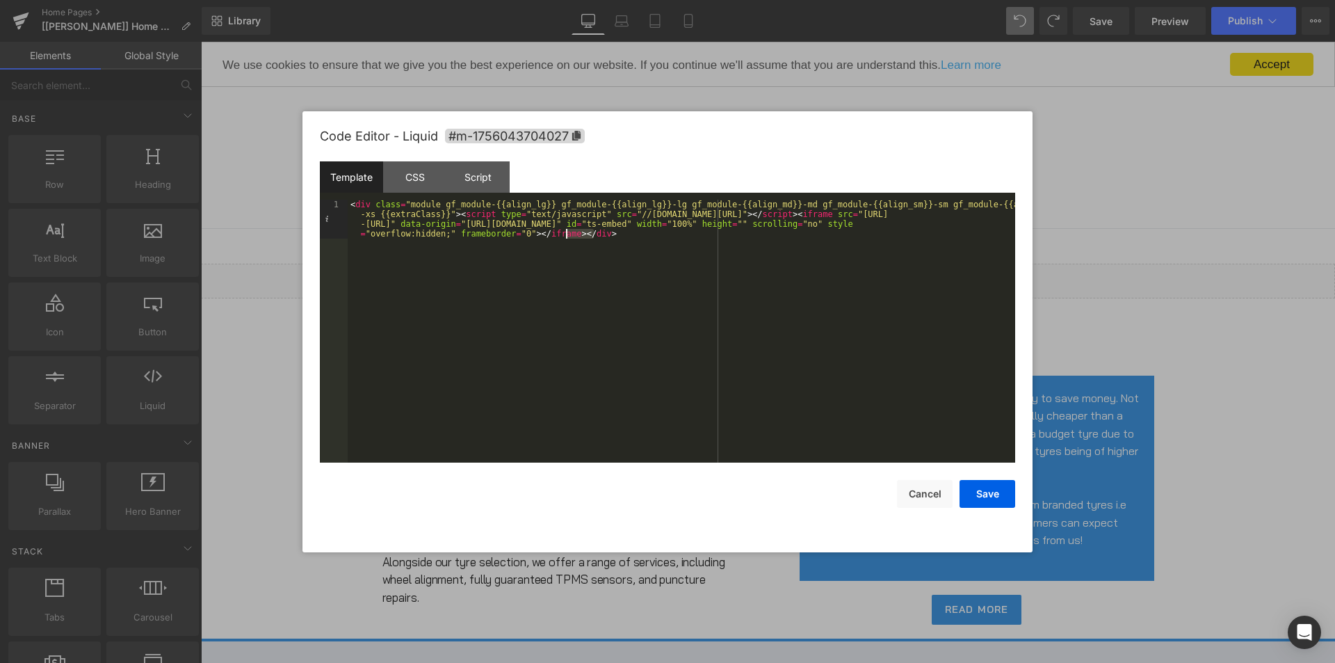
drag, startPoint x: 601, startPoint y: 232, endPoint x: 566, endPoint y: 237, distance: 35.9
click at [566, 237] on div "< div class = "module gf_module-{{align_lg}} gf_module-{{align_lg}}-lg gf_modul…" at bounding box center [681, 370] width 667 height 341
drag, startPoint x: 350, startPoint y: 202, endPoint x: 453, endPoint y: 213, distance: 103.6
click at [453, 213] on div "< div class = "module gf_module-{{align_lg}} gf_module-{{align_lg}}-lg gf_modul…" at bounding box center [681, 370] width 667 height 341
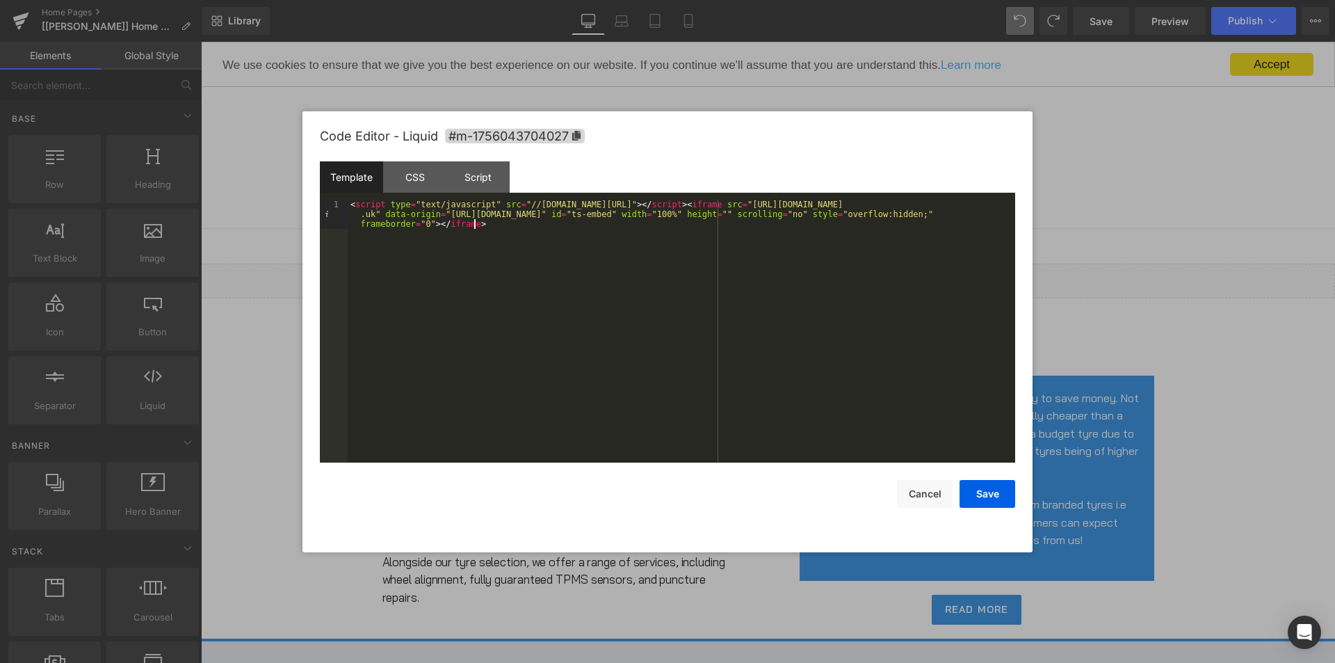
click at [620, 386] on div "< script type = "text/javascript" src = "//[DOMAIN_NAME][URL]" > </ script > < …" at bounding box center [681, 360] width 667 height 321
click at [635, 399] on div "< script type = "text/javascript" src = "//[DOMAIN_NAME][URL]" > </ script > < …" at bounding box center [681, 360] width 667 height 321
click at [990, 497] on button "Save" at bounding box center [987, 494] width 56 height 28
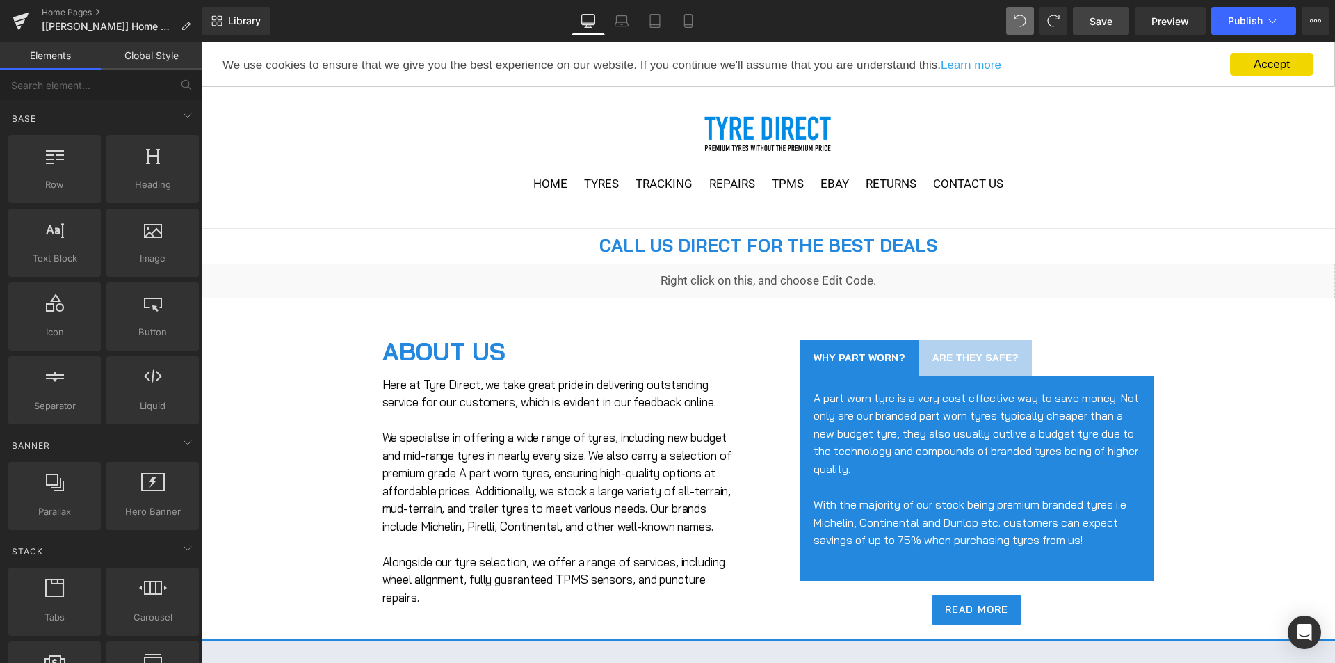
click at [1108, 25] on span "Save" at bounding box center [1101, 21] width 23 height 15
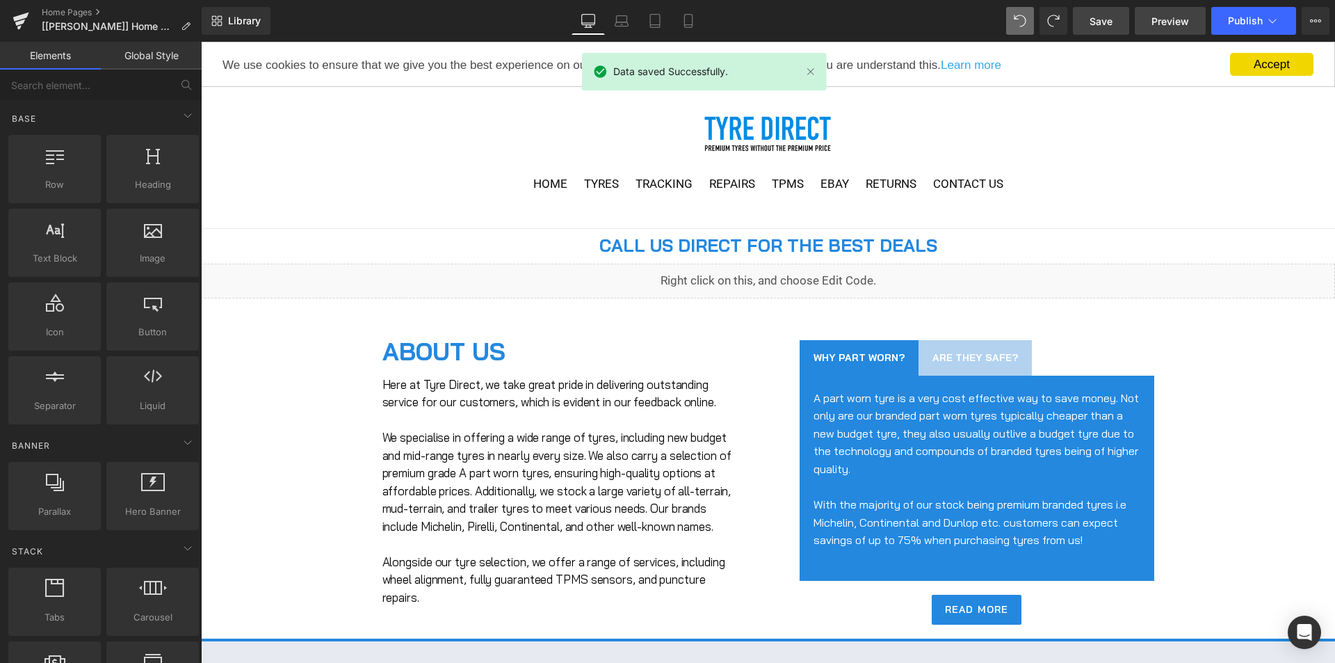
click at [1168, 26] on span "Preview" at bounding box center [1170, 21] width 38 height 15
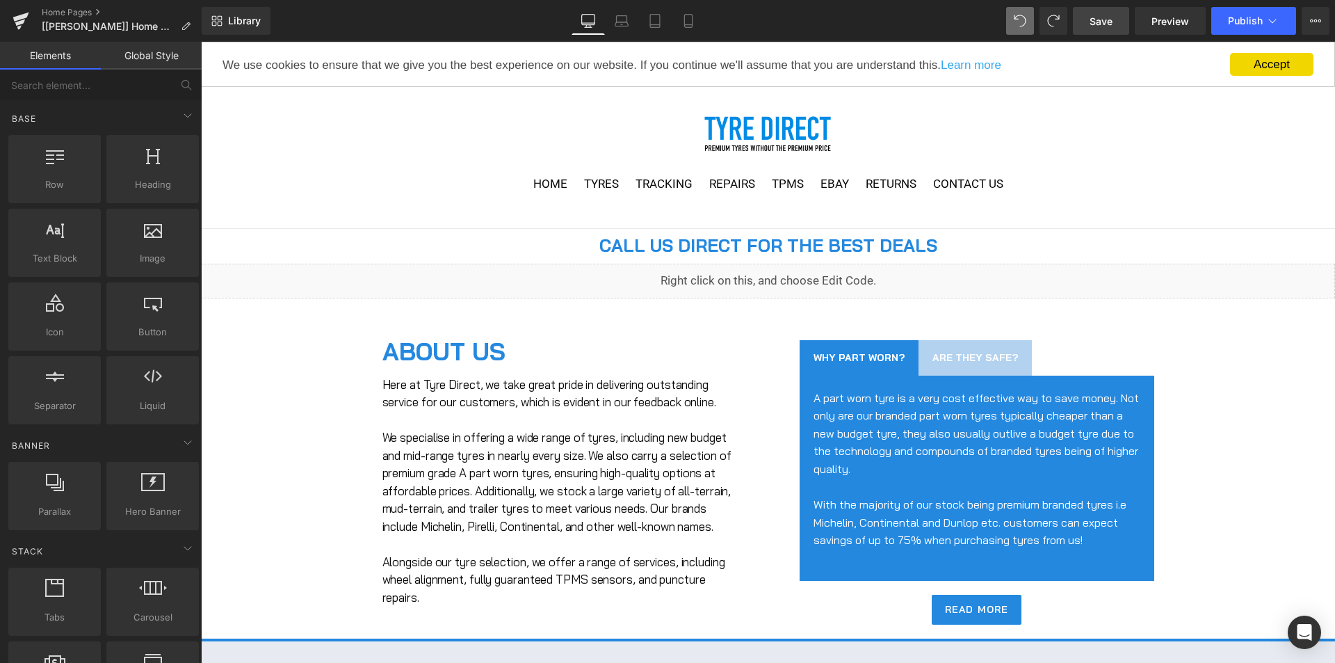
click at [782, 272] on div "Liquid" at bounding box center [768, 281] width 1134 height 35
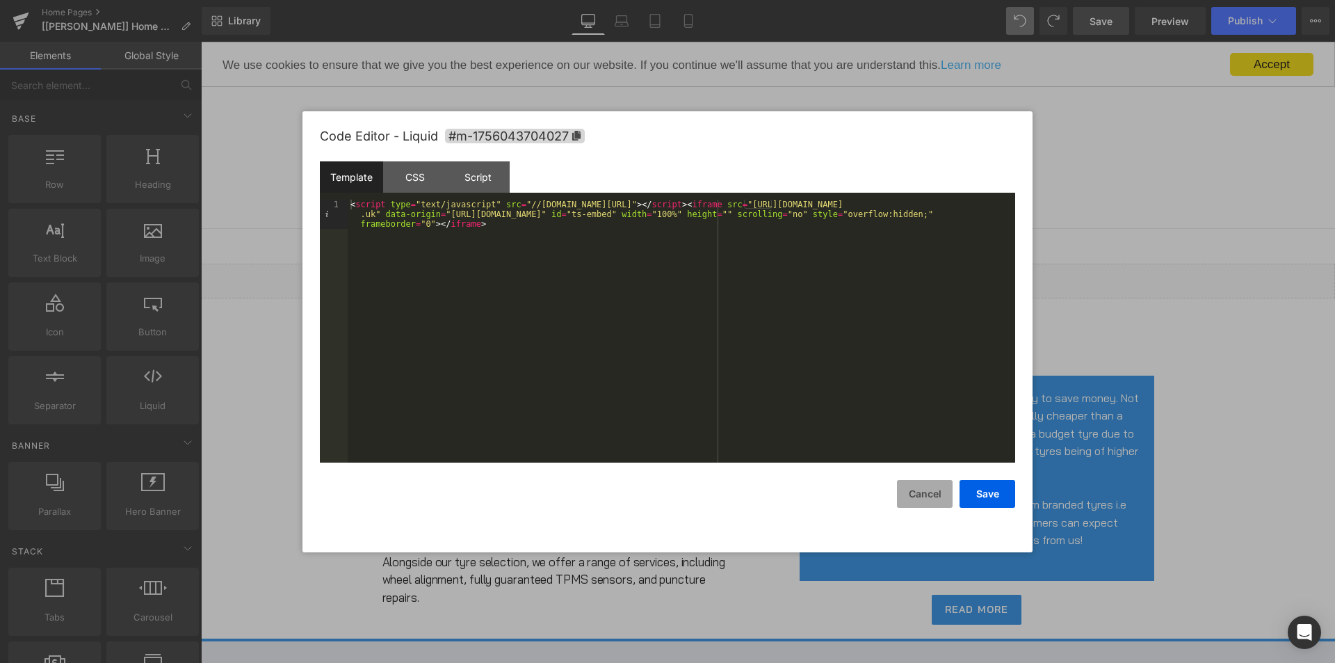
click at [925, 490] on button "Cancel" at bounding box center [925, 494] width 56 height 28
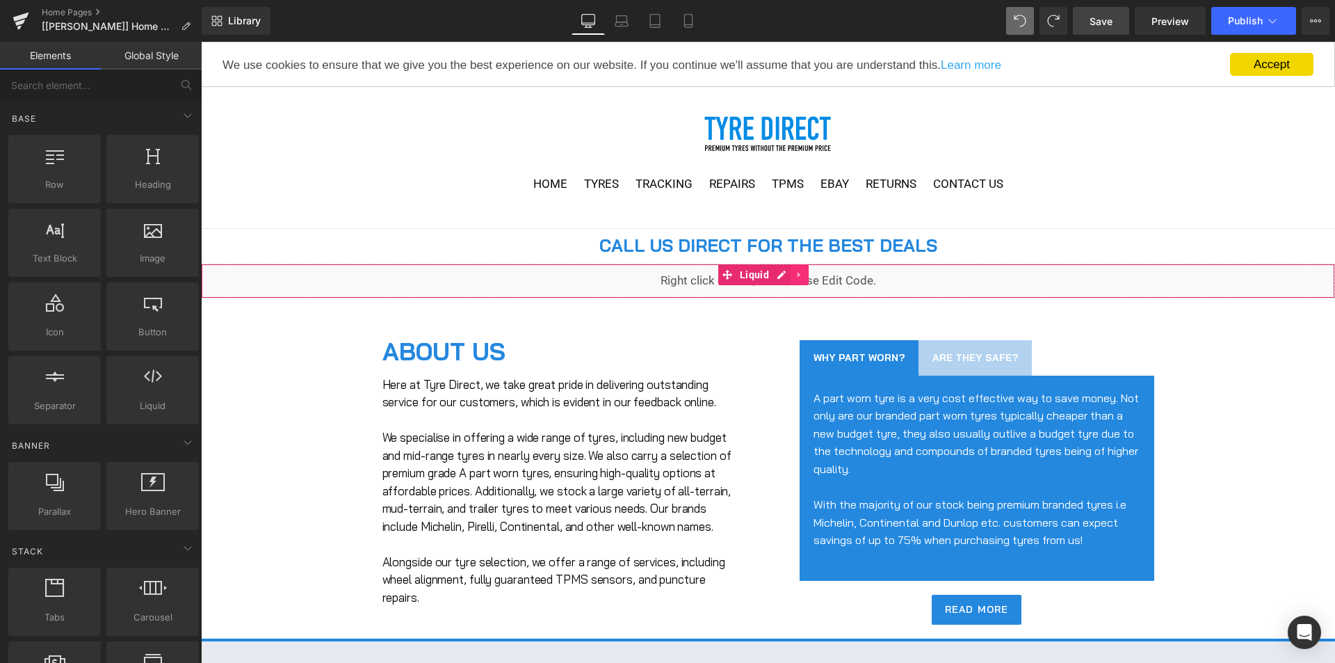
click at [803, 273] on icon at bounding box center [800, 275] width 10 height 10
click at [811, 277] on icon at bounding box center [809, 275] width 10 height 10
click at [804, 275] on icon at bounding box center [800, 275] width 10 height 10
click at [805, 277] on icon at bounding box center [809, 275] width 10 height 10
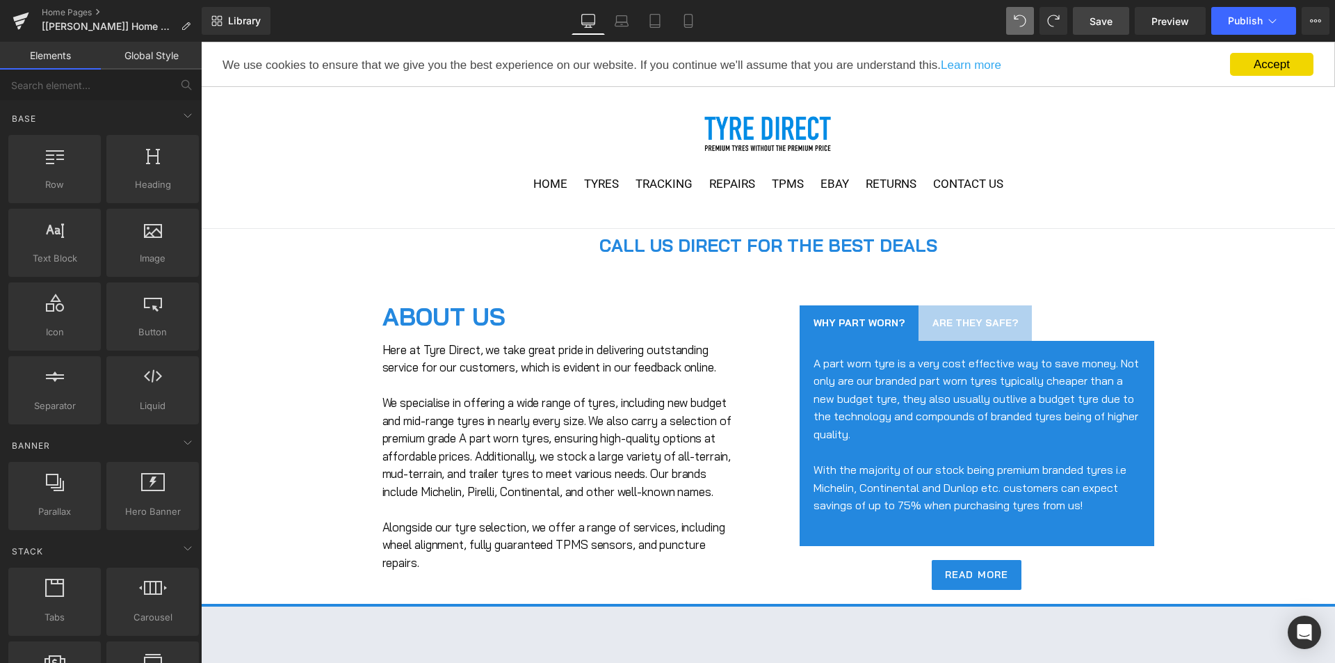
click at [1093, 14] on span "Save" at bounding box center [1101, 21] width 23 height 15
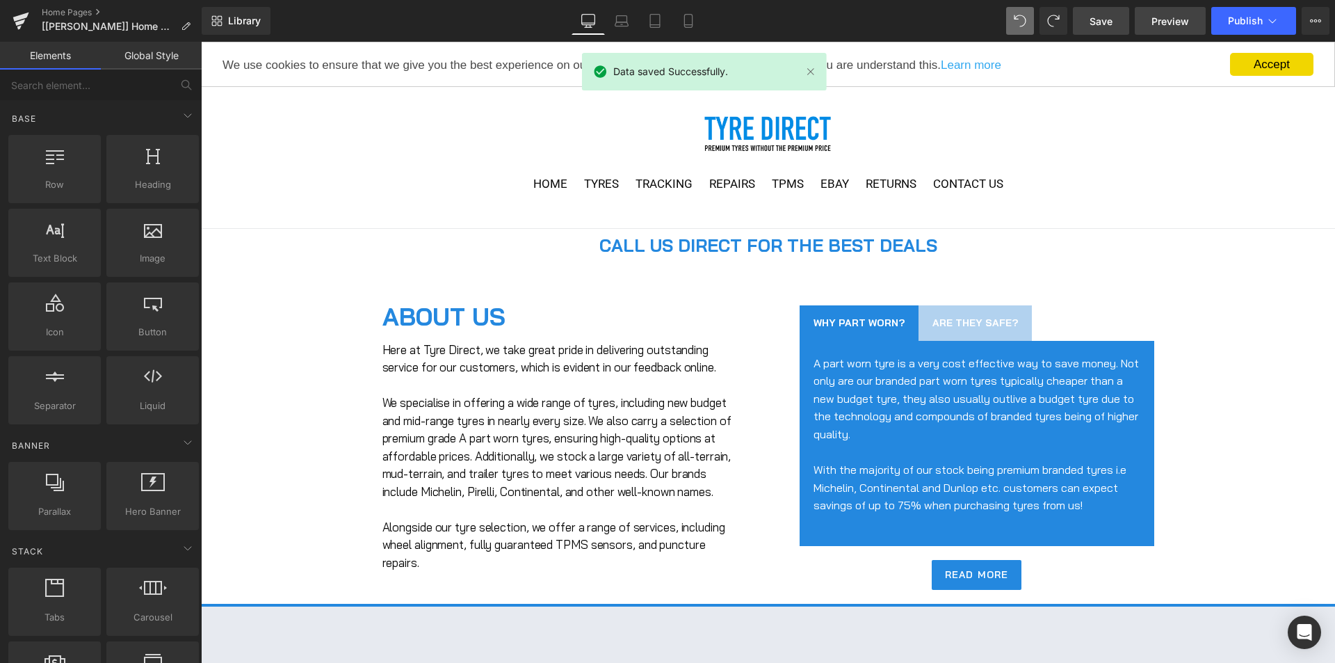
click at [1173, 21] on span "Preview" at bounding box center [1170, 21] width 38 height 15
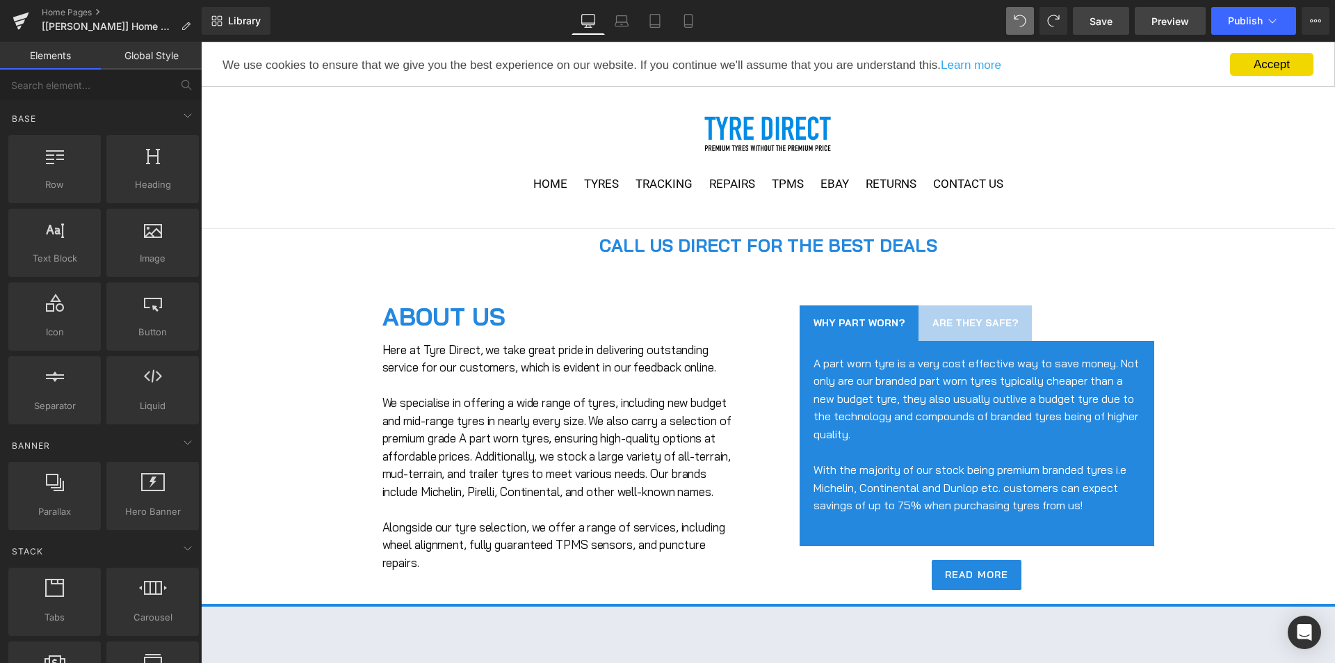
click at [1157, 15] on span "Preview" at bounding box center [1170, 21] width 38 height 15
